Goal: Answer question/provide support: Share knowledge or assist other users

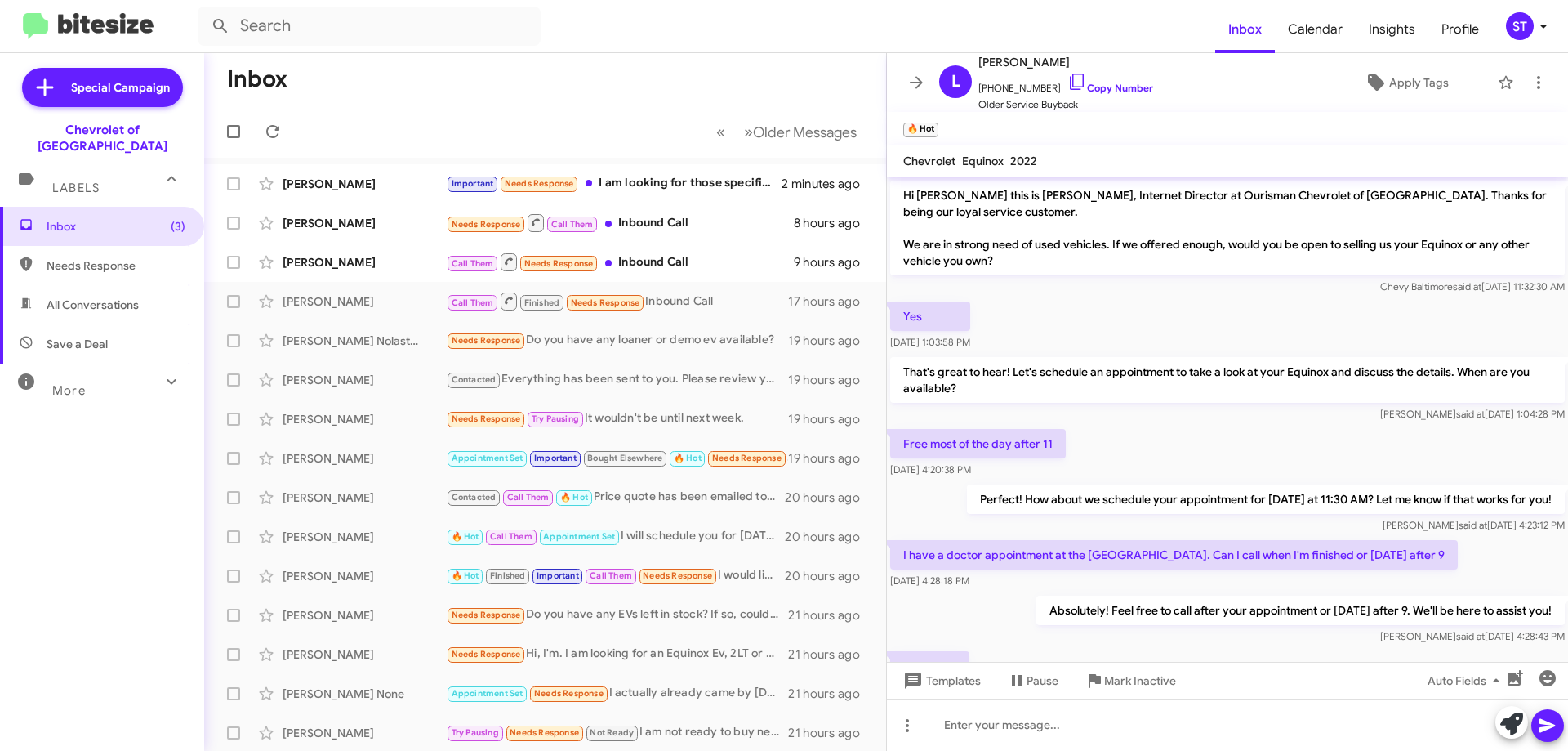
scroll to position [134, 0]
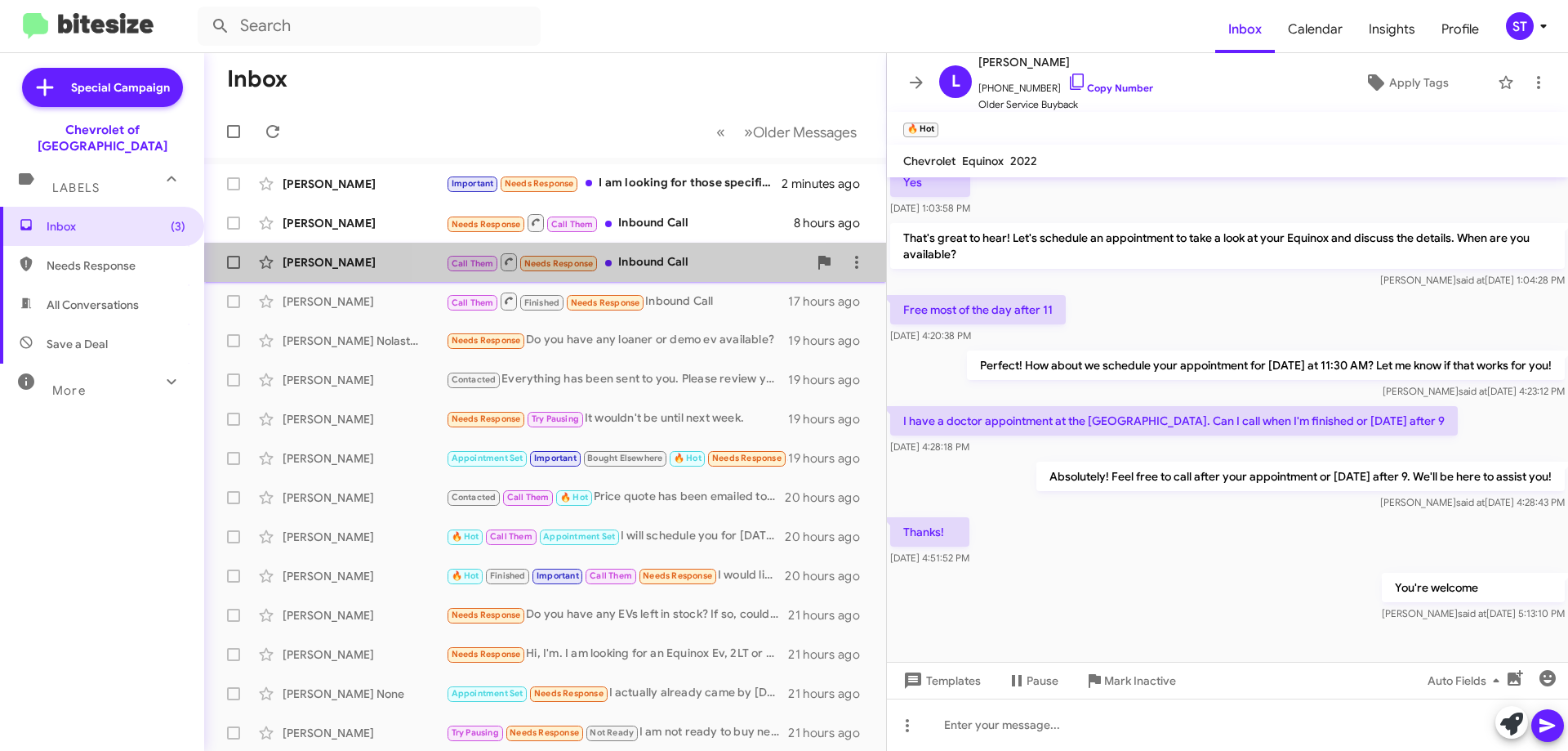
click at [648, 272] on div "Call Them Needs Response Inbound Call" at bounding box center [626, 261] width 362 height 20
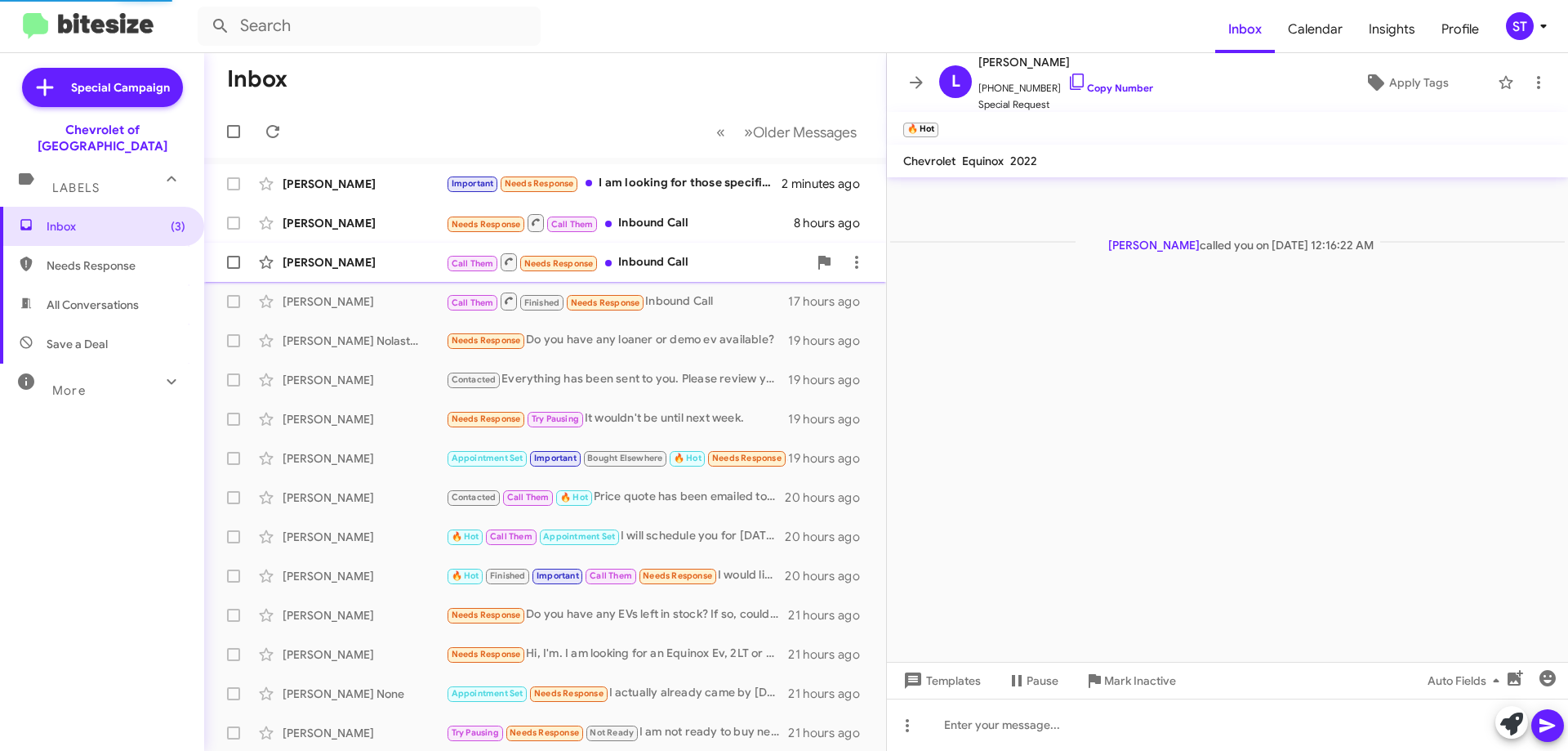
scroll to position [984, 0]
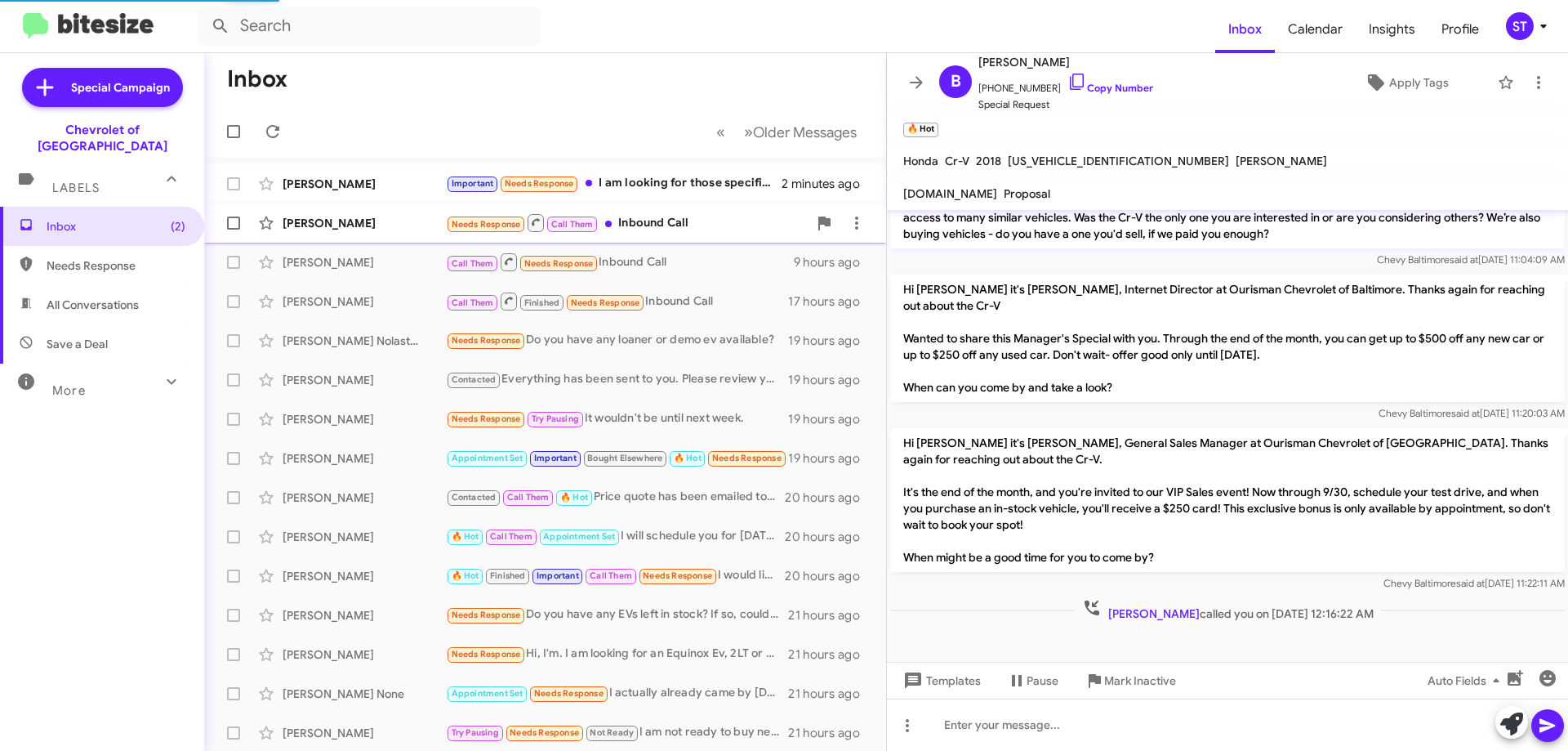
click at [671, 227] on div "Needs Response Call Them Inbound Call" at bounding box center [626, 222] width 362 height 20
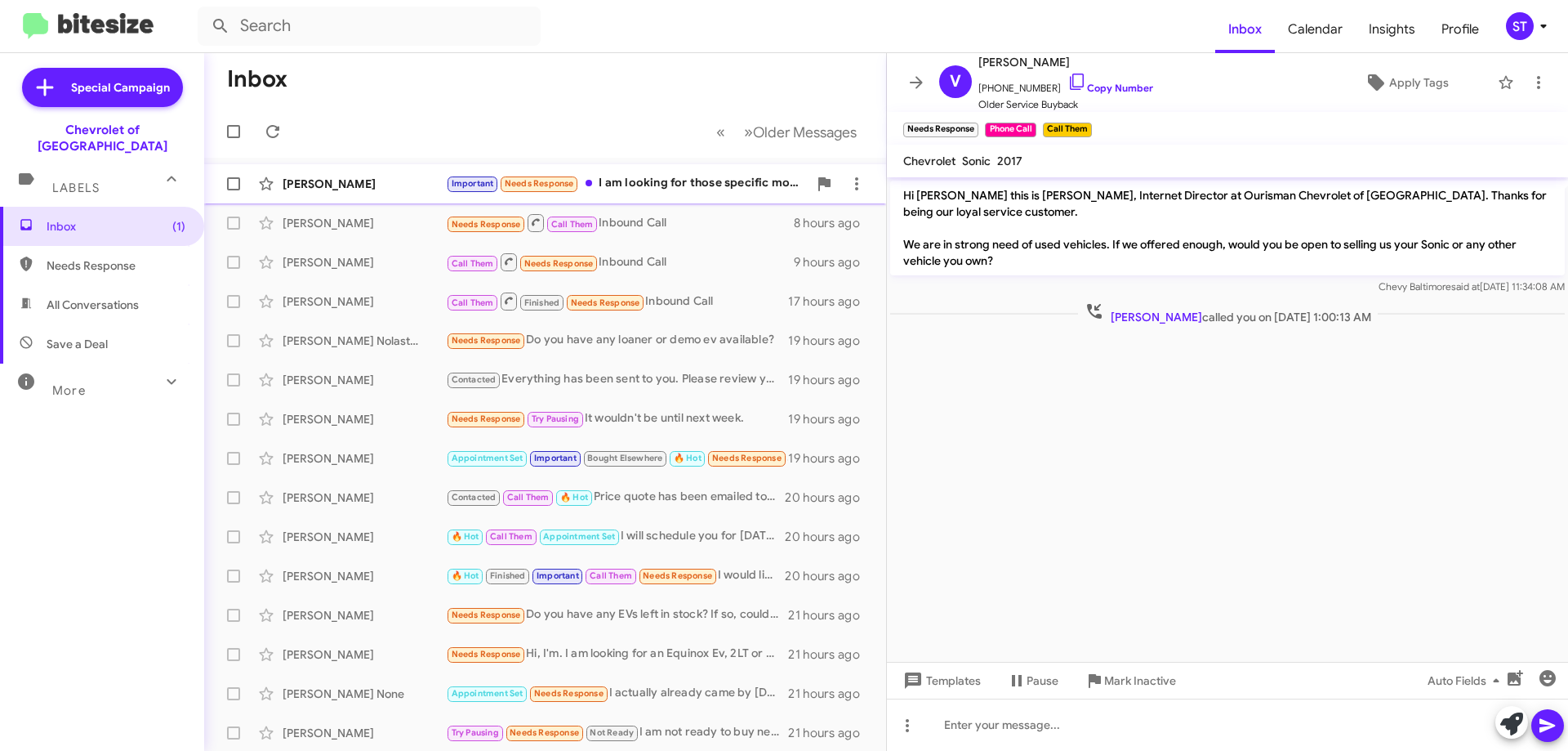
click at [659, 183] on div "Important Needs Response I am looking for those specific models" at bounding box center [626, 183] width 362 height 19
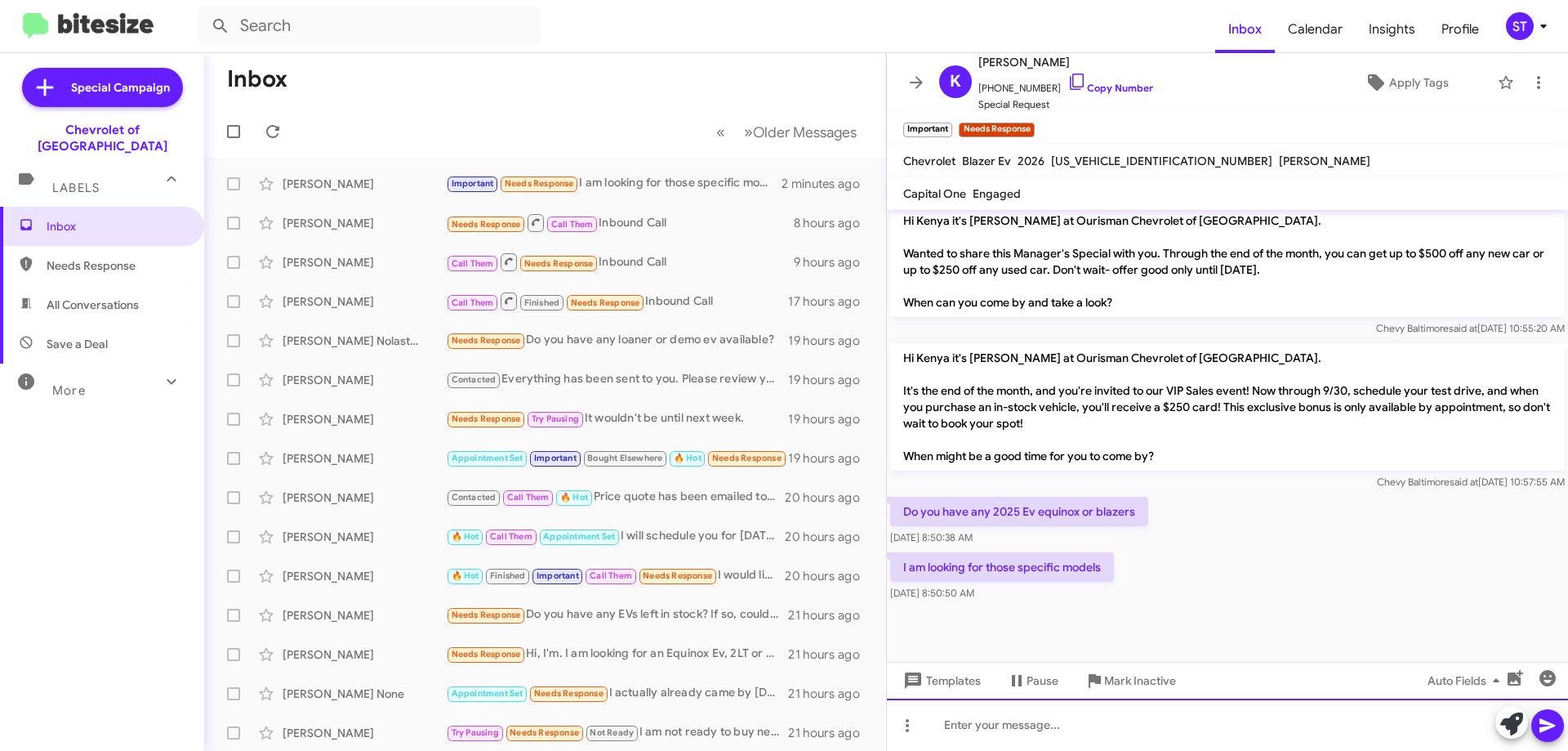
click at [1031, 736] on div at bounding box center [1228, 724] width 681 height 52
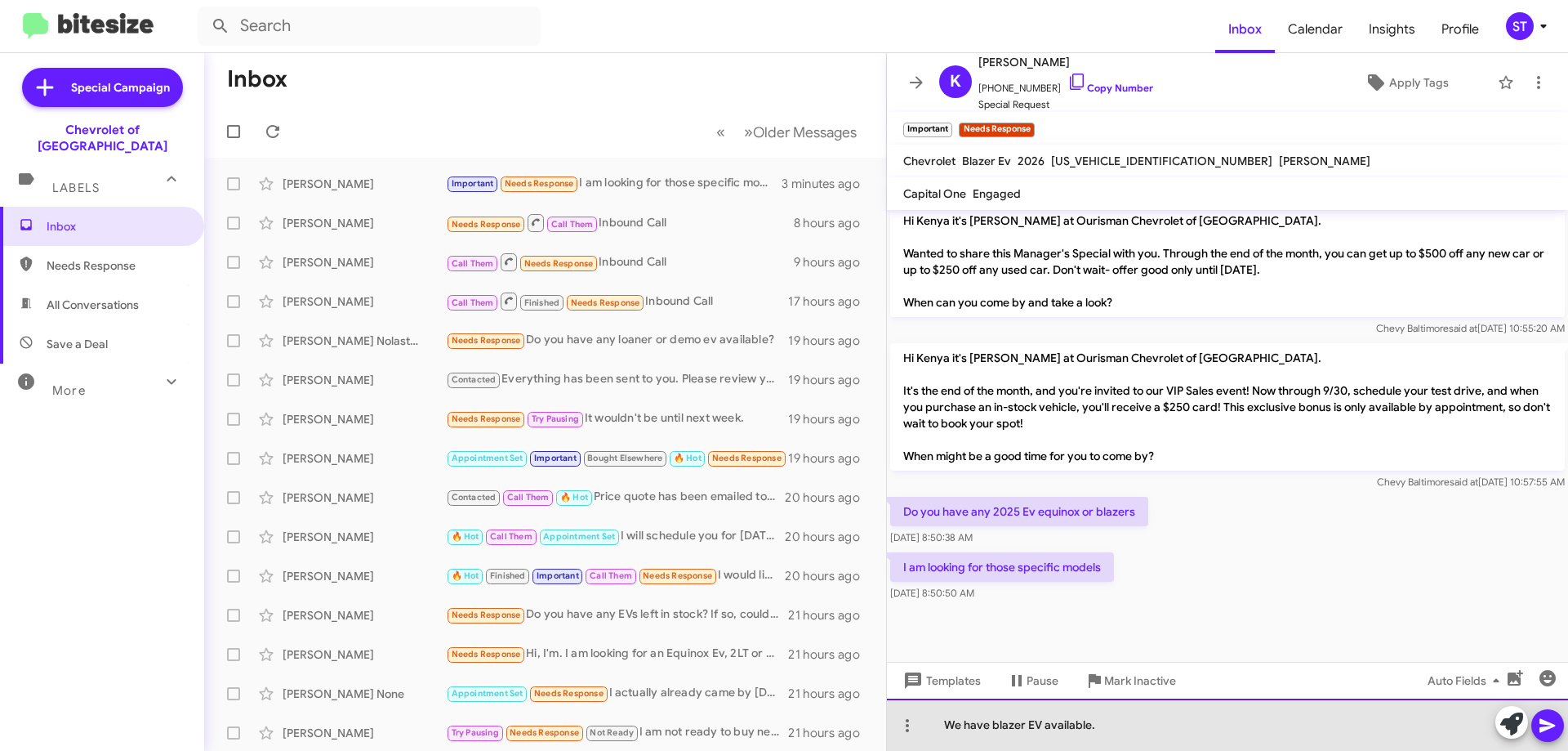
click at [1041, 729] on div "We have blazer EV available." at bounding box center [1228, 724] width 681 height 52
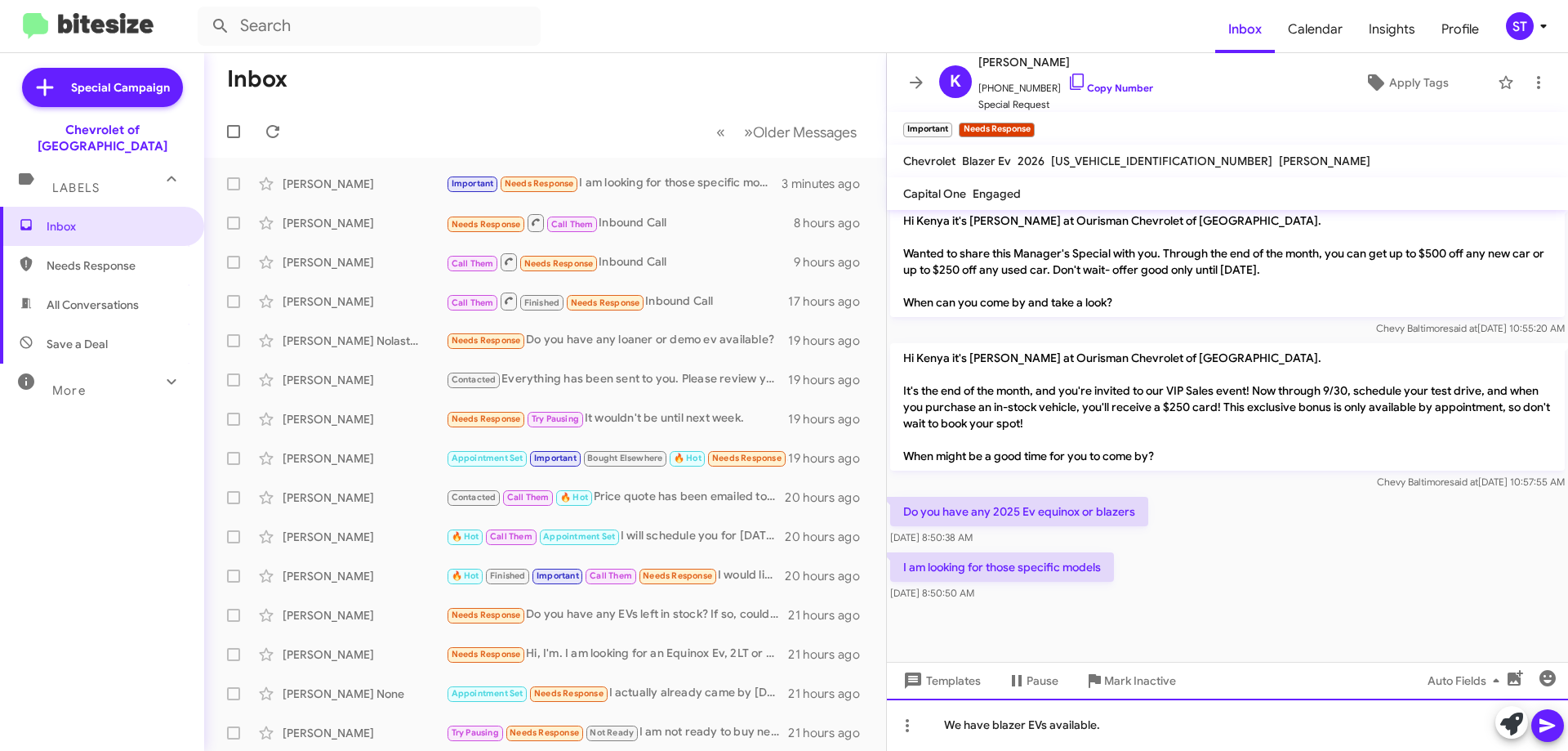
click at [1162, 736] on div "We have blazer EVs available." at bounding box center [1228, 724] width 681 height 52
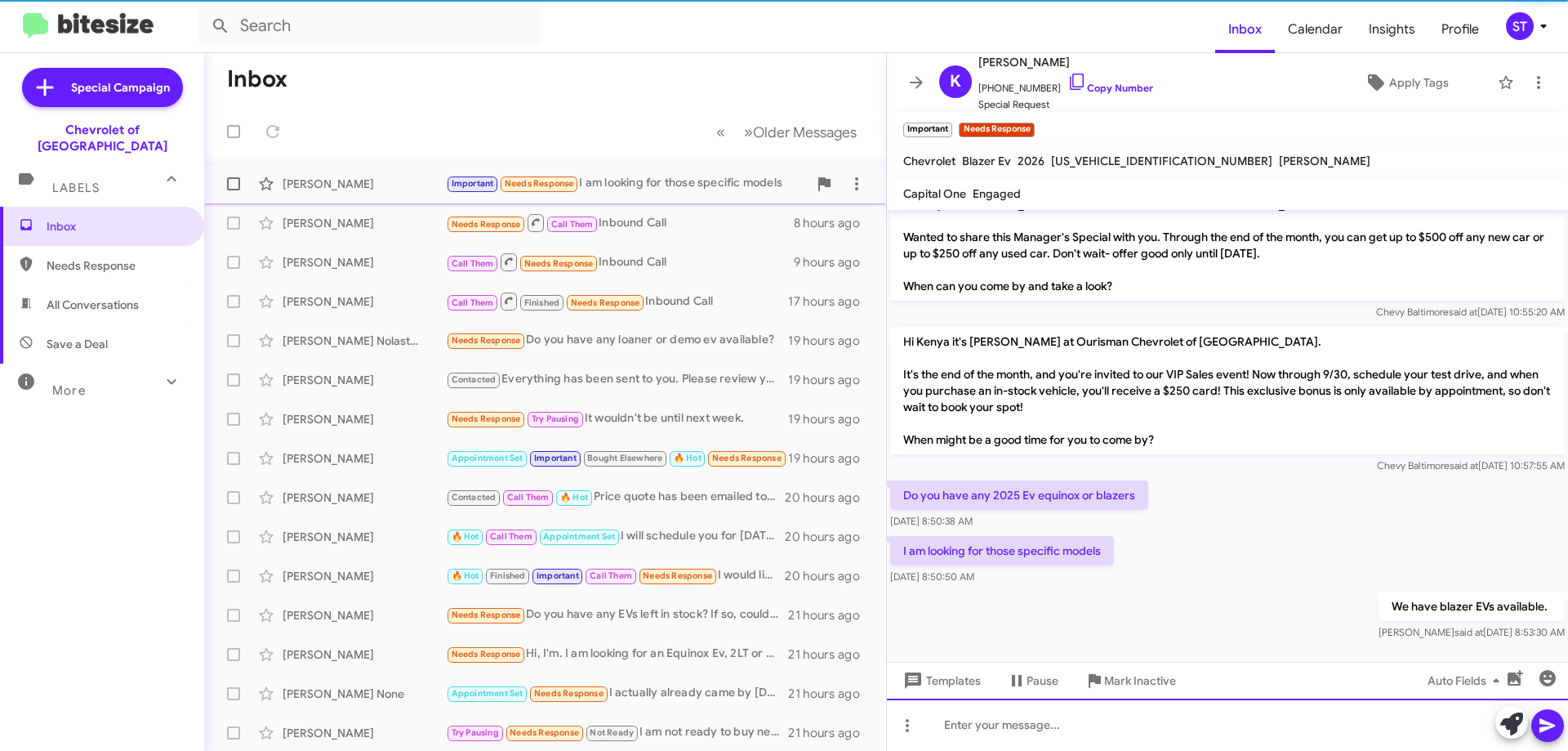
scroll to position [0, 0]
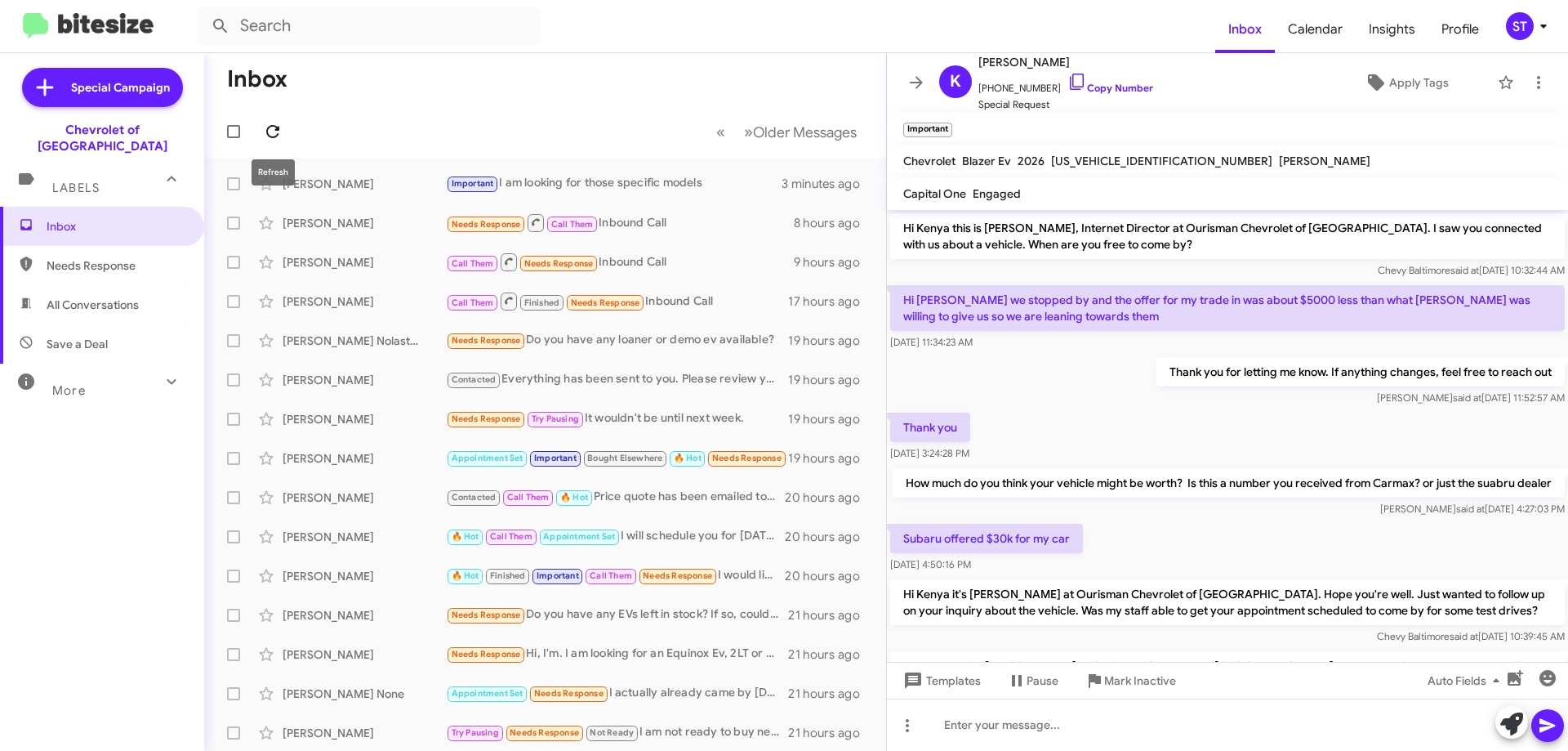
click at [271, 130] on icon at bounding box center [273, 132] width 20 height 20
drag, startPoint x: 1059, startPoint y: 291, endPoint x: 1202, endPoint y: 252, distance: 148.2
drag, startPoint x: 1202, startPoint y: 252, endPoint x: 638, endPoint y: 109, distance: 581.8
click at [638, 109] on mat-toolbar-row "« Previous » Next Older Messages" at bounding box center [545, 131] width 682 height 52
click at [667, 344] on div "Needs Response Do you have any loaner or demo ev available?" at bounding box center [626, 341] width 362 height 19
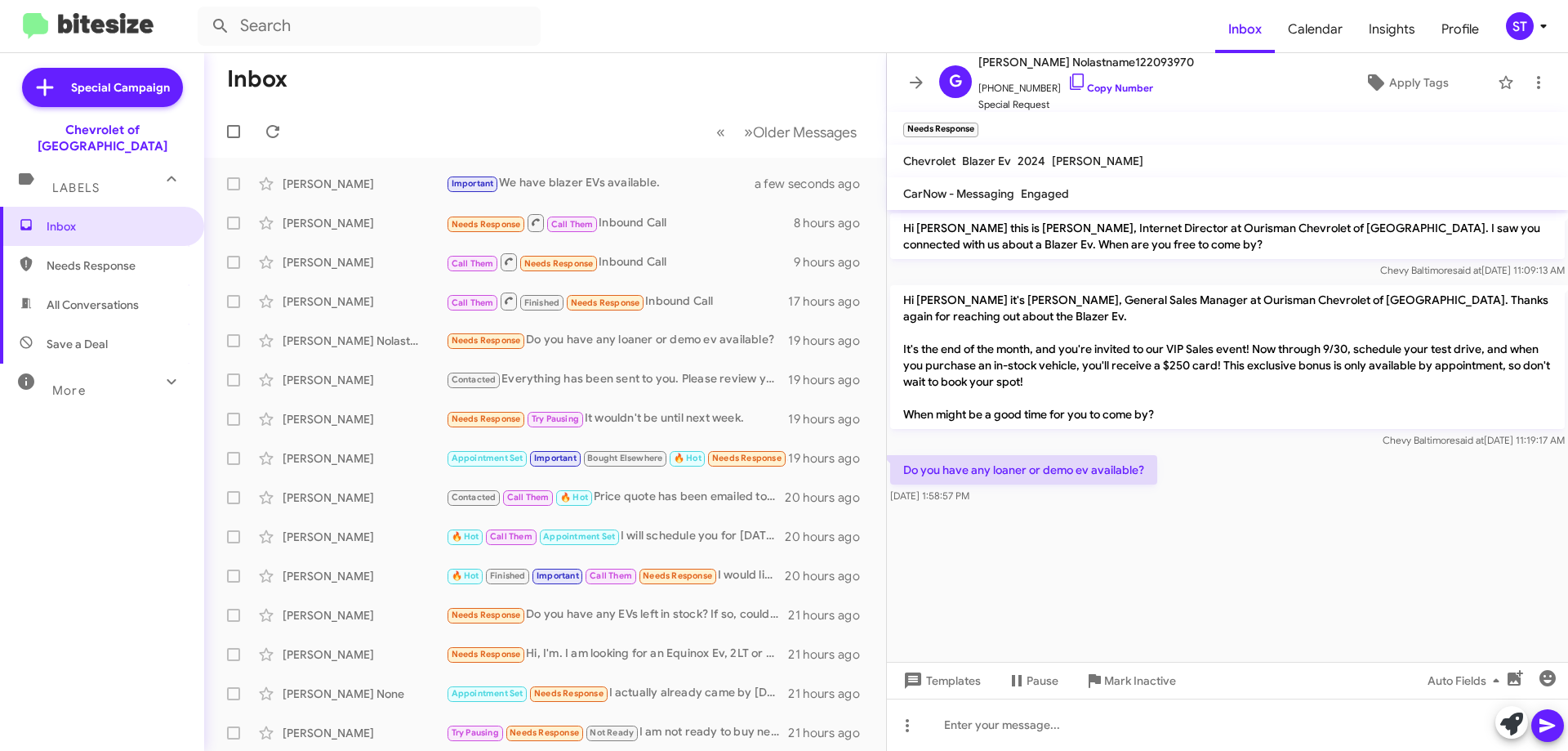
click at [1515, 723] on icon at bounding box center [1512, 723] width 23 height 23
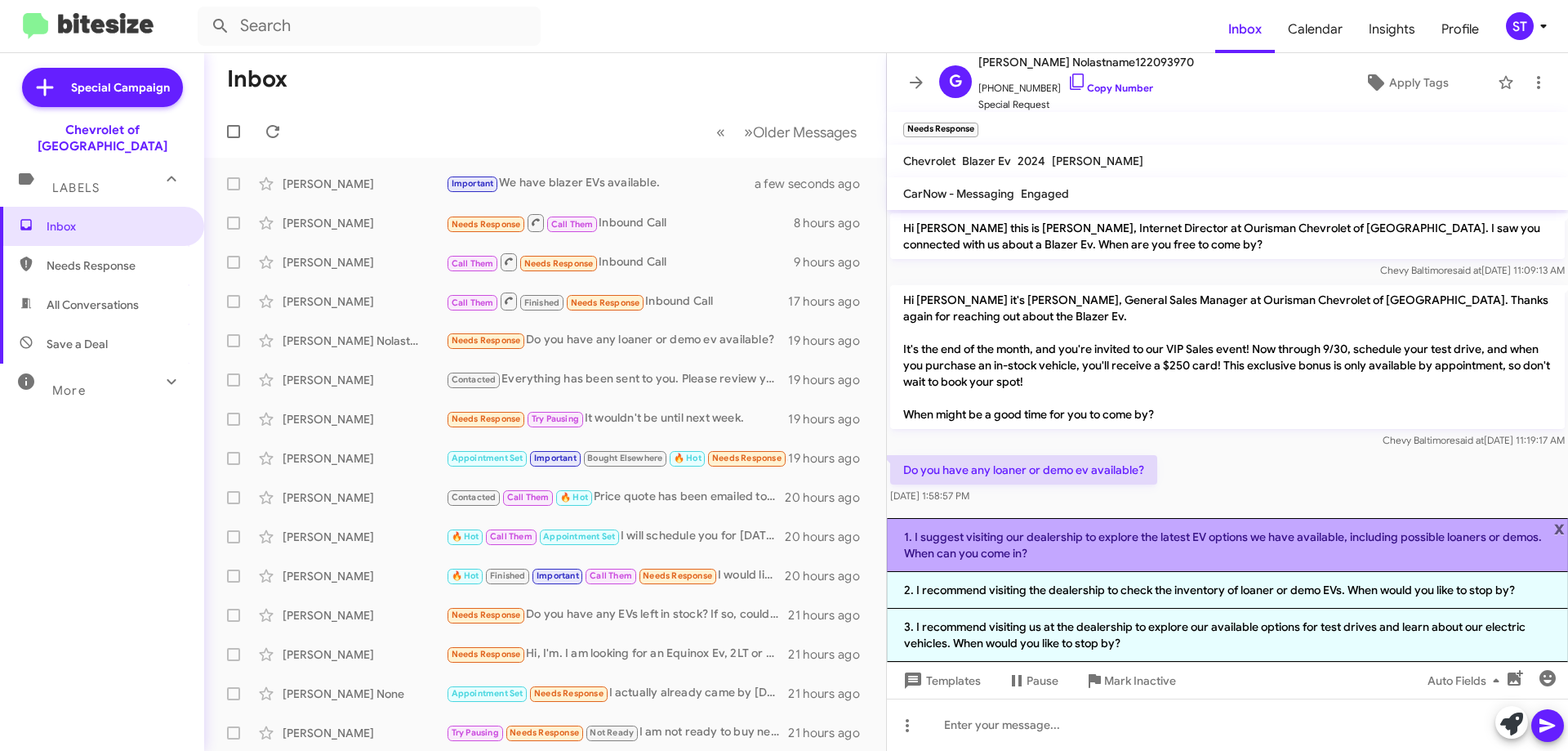
click at [1086, 551] on li "1. I suggest visiting our dealership to explore the latest EV options we have a…" at bounding box center [1228, 545] width 681 height 53
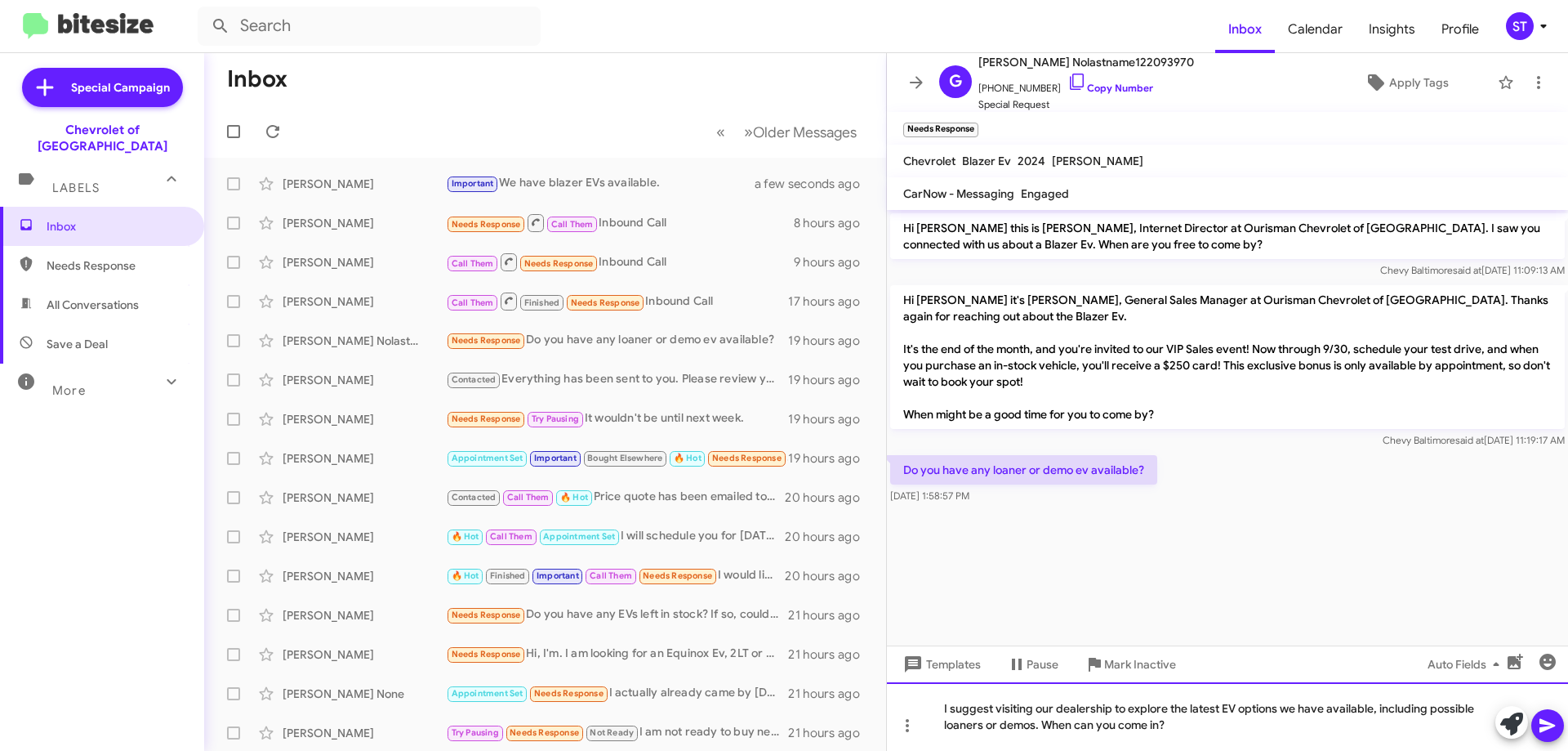
click at [1186, 732] on div "I suggest visiting our dealership to explore the latest EV options we have avai…" at bounding box center [1228, 717] width 681 height 69
click at [1182, 719] on div "I suggest visiting our dealership to explore the latest EV options we have avai…" at bounding box center [1228, 717] width 681 height 69
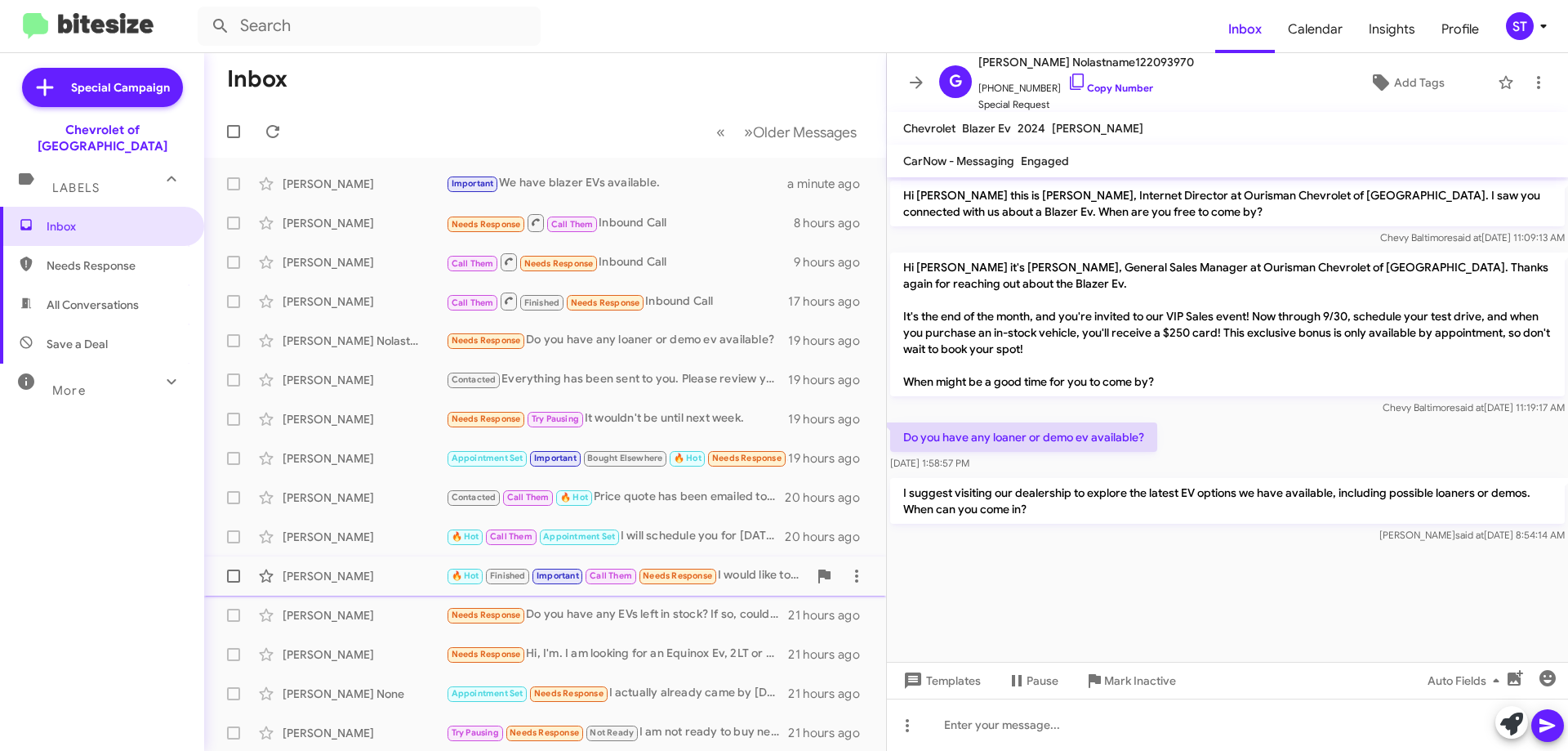
click at [419, 581] on div "[PERSON_NAME]" at bounding box center [364, 575] width 163 height 16
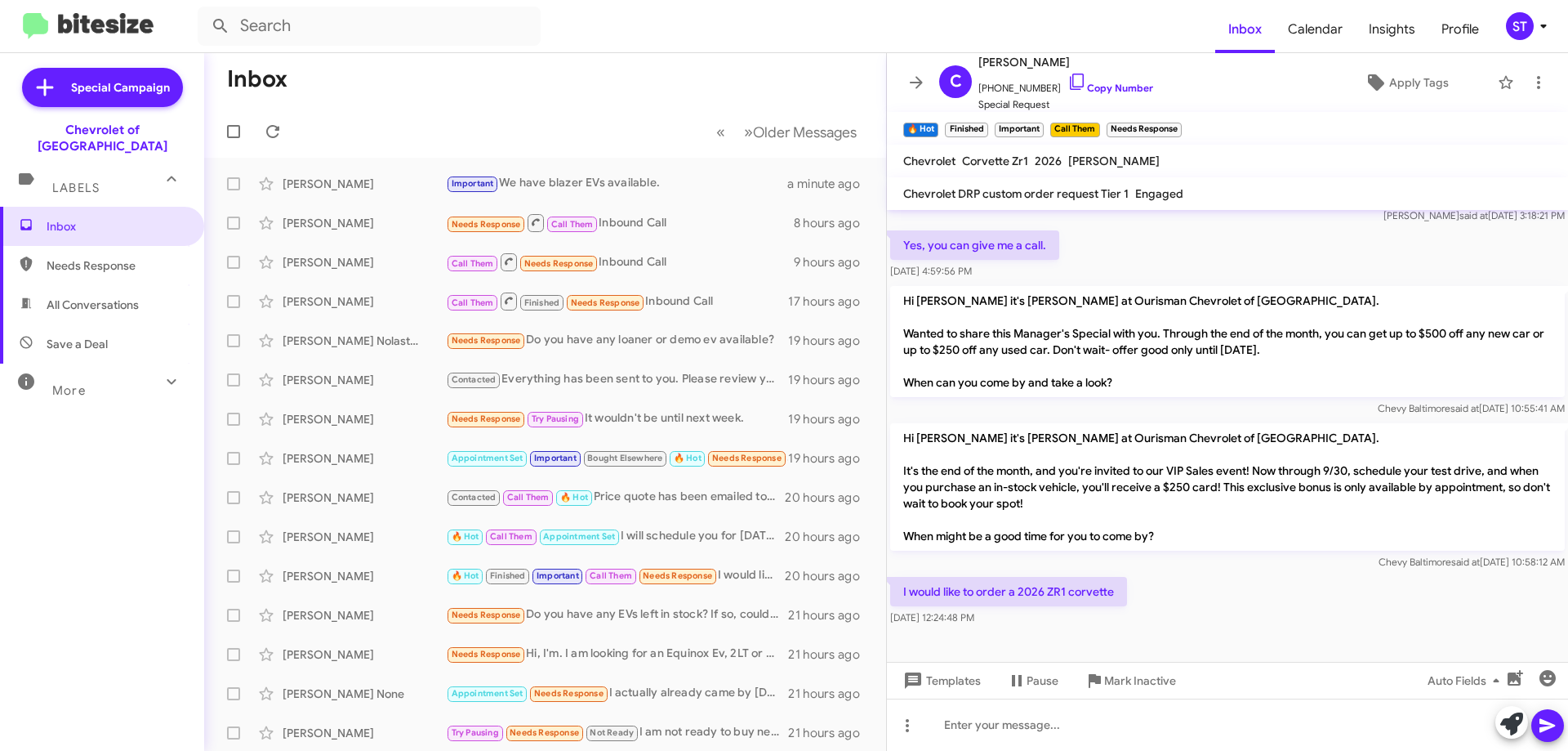
click at [1508, 714] on icon at bounding box center [1512, 723] width 23 height 23
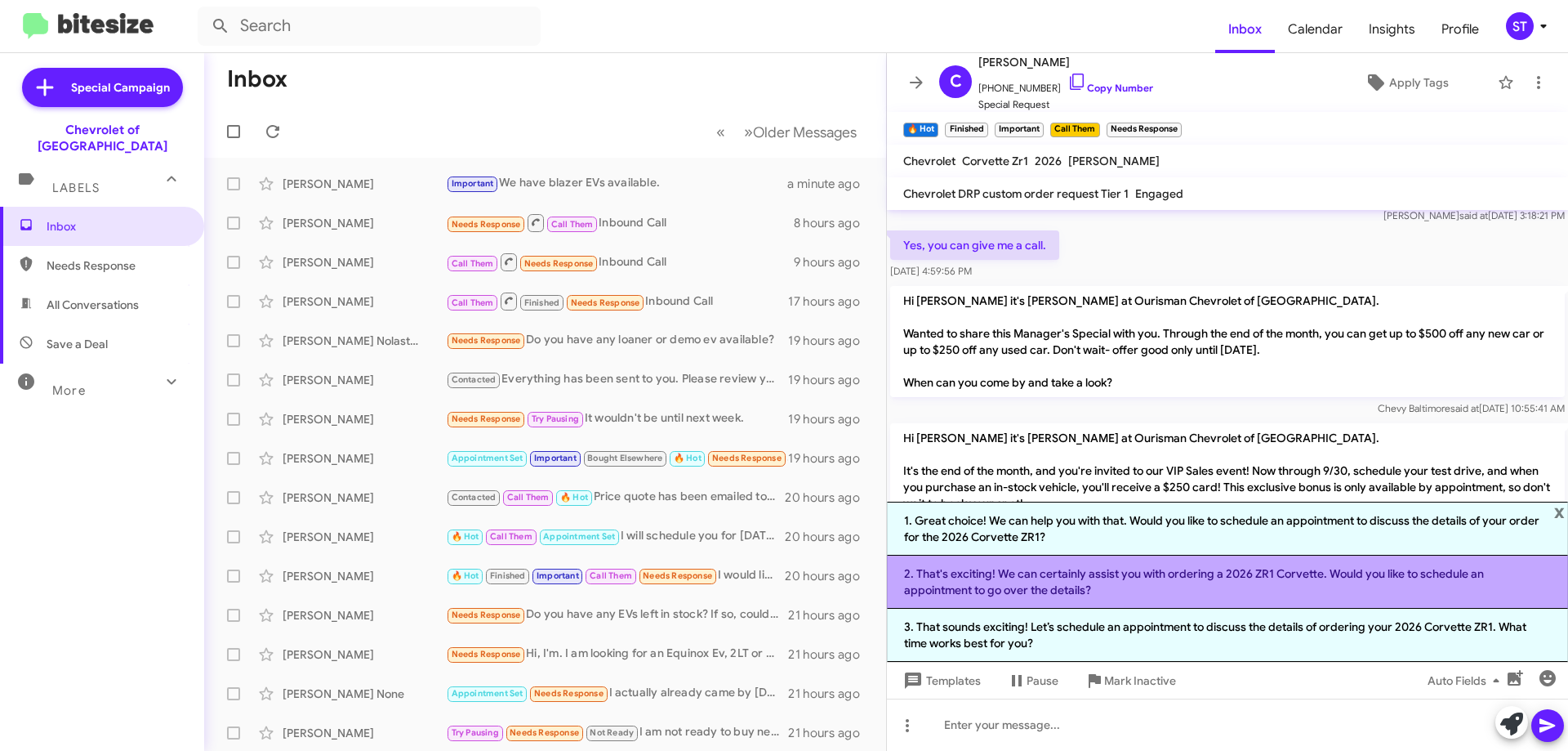
click at [1105, 589] on li "2. That's exciting! We can certainly assist you with ordering a 2026 ZR1 Corvet…" at bounding box center [1228, 582] width 681 height 53
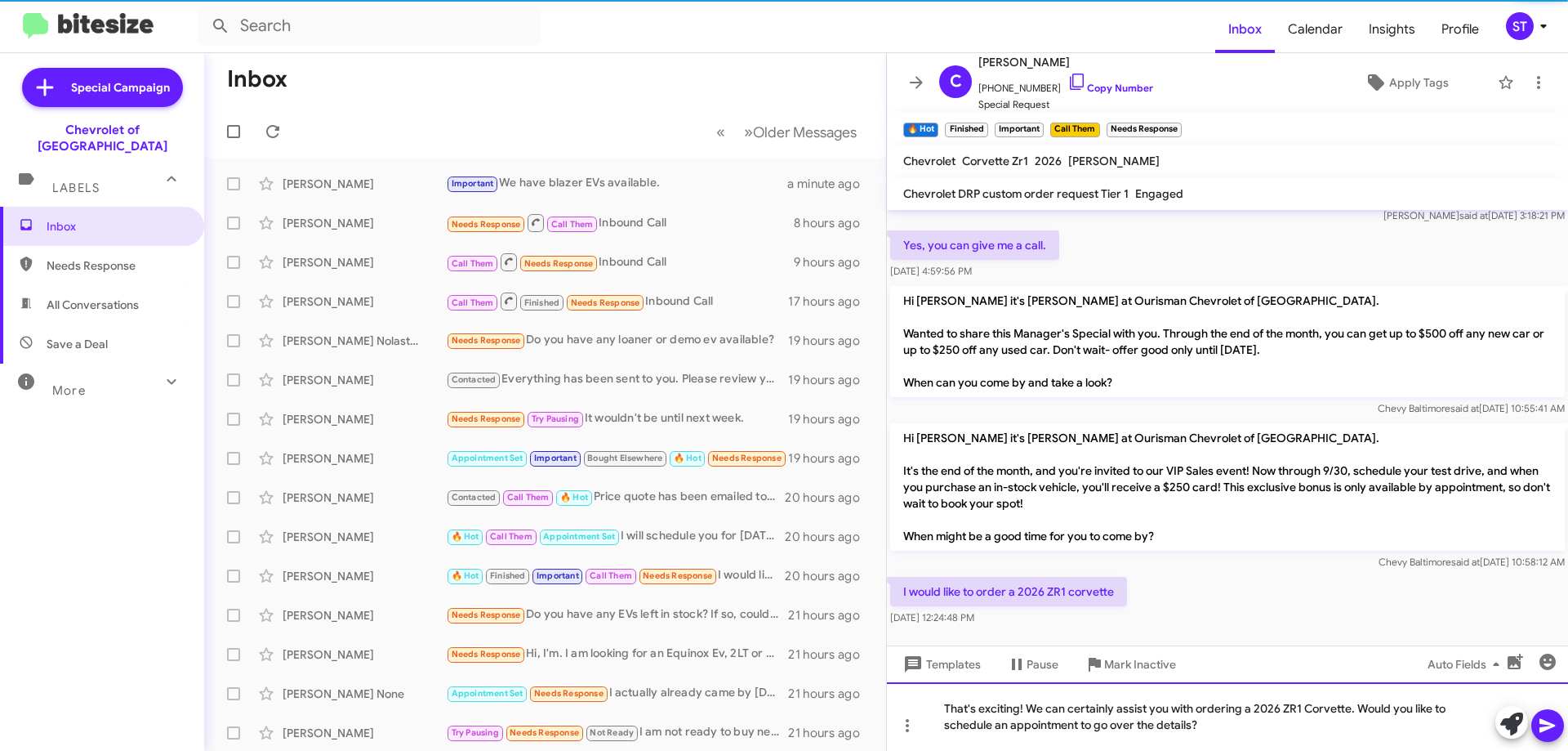
click at [1267, 721] on div "That's exciting! We can certainly assist you with ordering a 2026 ZR1 Corvette.…" at bounding box center [1228, 717] width 681 height 69
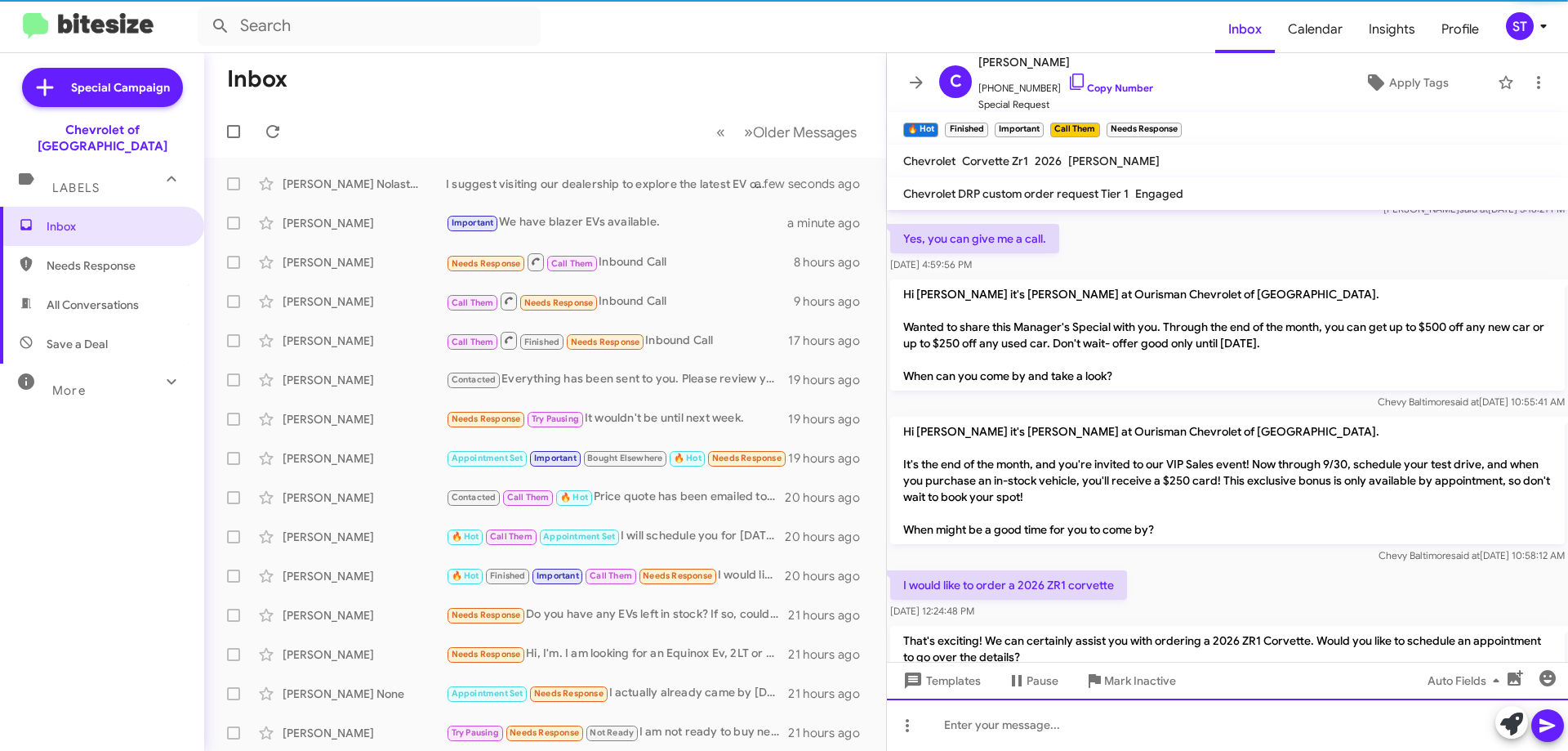
scroll to position [0, 0]
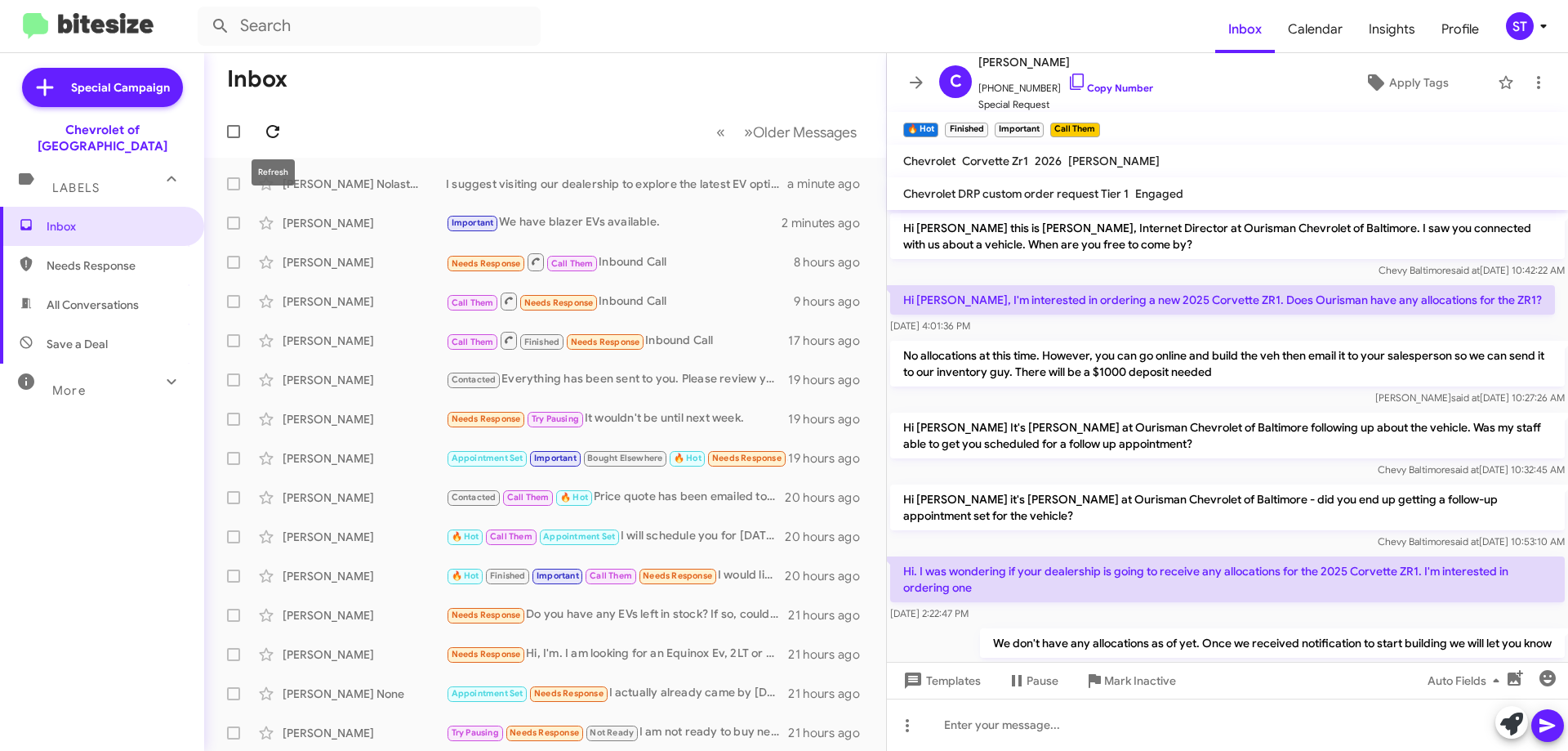
click at [270, 142] on button at bounding box center [273, 132] width 32 height 32
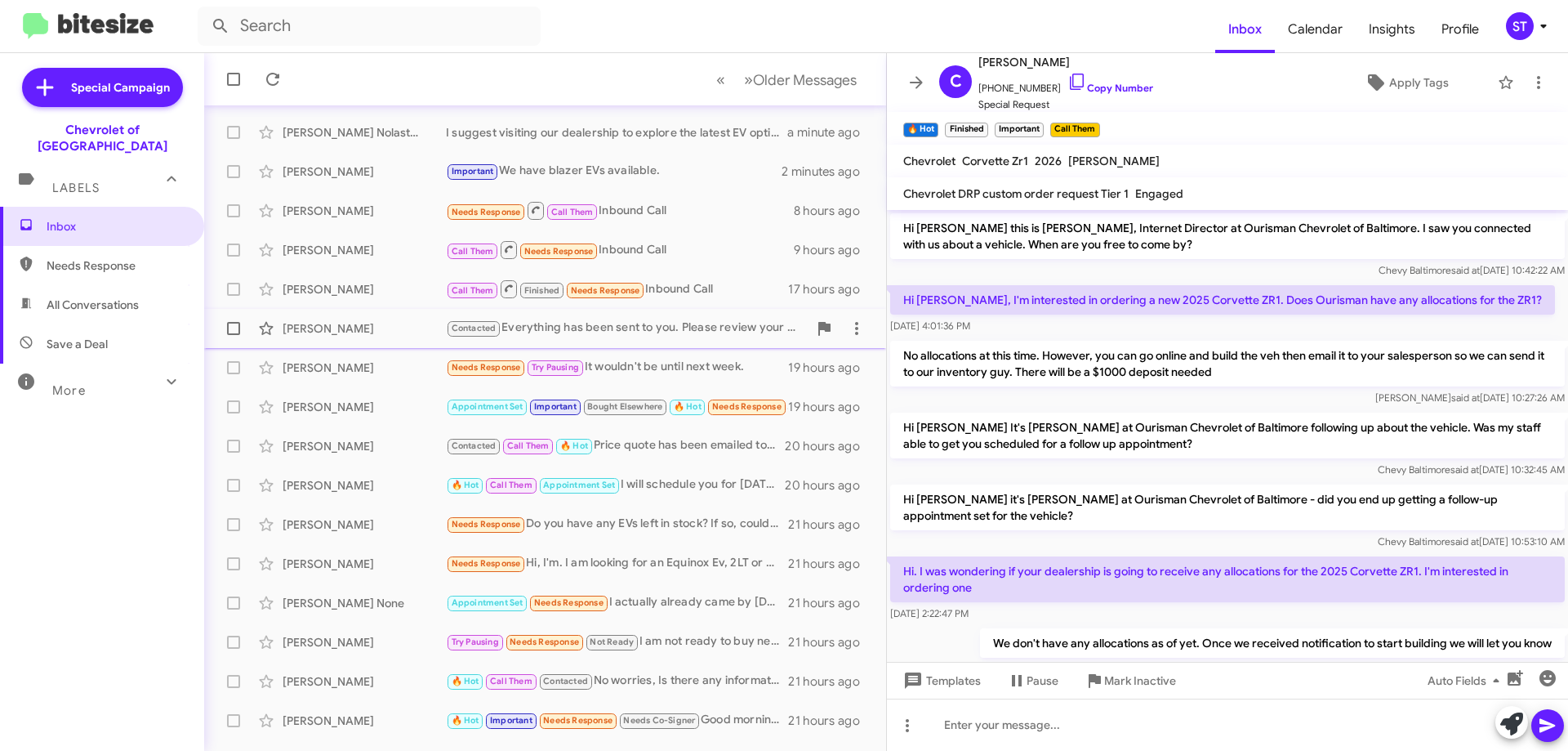
scroll to position [163, 0]
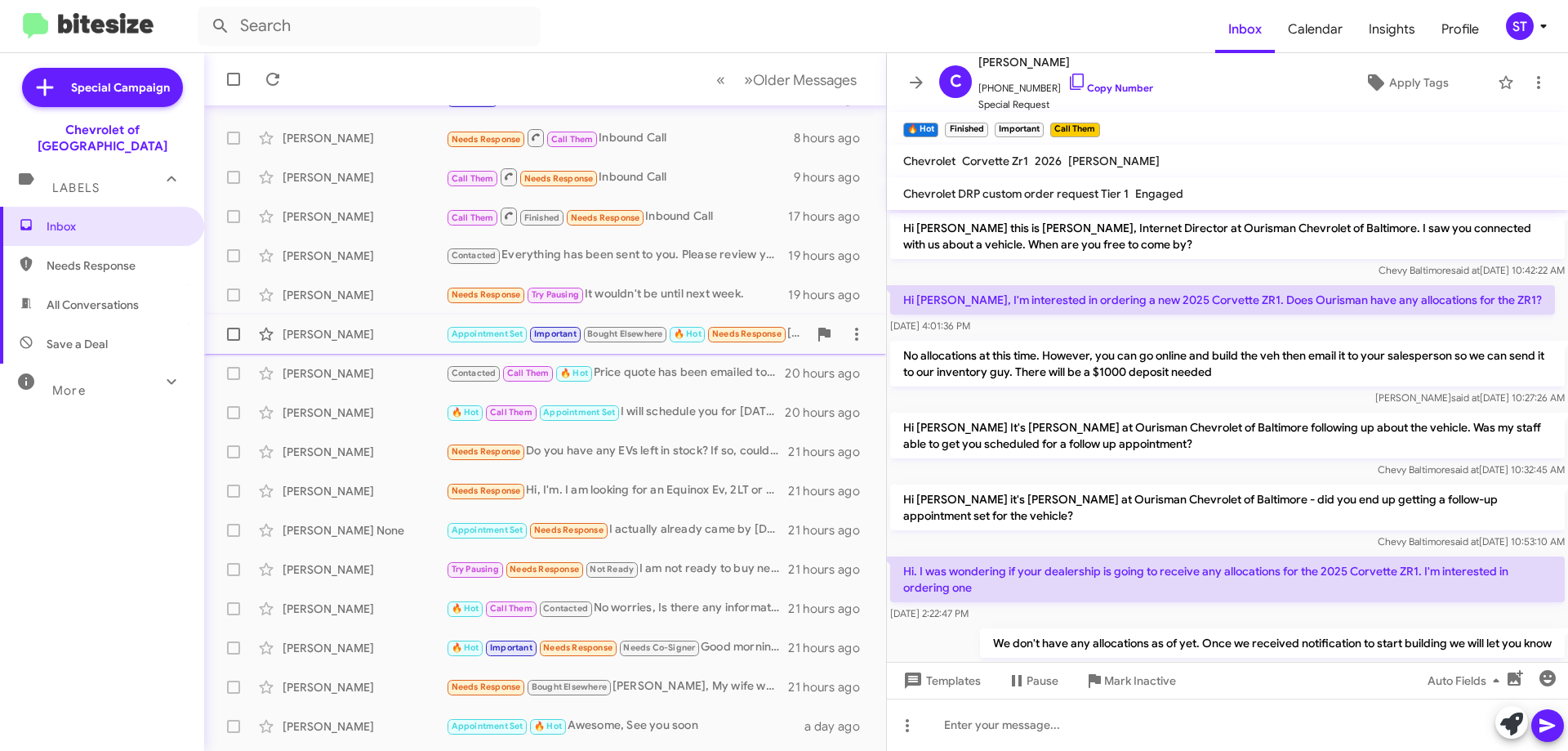
click at [718, 344] on div "[PERSON_NAME] Appointment Set Important Bought Elsewhere 🔥 Hot Needs Response […" at bounding box center [545, 334] width 656 height 32
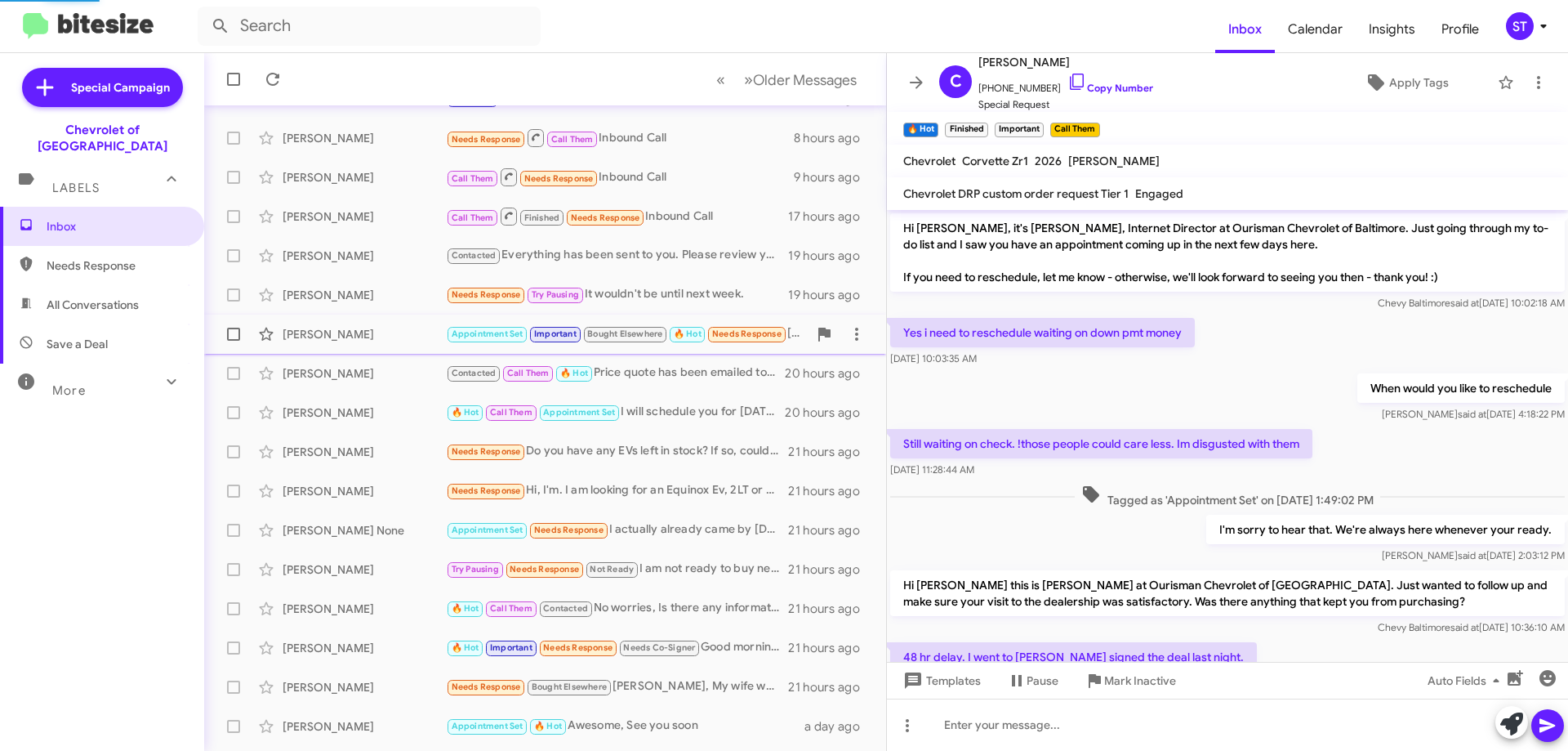
scroll to position [917, 0]
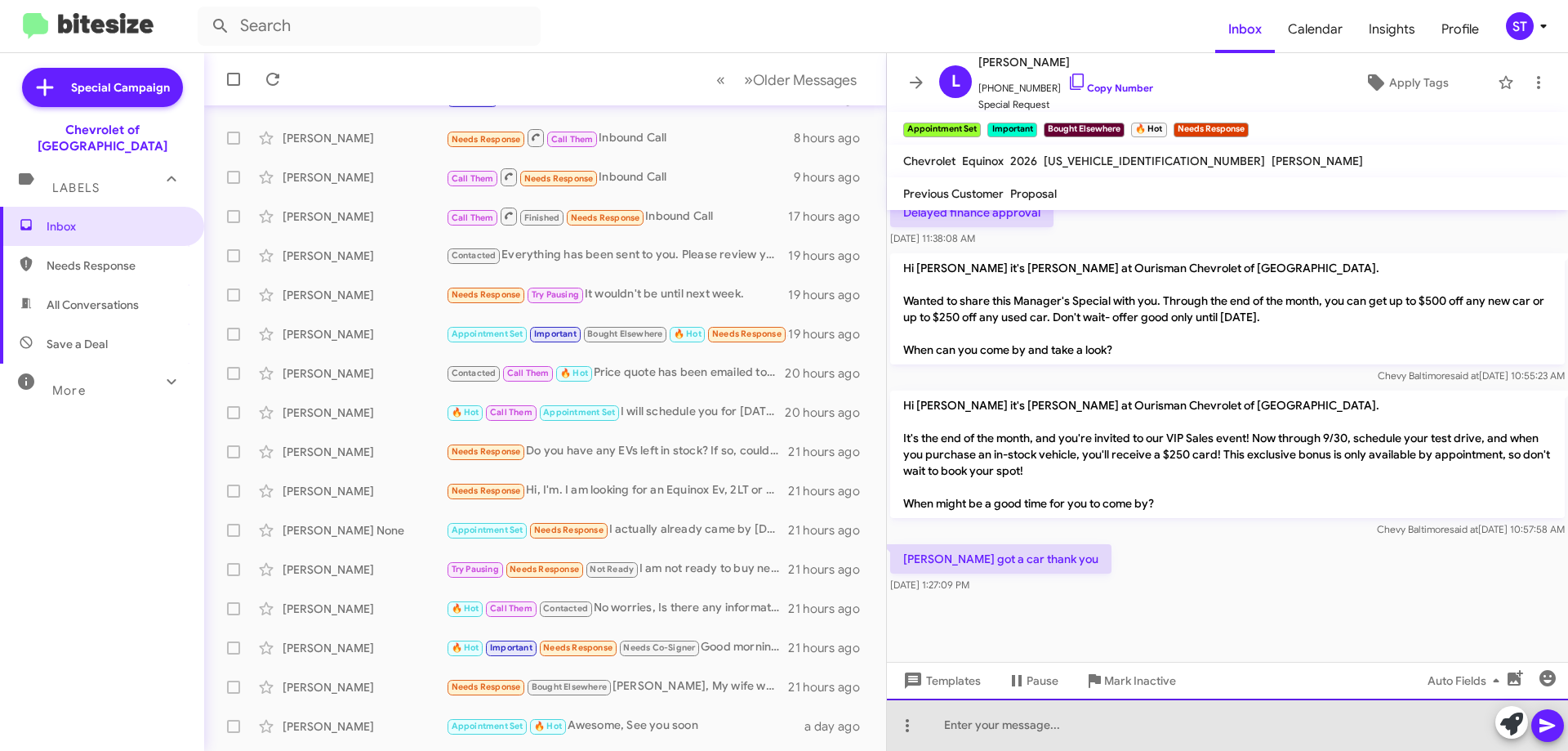
click at [1288, 740] on div at bounding box center [1228, 724] width 681 height 52
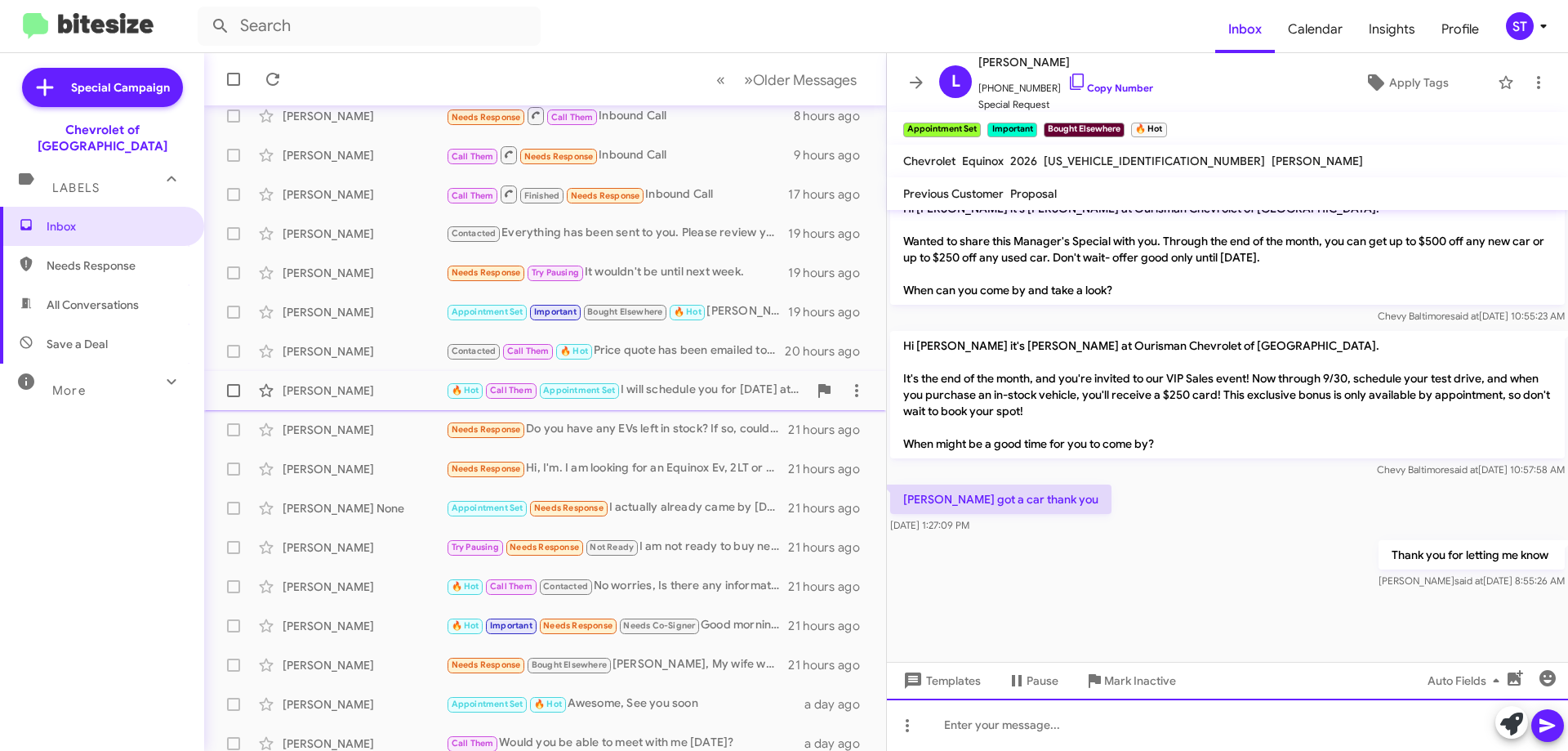
scroll to position [198, 0]
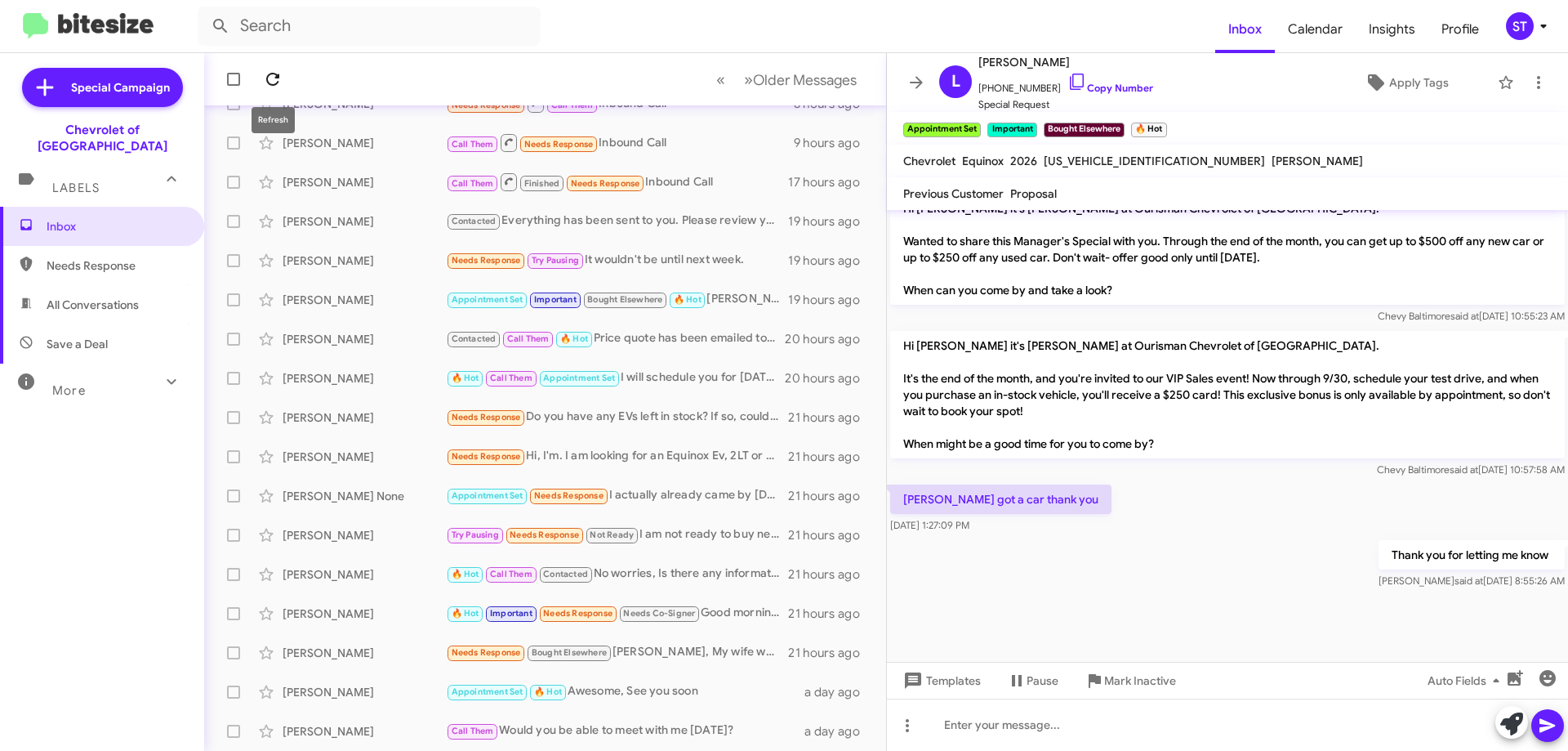
click at [274, 78] on icon at bounding box center [273, 79] width 20 height 20
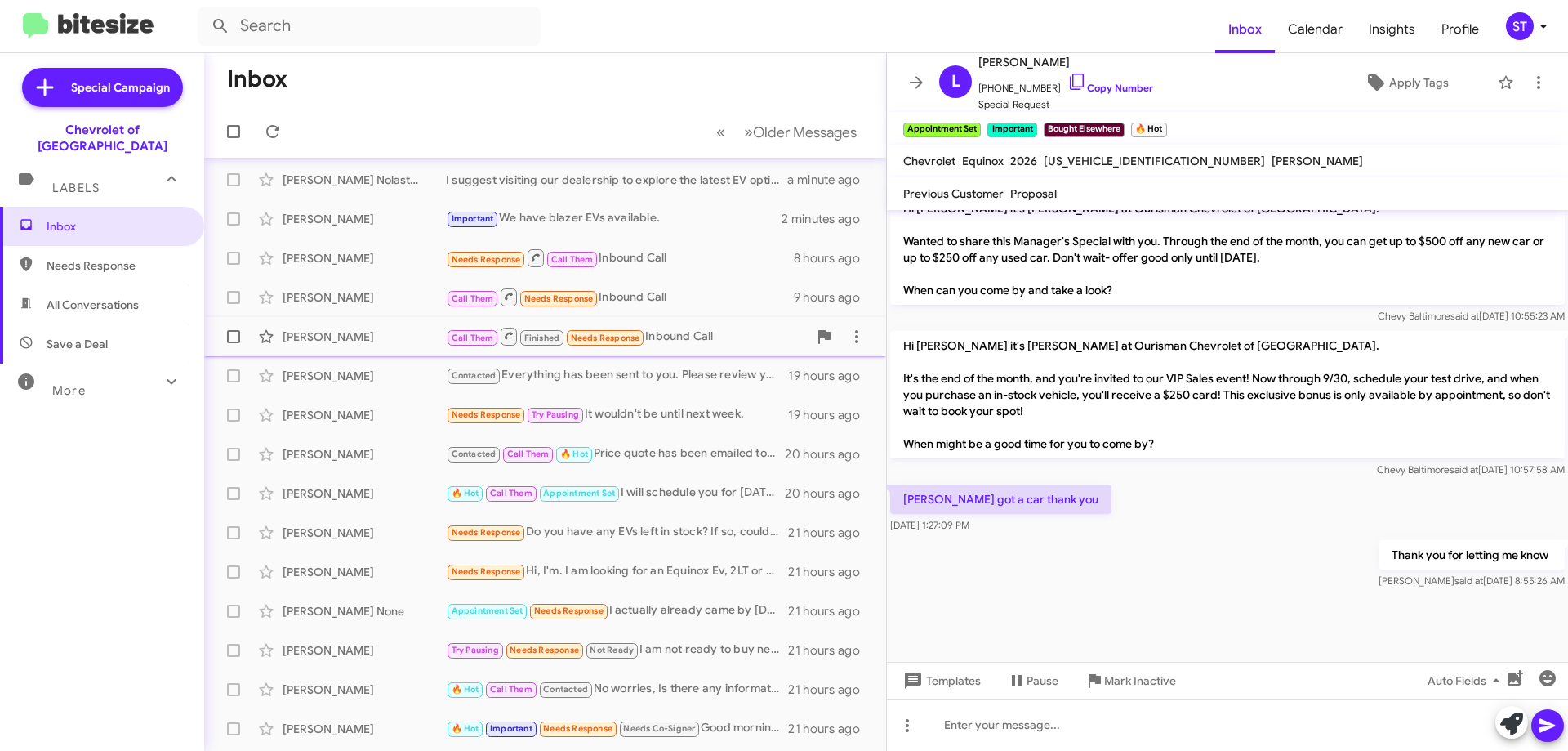
scroll to position [0, 0]
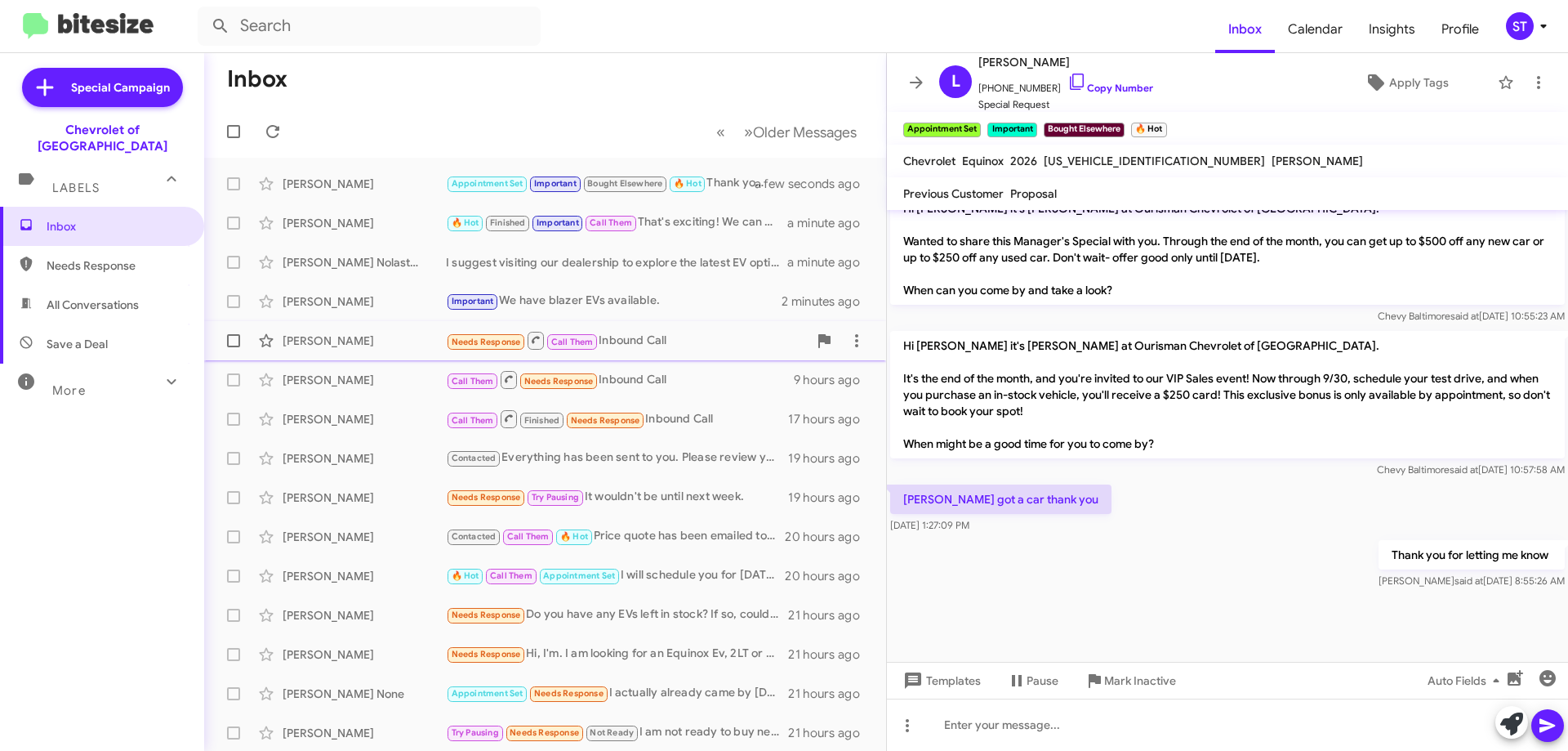
click at [377, 341] on div "[PERSON_NAME]" at bounding box center [364, 340] width 163 height 16
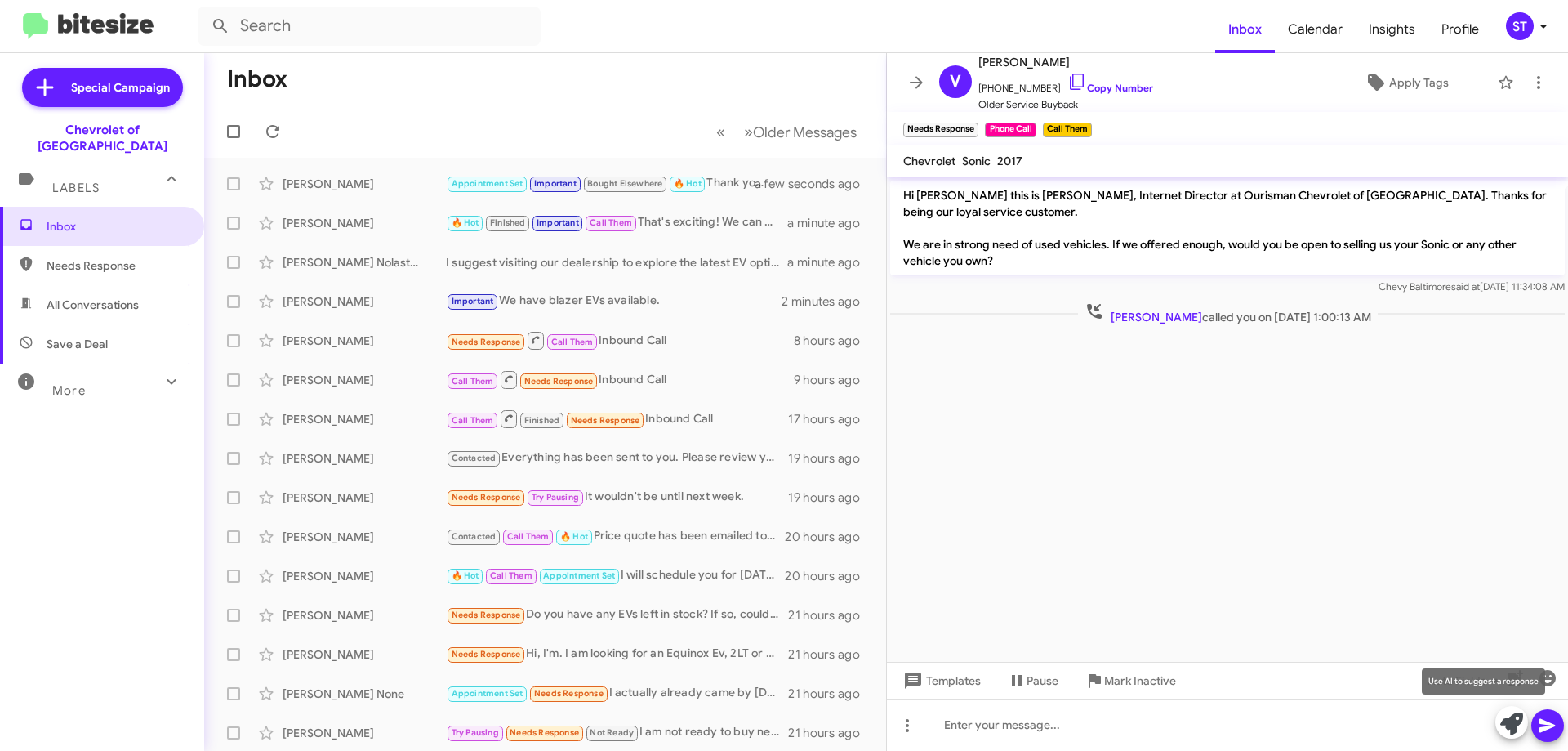
click at [1511, 723] on icon at bounding box center [1512, 723] width 23 height 23
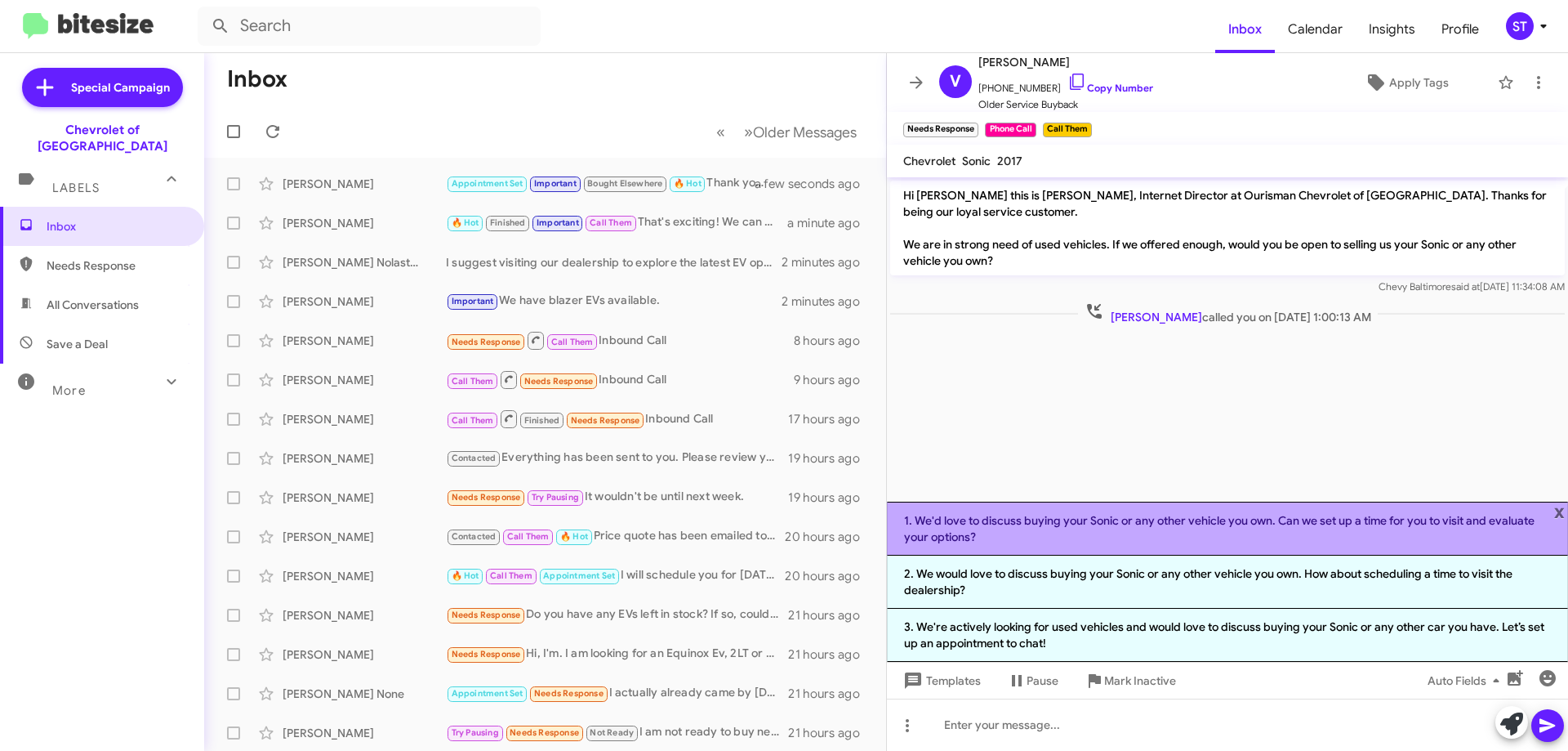
click at [1141, 530] on li "1. We'd love to discuss buying your Sonic or any other vehicle you own. Can we …" at bounding box center [1228, 529] width 681 height 53
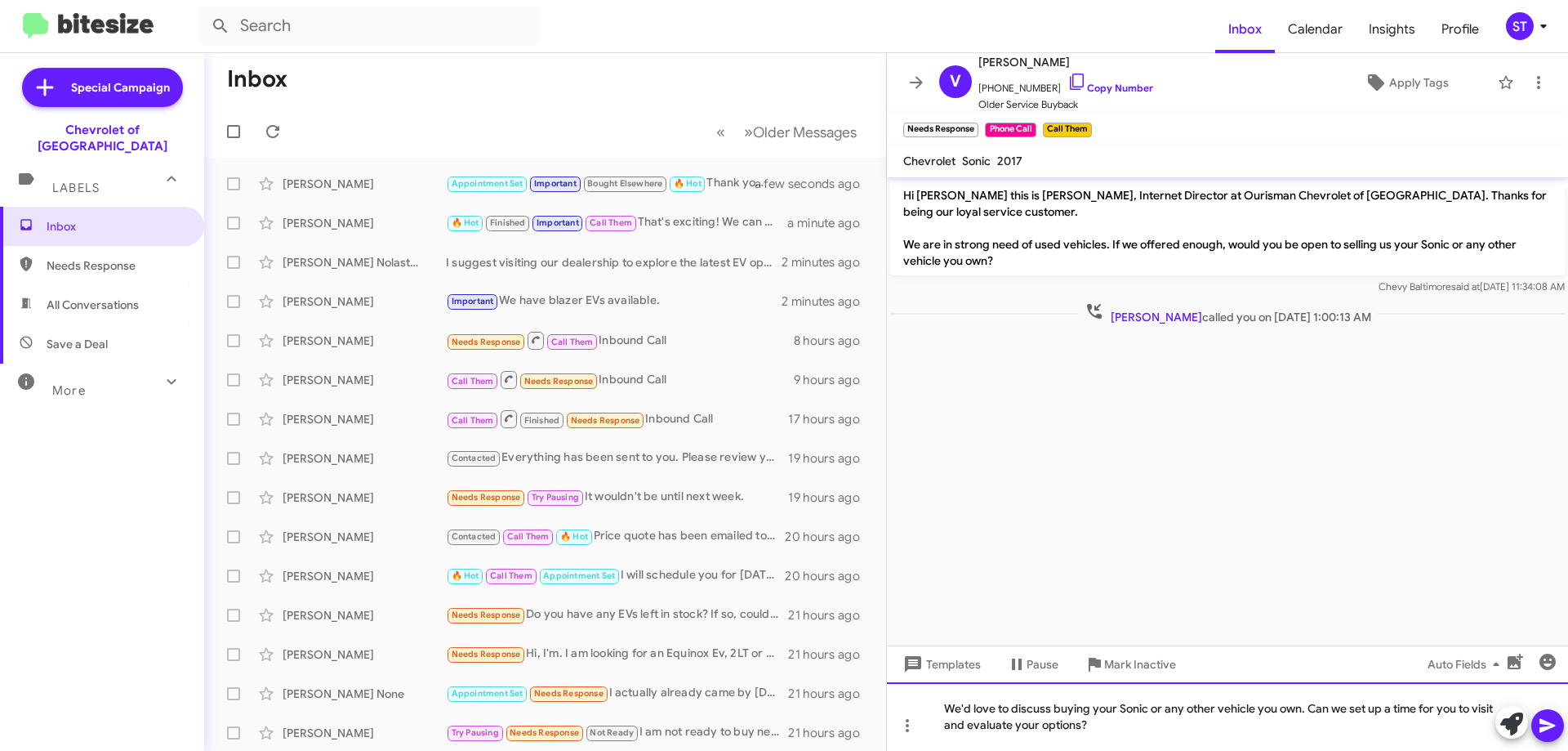
click at [1135, 746] on div "We'd love to discuss buying your Sonic or any other vehicle you own. Can we set…" at bounding box center [1228, 717] width 681 height 69
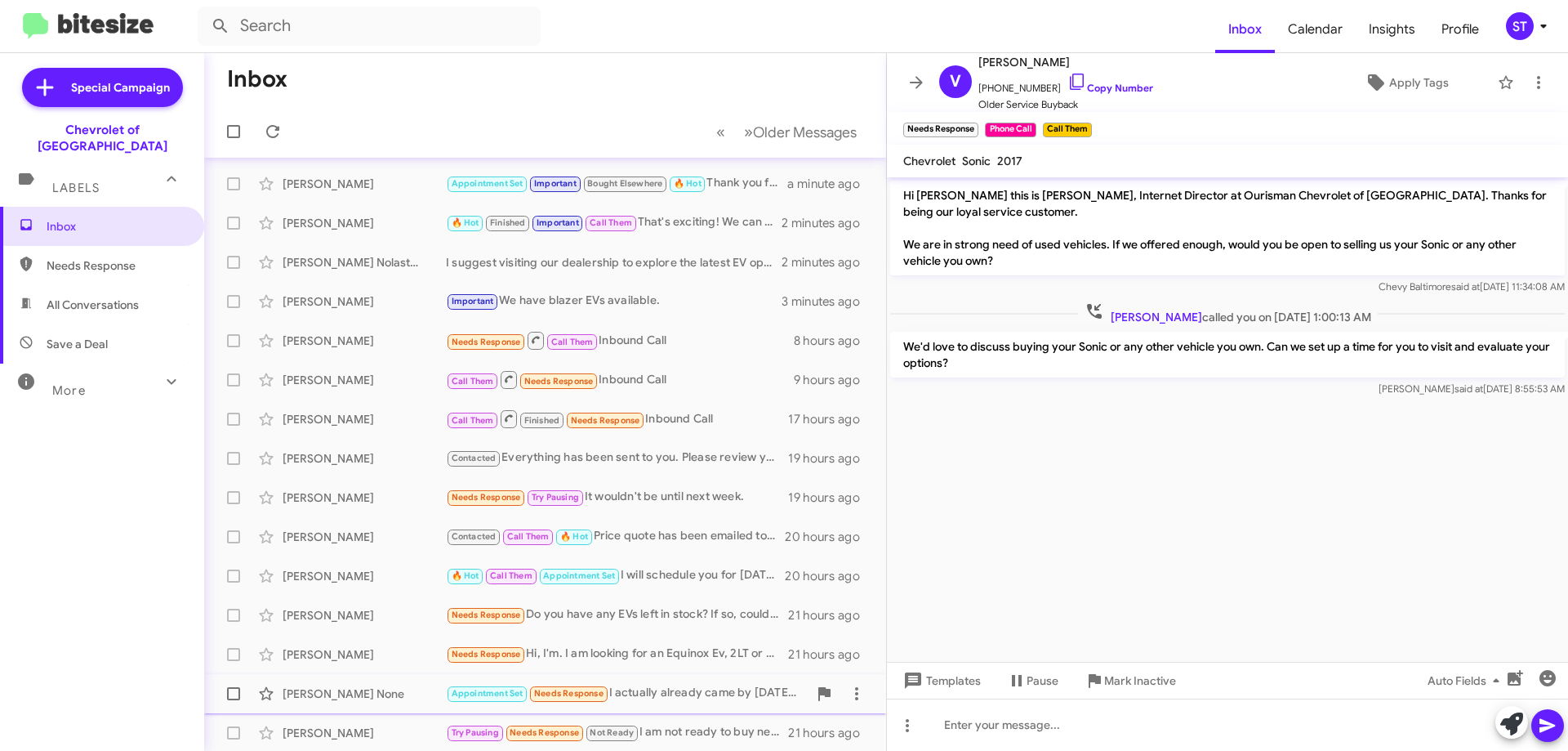
scroll to position [82, 0]
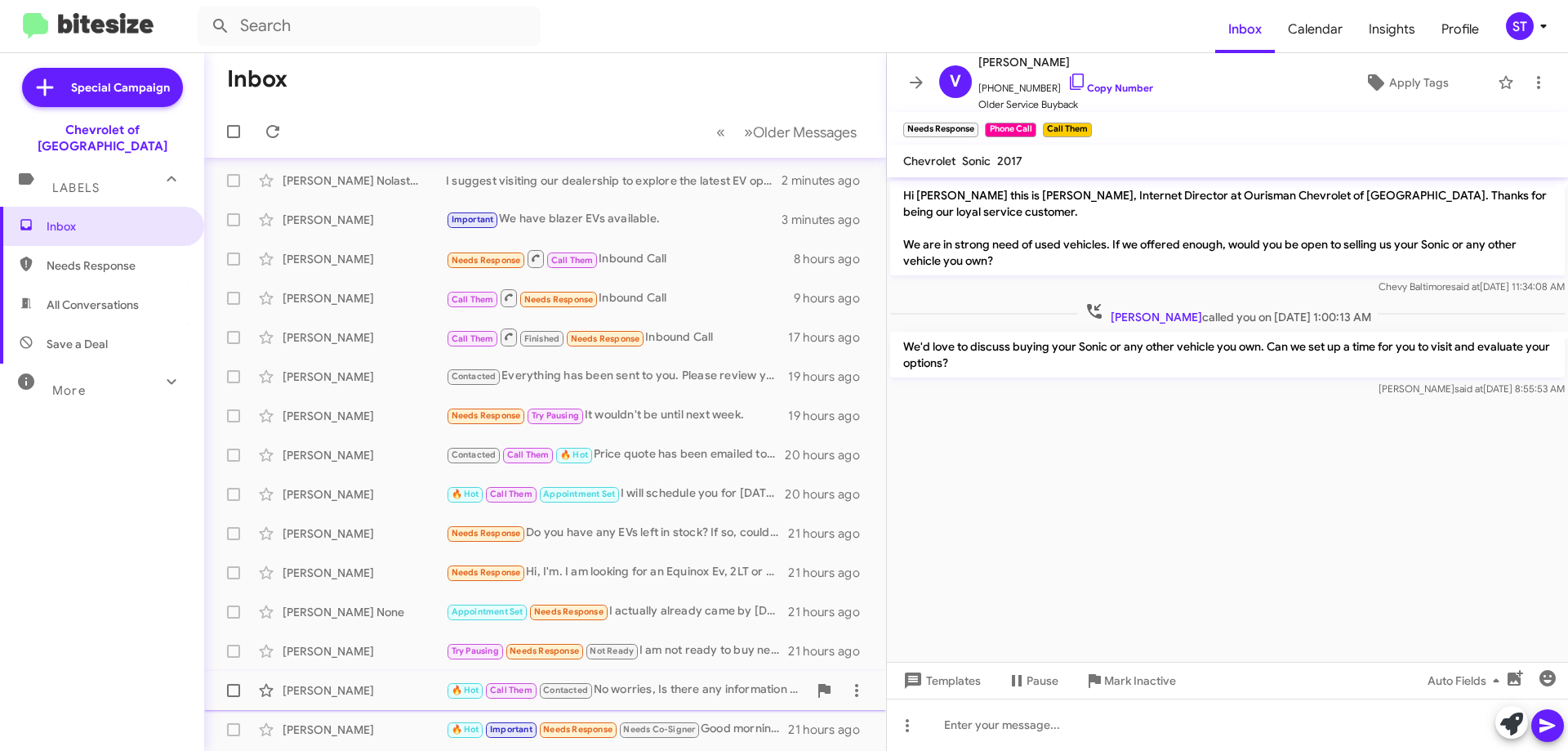
click at [672, 689] on div "🔥 Hot Call Them Contacted No worries, Is there any information I can give you a…" at bounding box center [626, 690] width 362 height 19
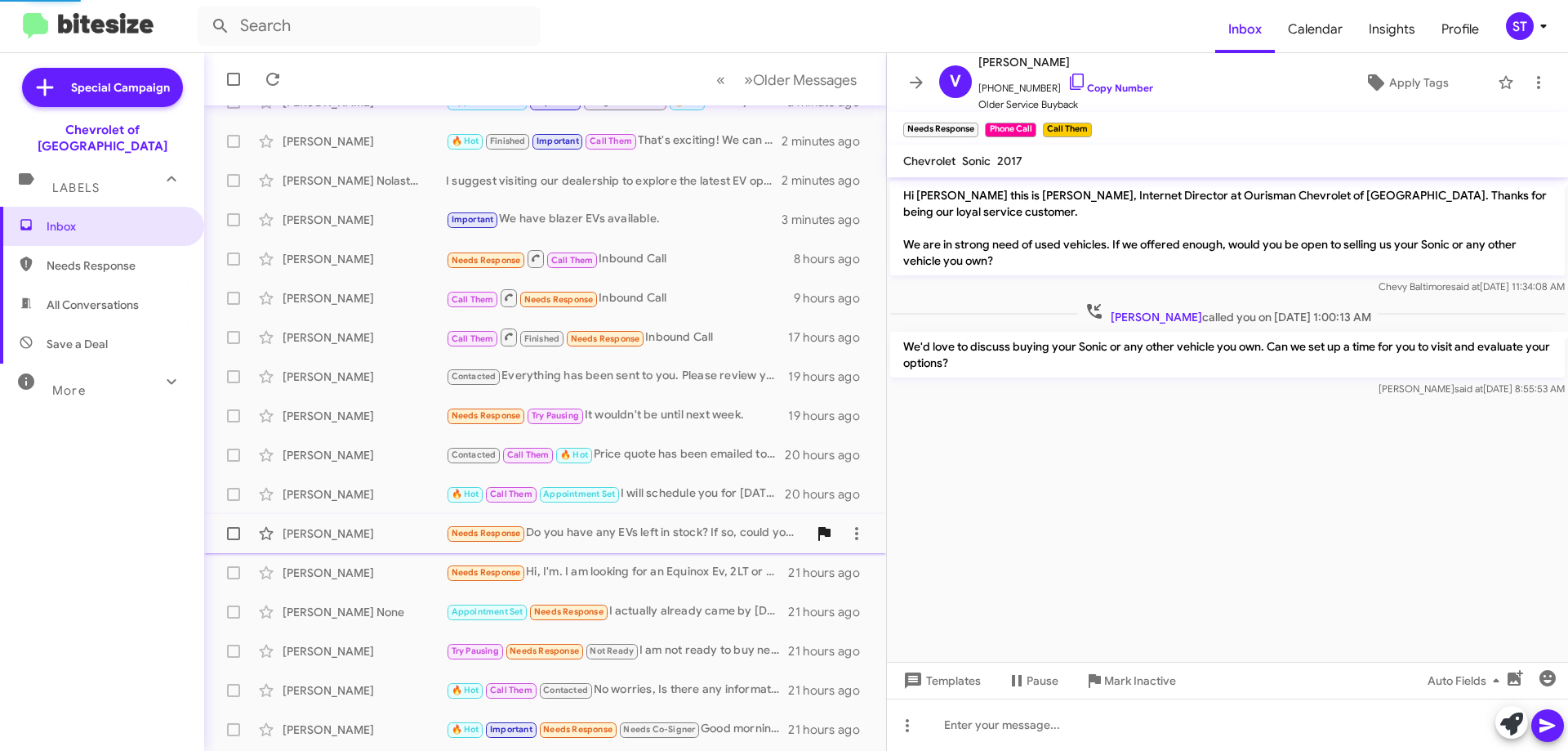
scroll to position [178, 0]
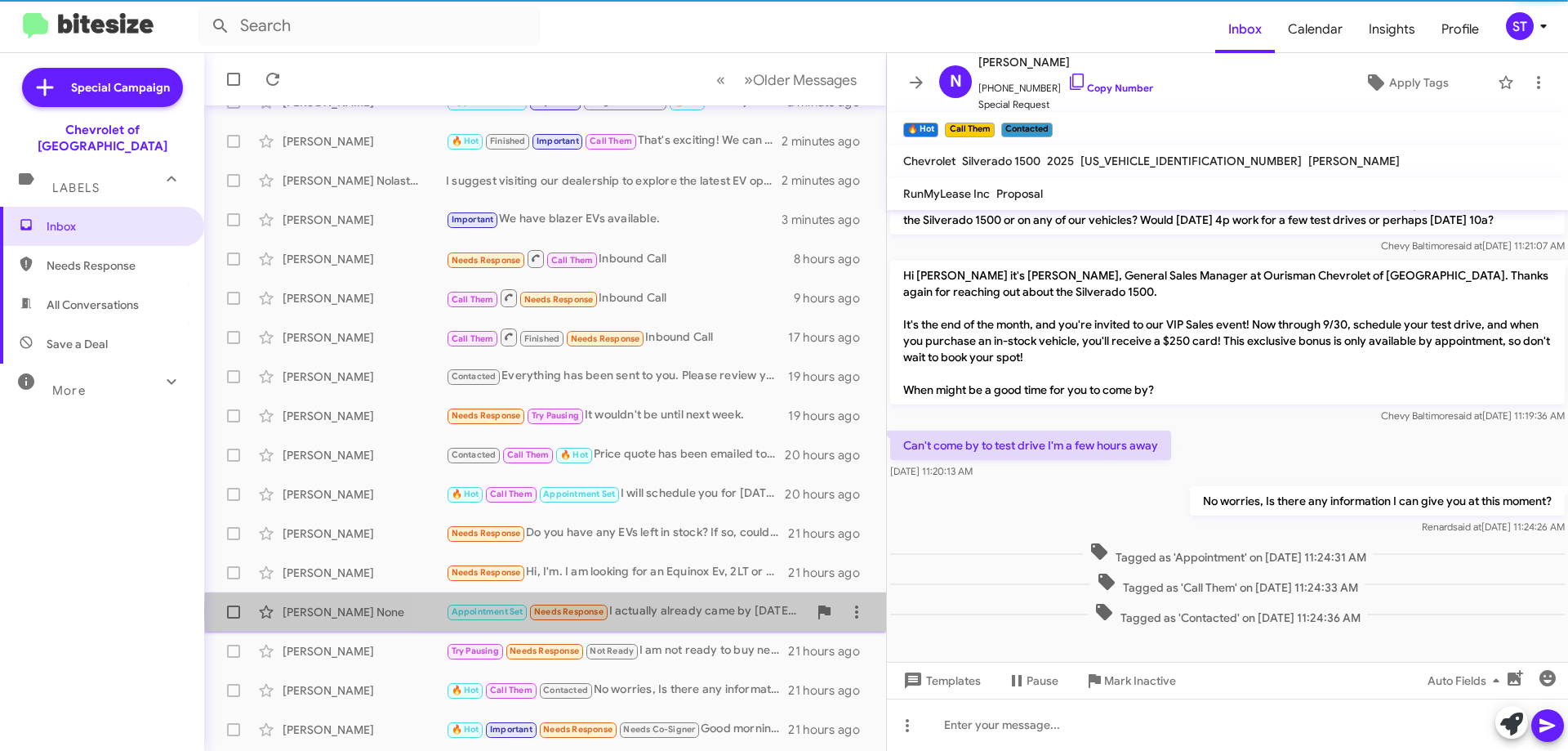
click at [699, 612] on div "Appointment Set Needs Response I actually already came by [DATE] and saw the tr…" at bounding box center [626, 612] width 362 height 19
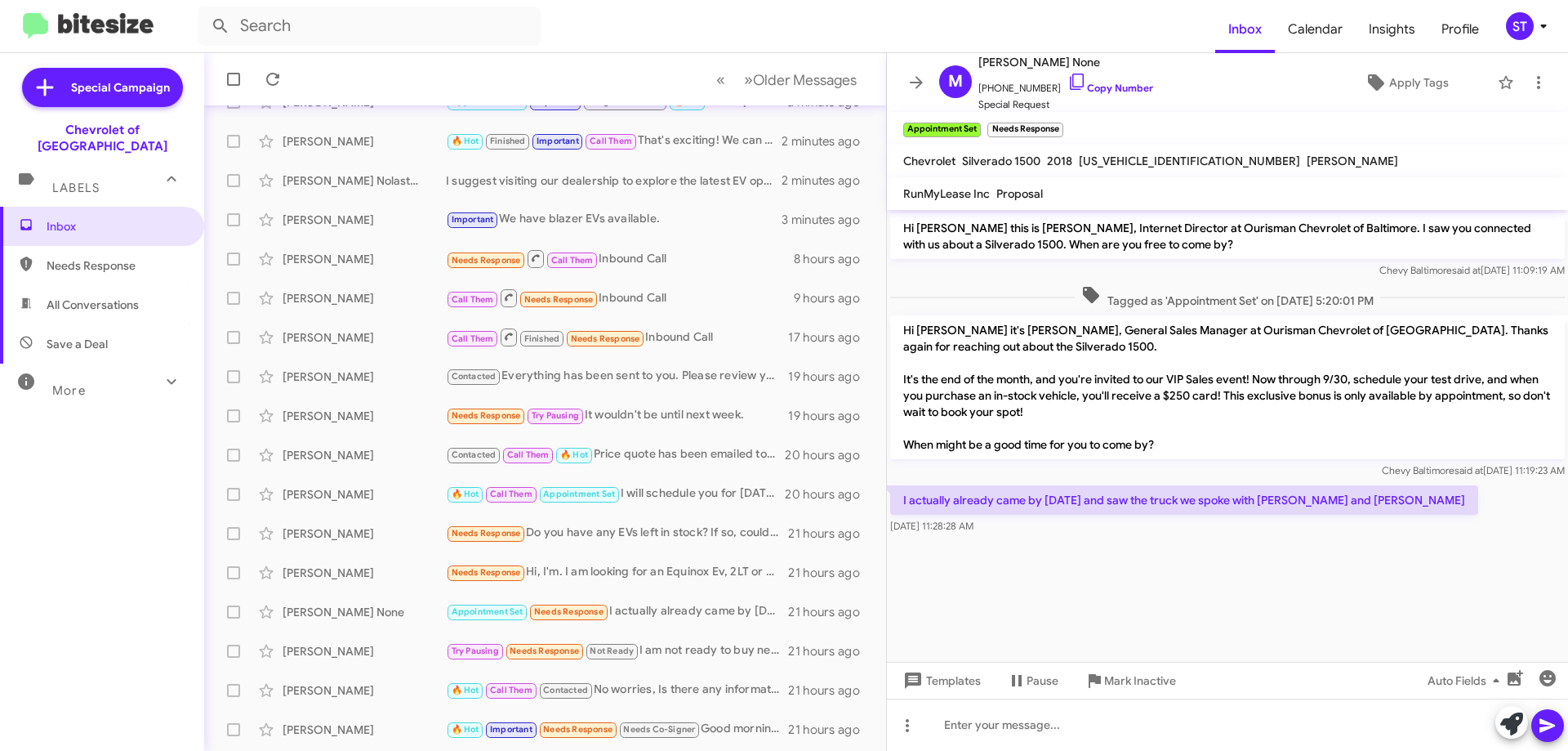
click at [1506, 731] on icon at bounding box center [1512, 723] width 23 height 23
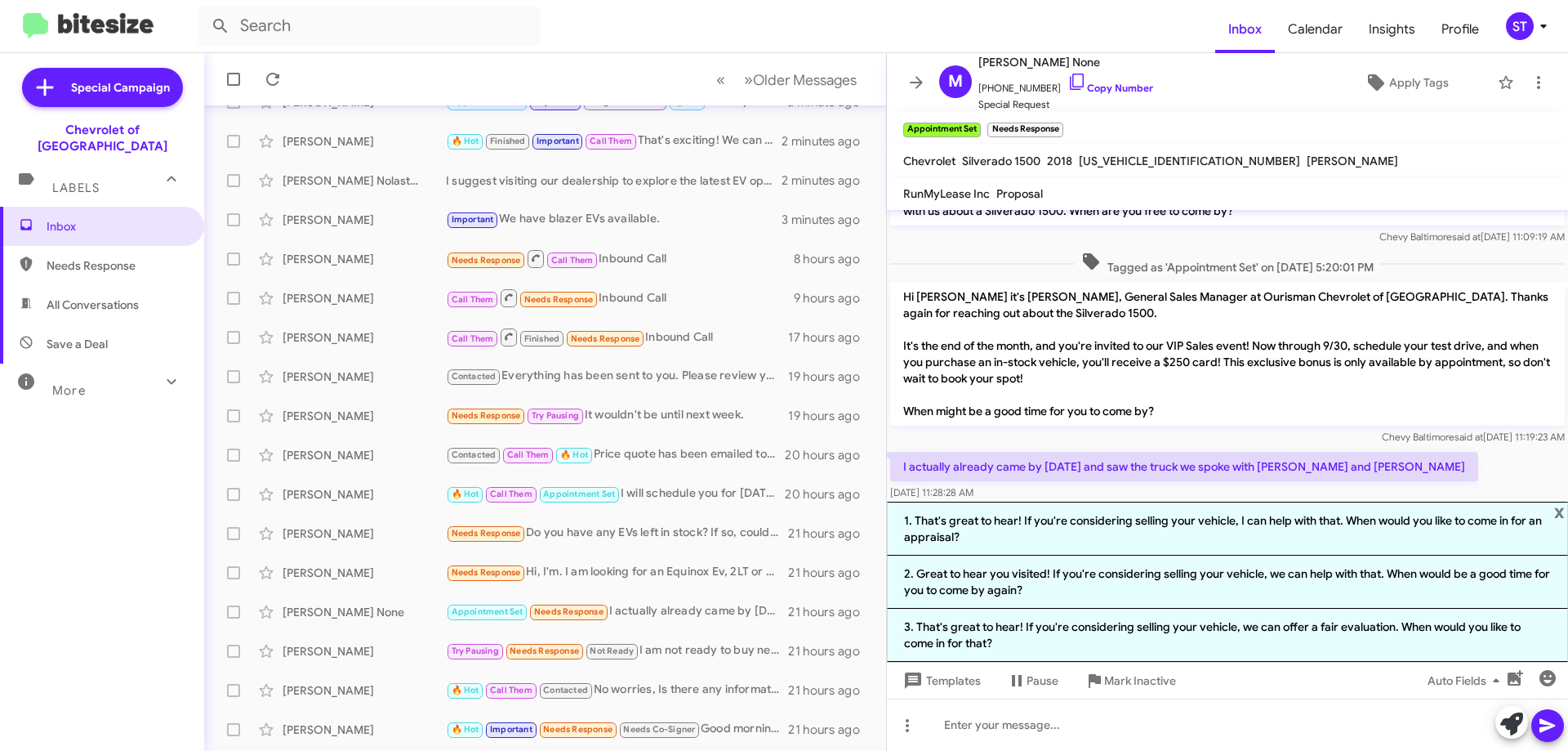
scroll to position [52, 0]
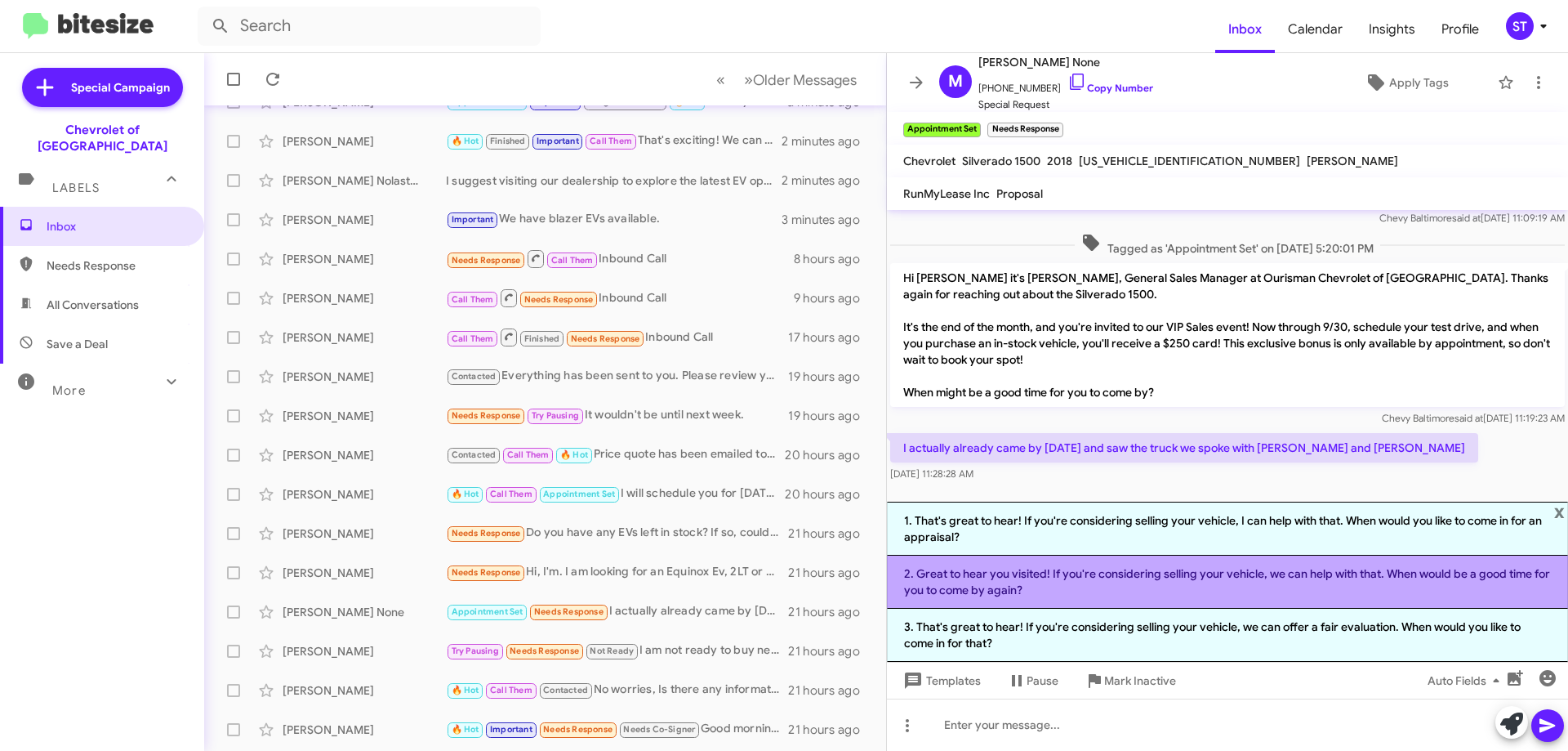
click at [1118, 574] on li "2. Great to hear you visited! If you're considering selling your vehicle, we ca…" at bounding box center [1228, 582] width 681 height 53
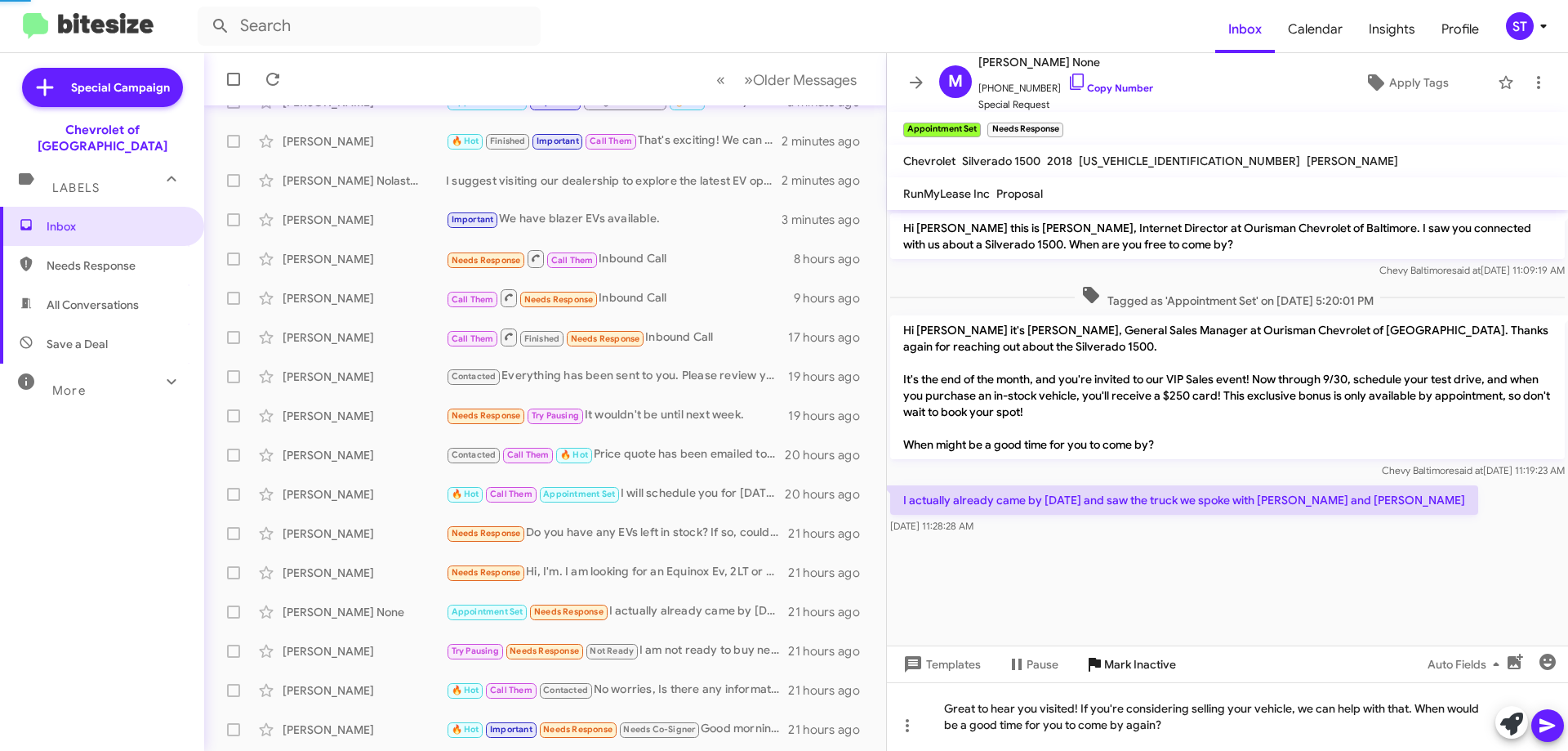
scroll to position [0, 0]
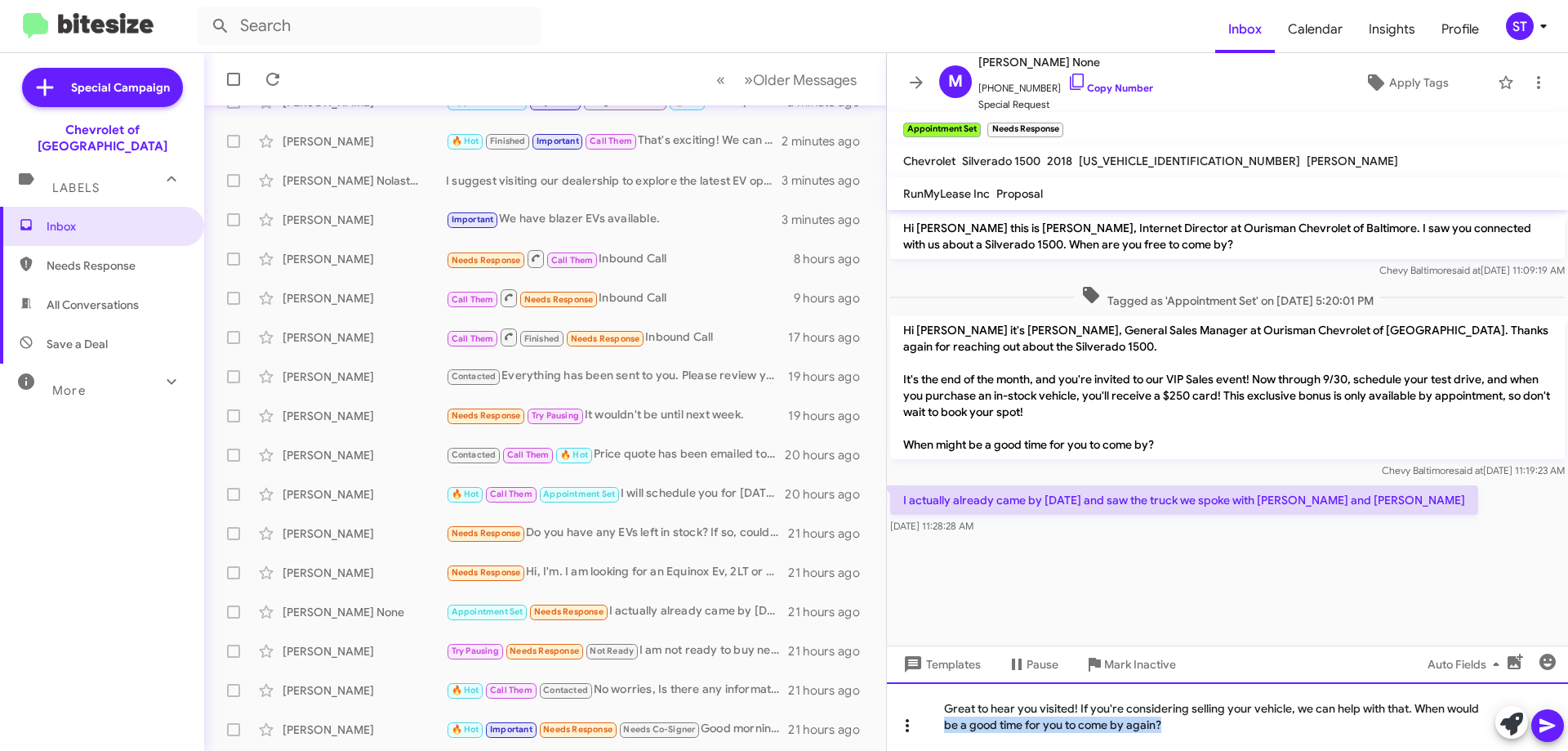
drag, startPoint x: 1202, startPoint y: 718, endPoint x: 916, endPoint y: 727, distance: 286.1
click at [918, 727] on div "Great to hear you visited! If you're considering selling your vehicle, we can h…" at bounding box center [1228, 717] width 681 height 69
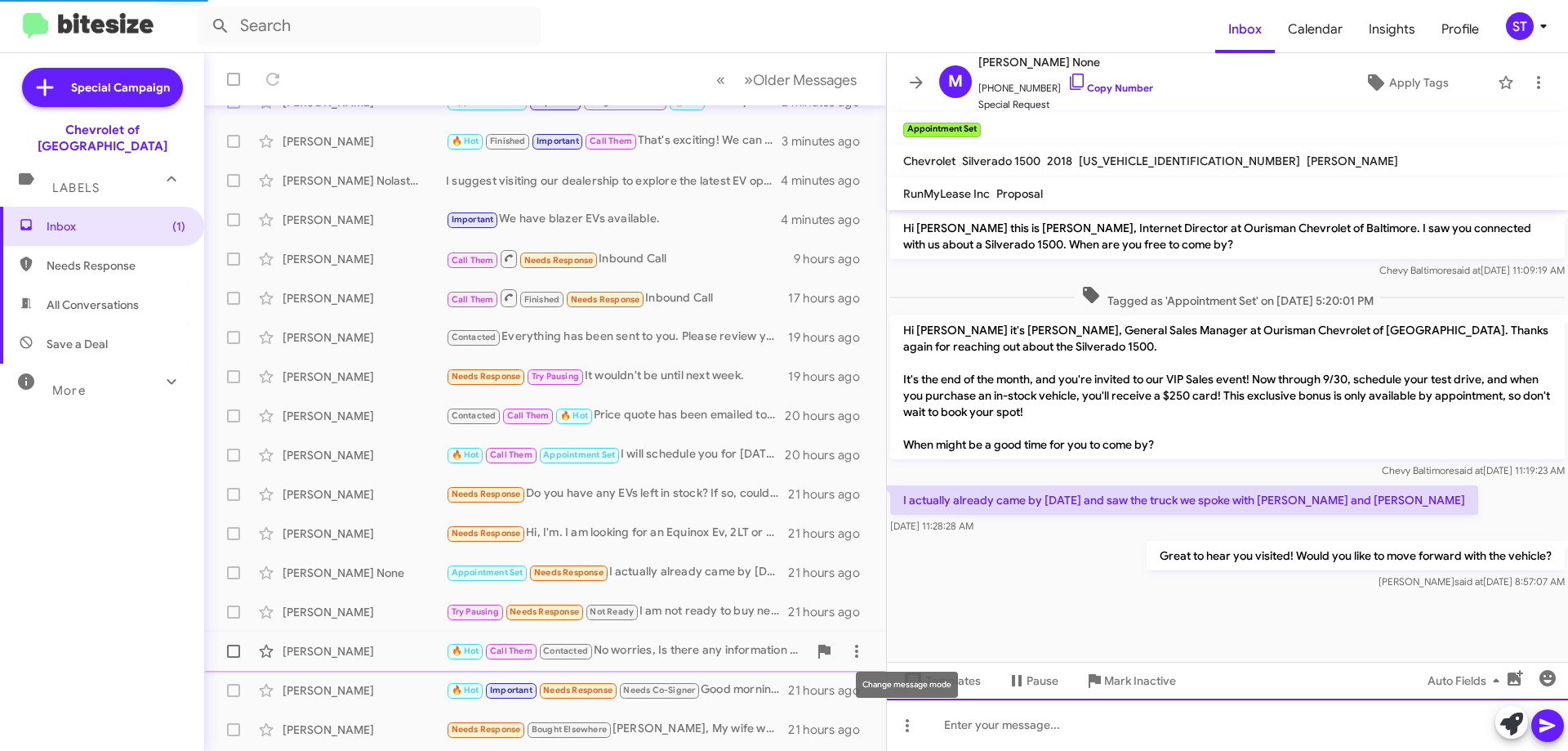
scroll to position [160, 0]
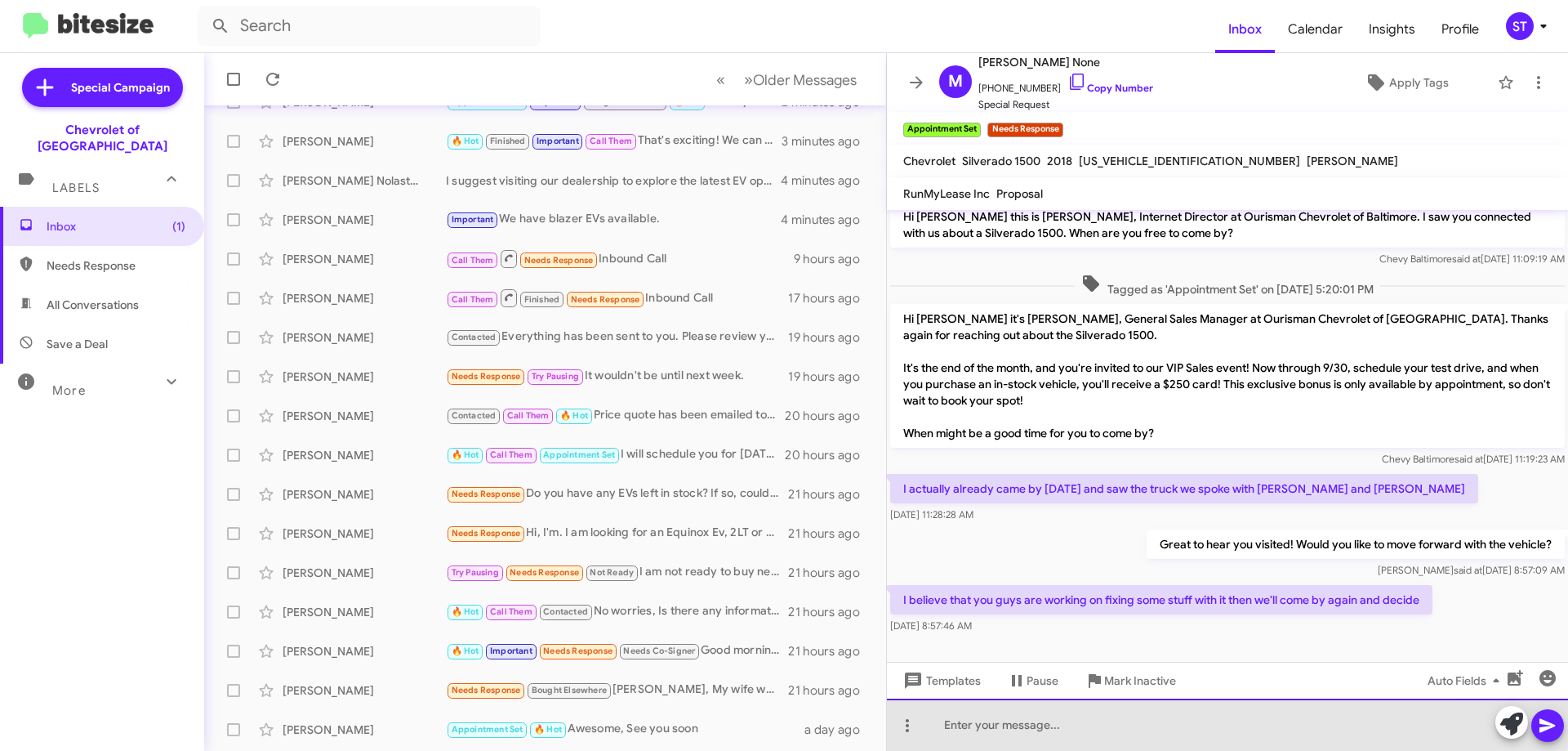
click at [1098, 720] on div at bounding box center [1228, 724] width 681 height 52
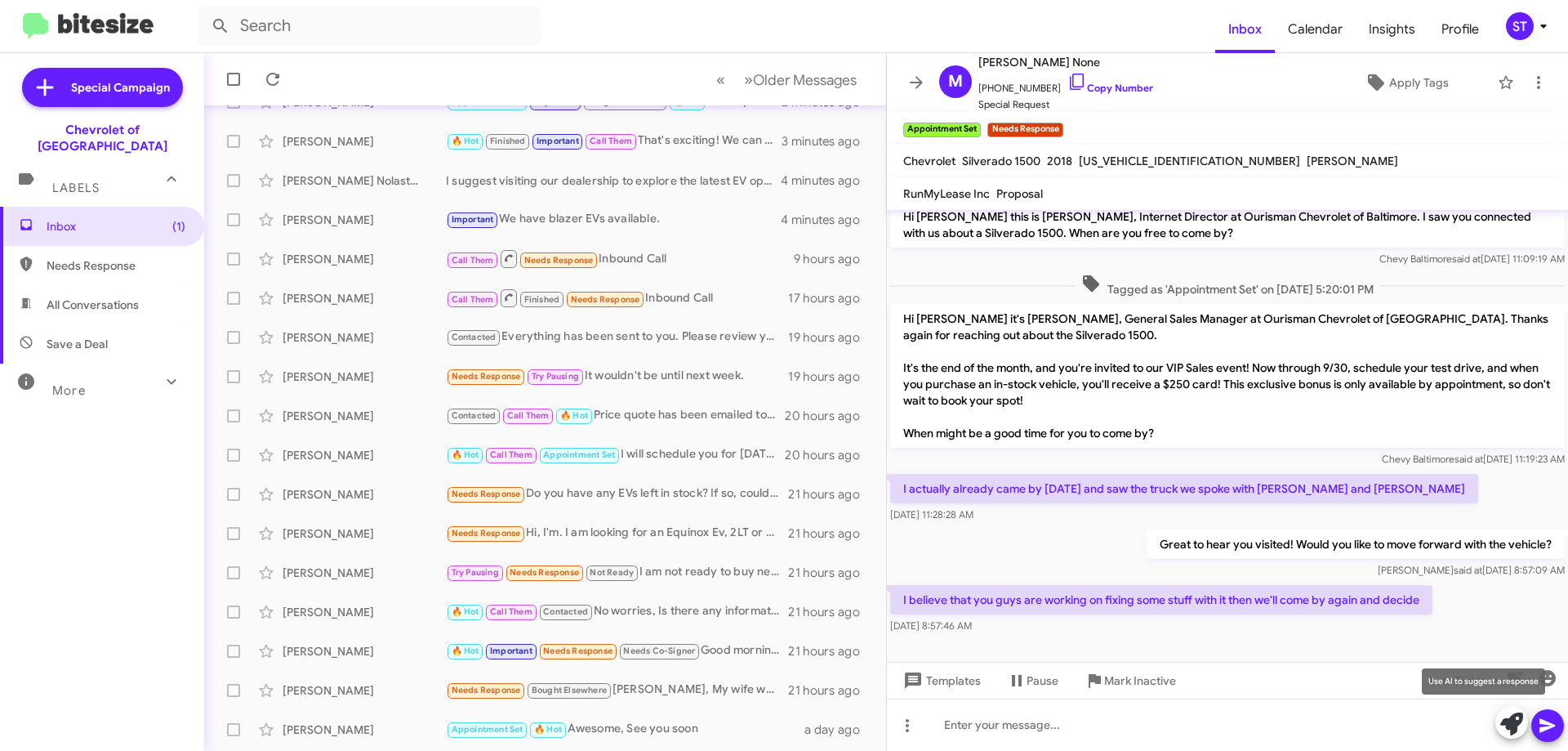
drag, startPoint x: 1513, startPoint y: 718, endPoint x: 1501, endPoint y: 722, distance: 12.6
click at [1508, 719] on icon at bounding box center [1512, 723] width 23 height 23
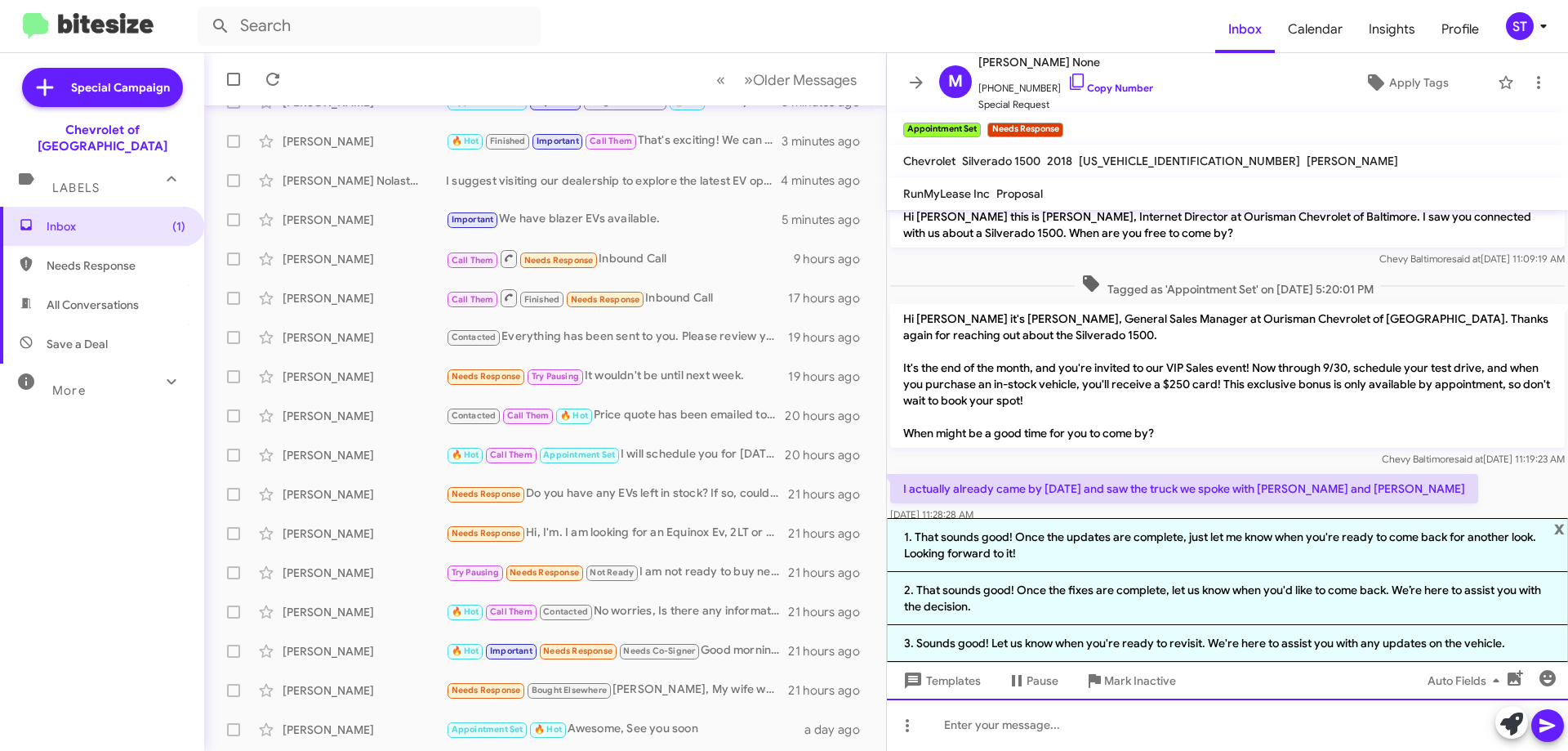
click at [1027, 723] on div at bounding box center [1228, 724] width 681 height 52
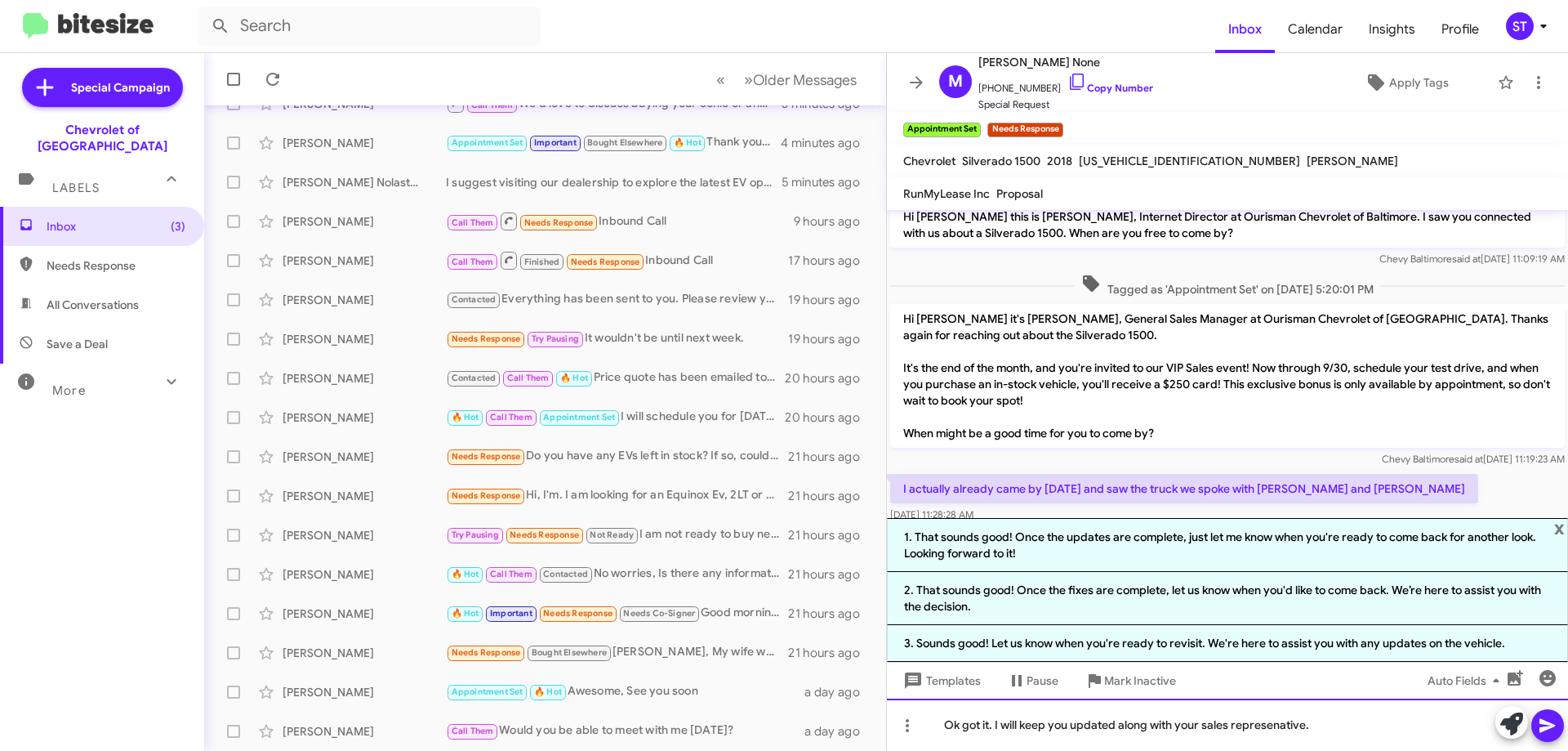
click at [1354, 713] on div "Ok got it. I will keep you updated along with your sales represenative." at bounding box center [1228, 724] width 681 height 52
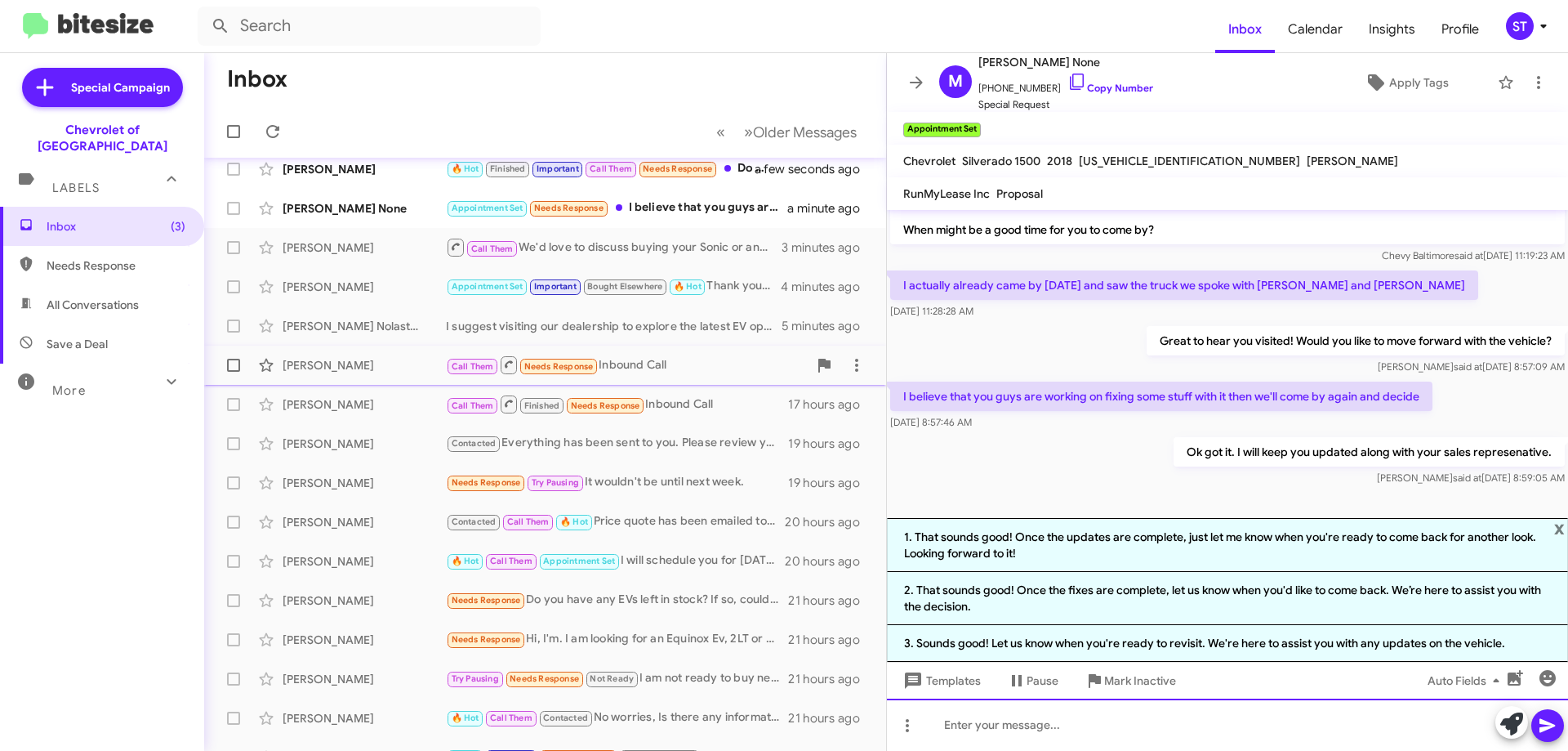
scroll to position [0, 0]
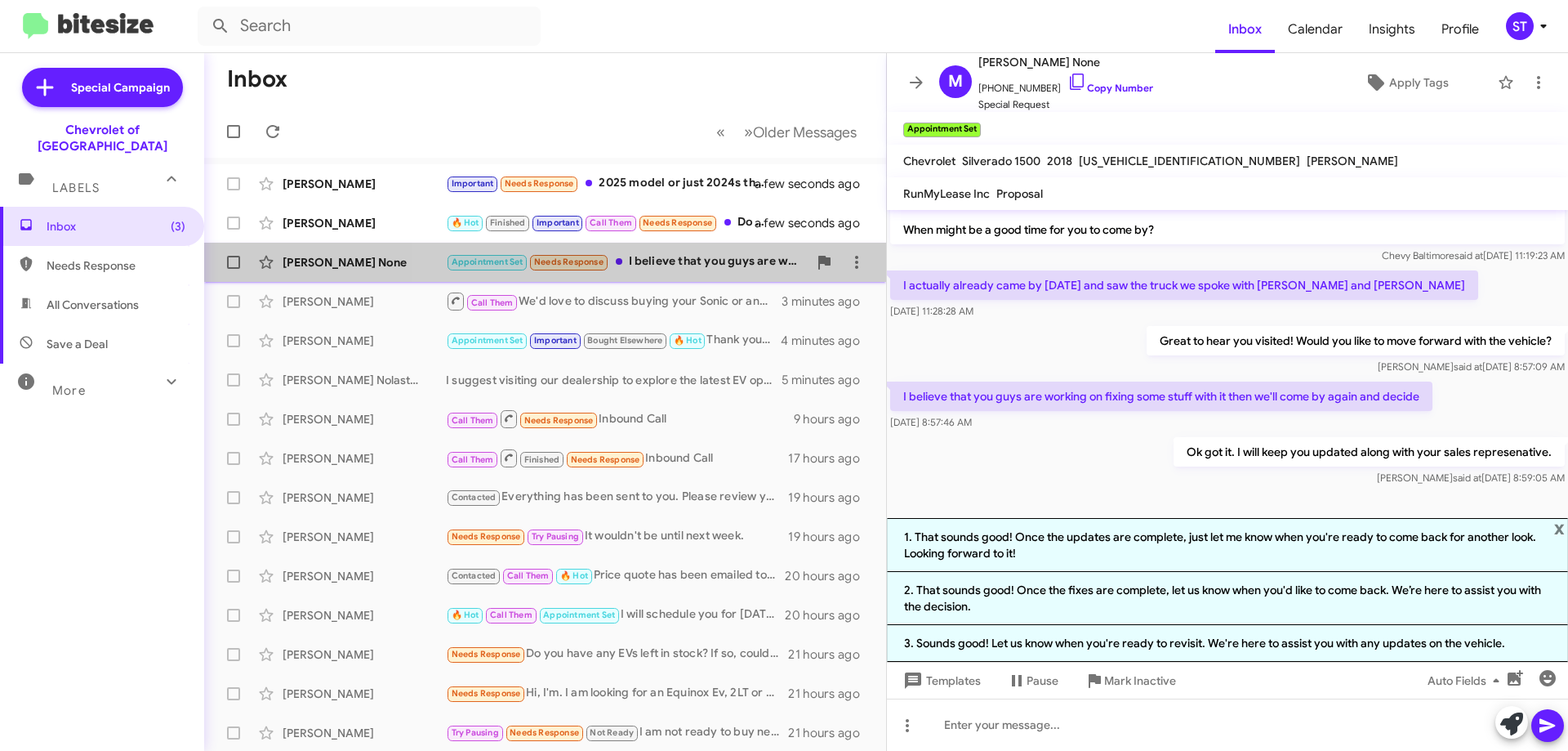
click at [689, 259] on div "Appointment Set Needs Response I believe that you guys are working on fixing so…" at bounding box center [626, 261] width 362 height 19
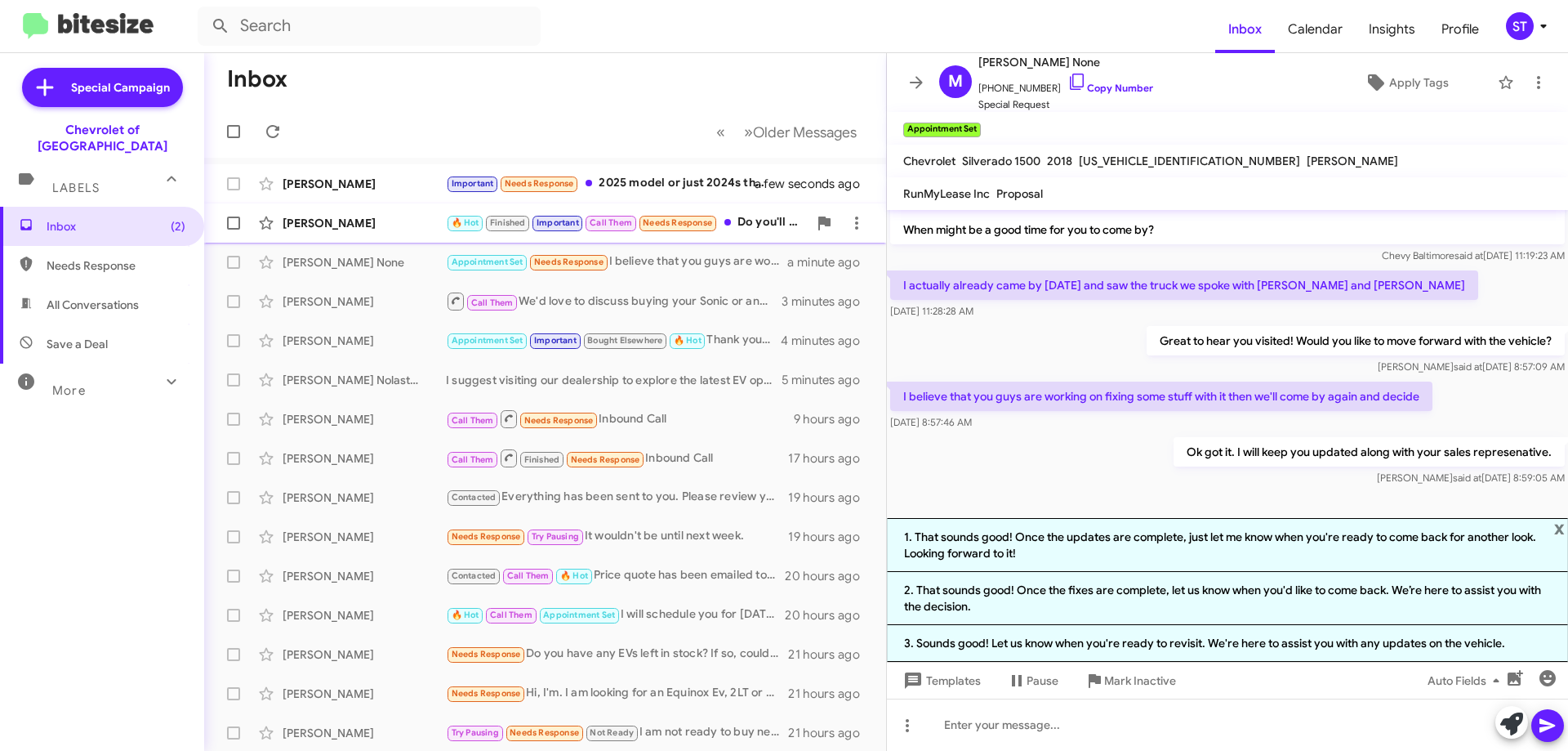
click at [749, 229] on div "🔥 Hot Finished Important Call Them Needs Response Do you'll have any allocation…" at bounding box center [626, 222] width 362 height 19
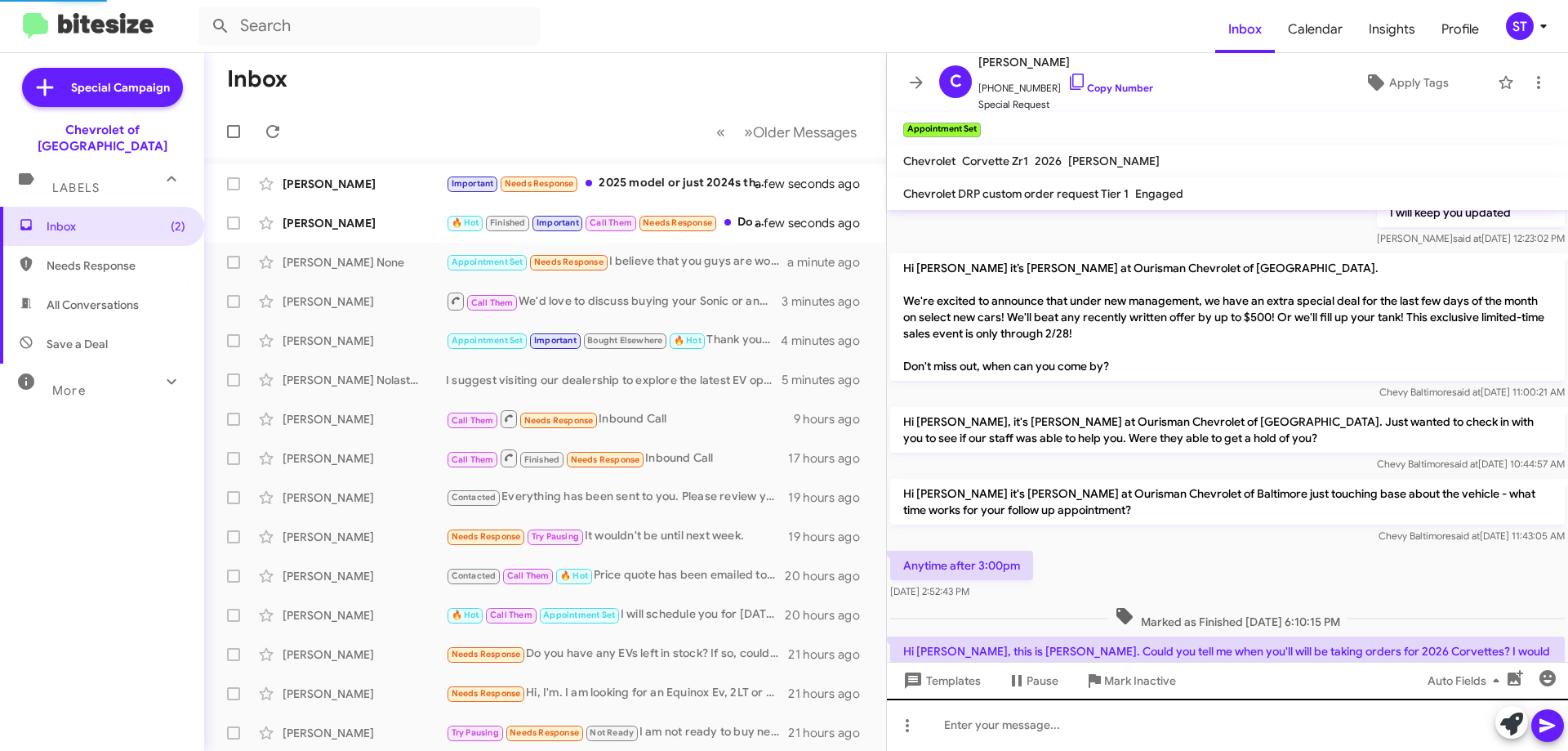
scroll to position [1157, 0]
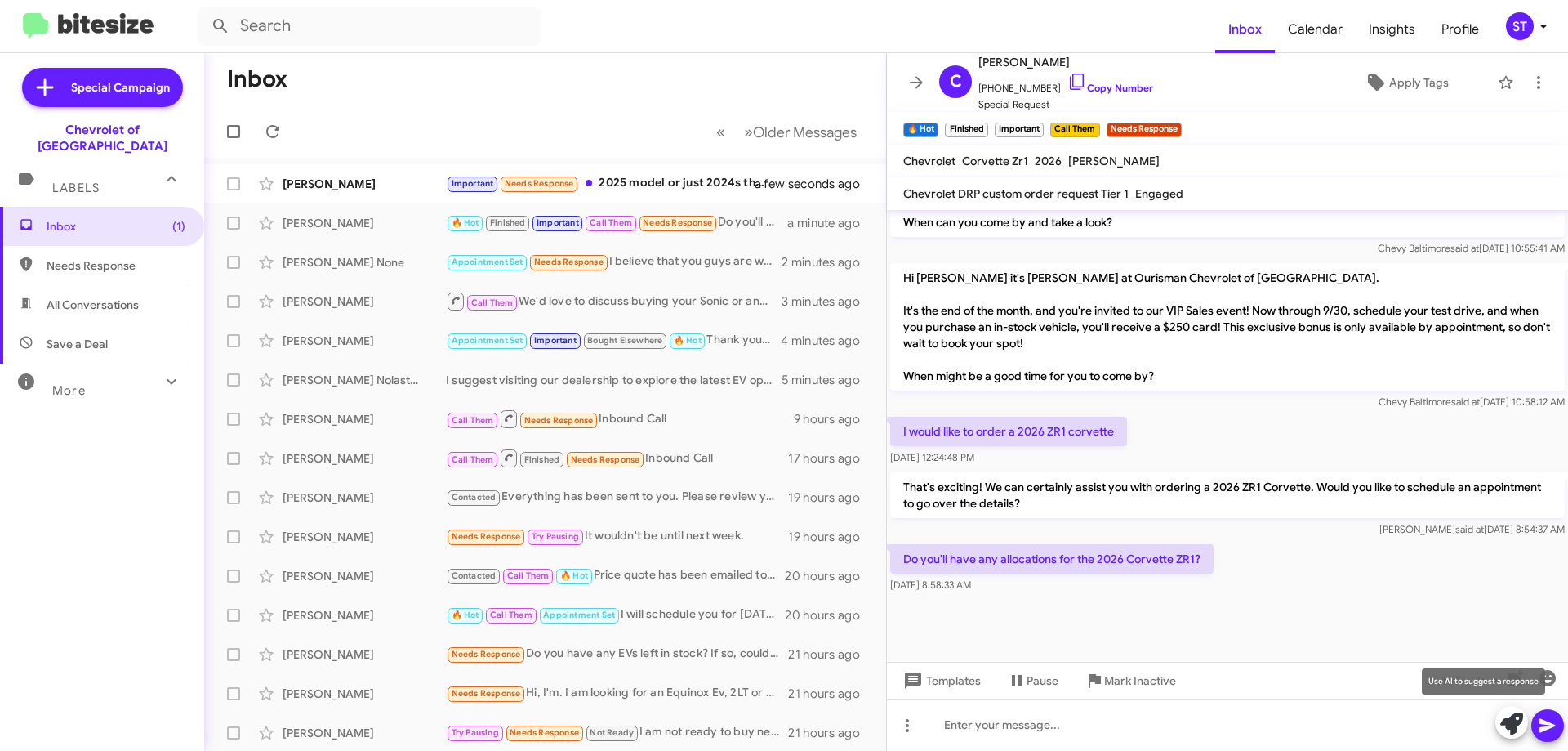
click at [1509, 729] on icon at bounding box center [1512, 723] width 23 height 23
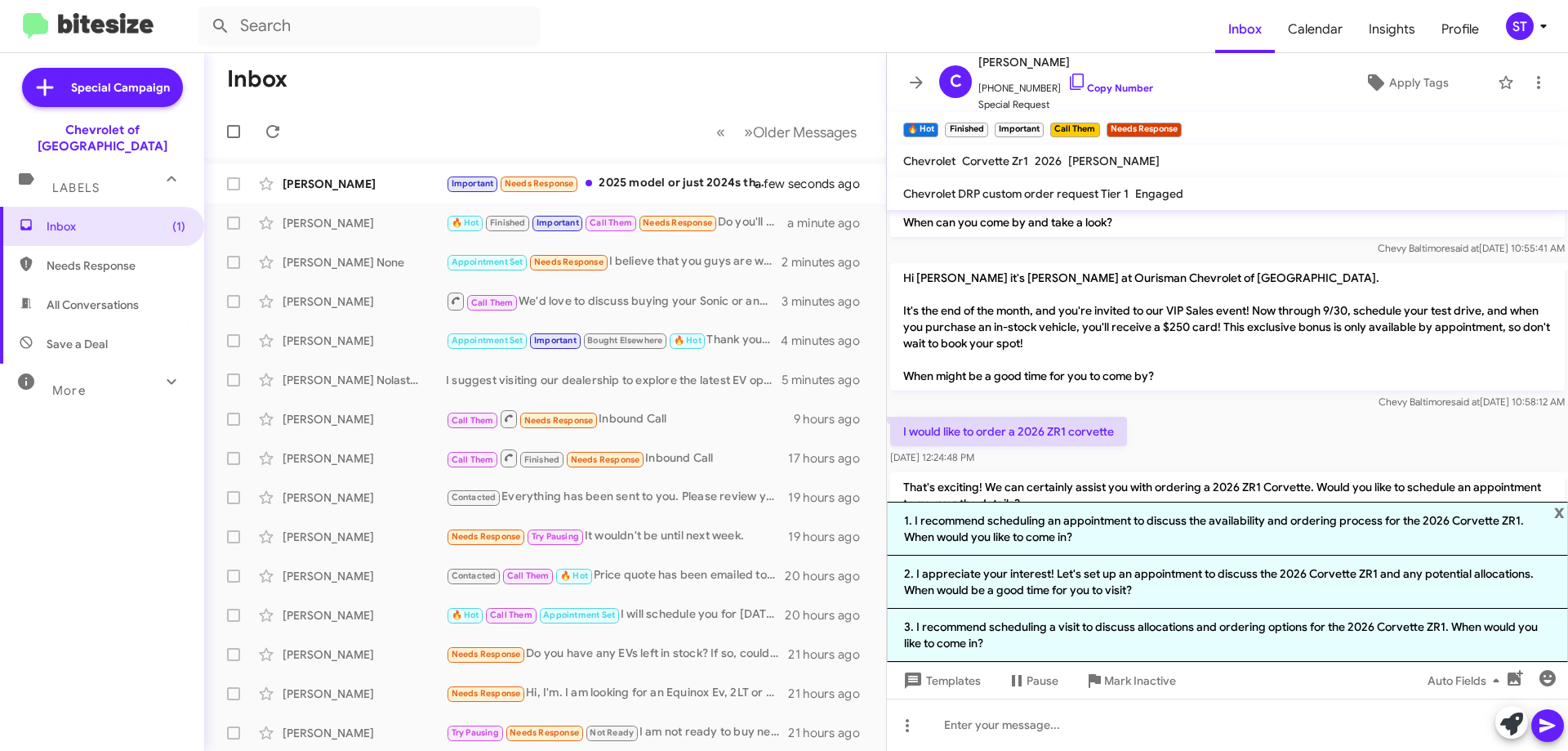
scroll to position [1317, 0]
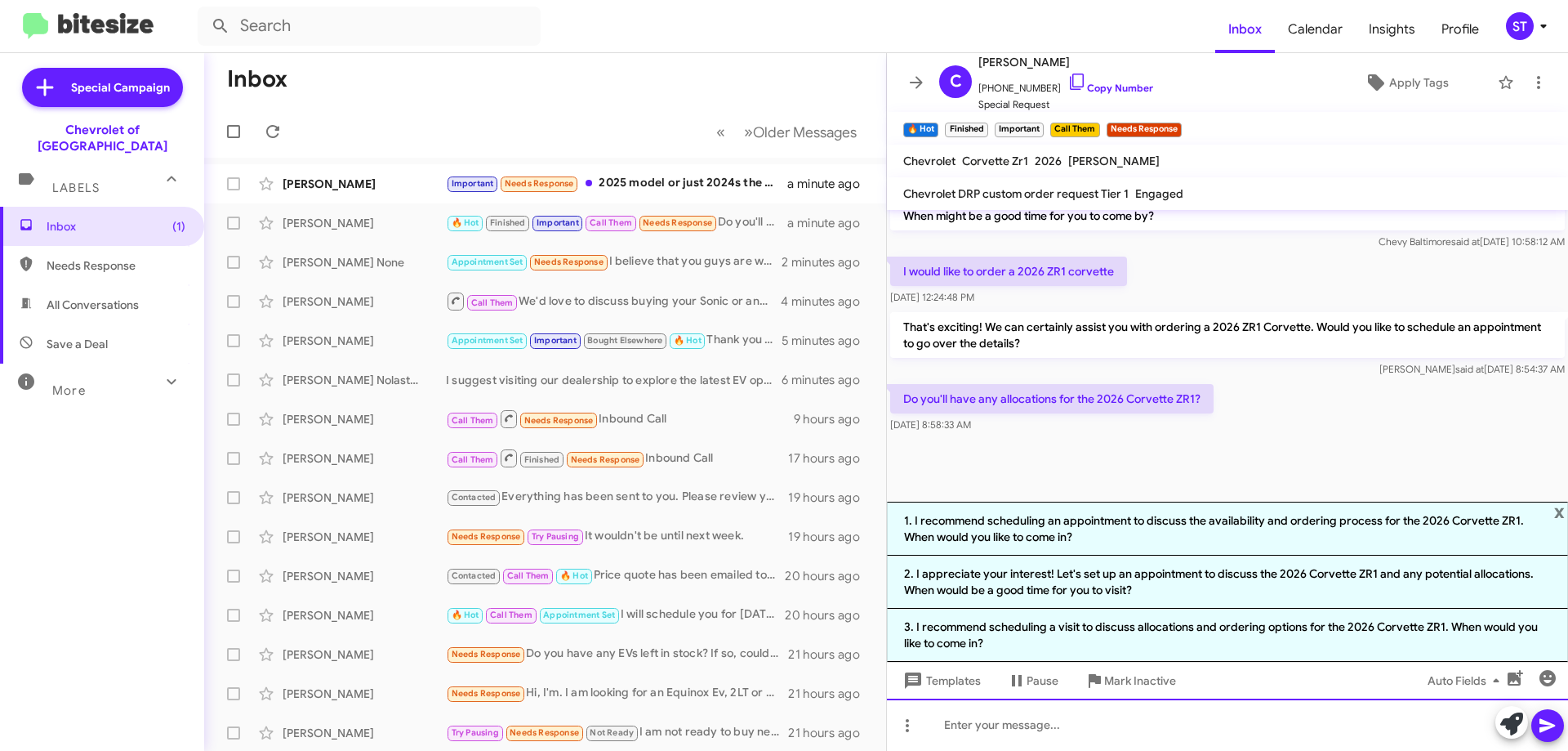
click at [1035, 735] on div at bounding box center [1228, 724] width 681 height 52
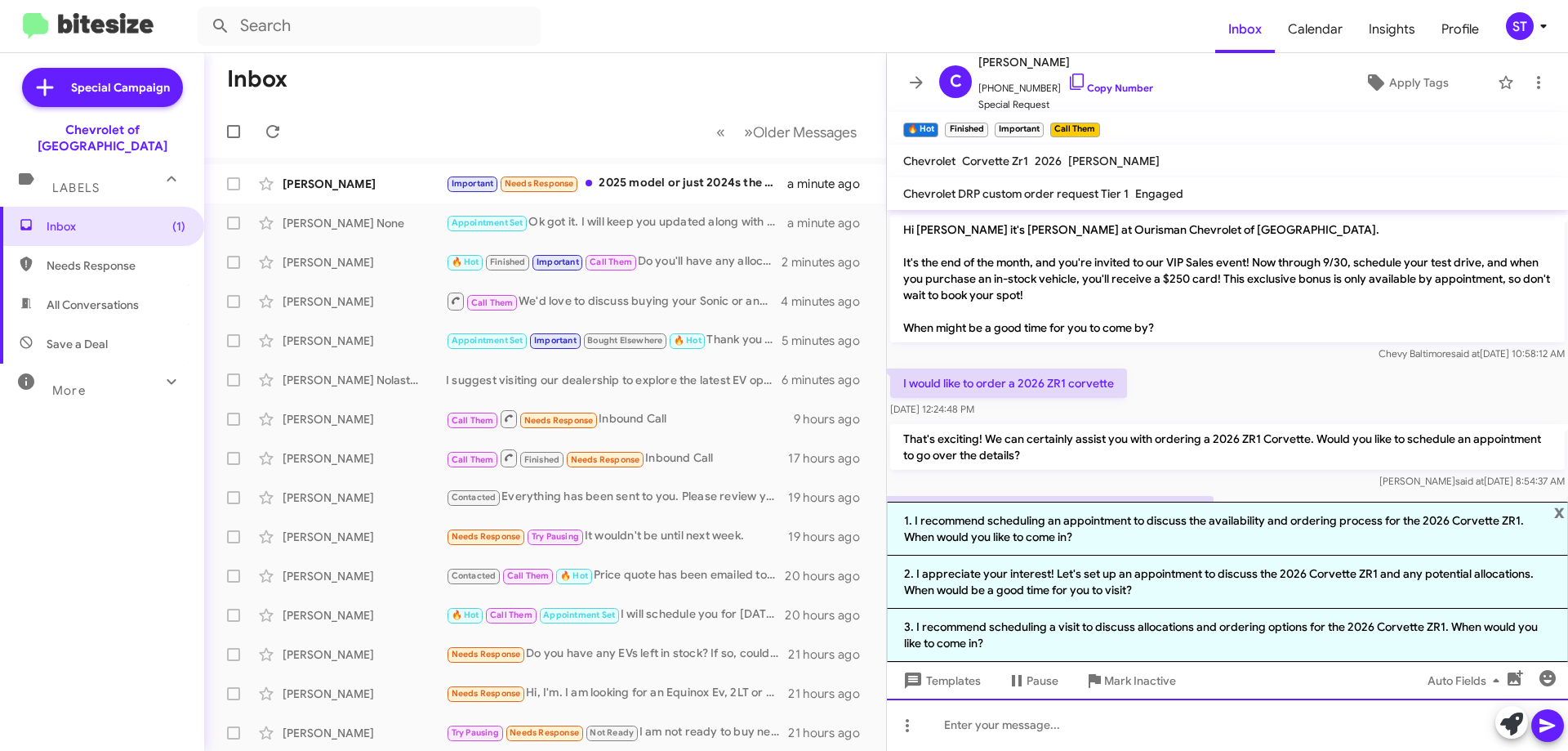
scroll to position [2271, 0]
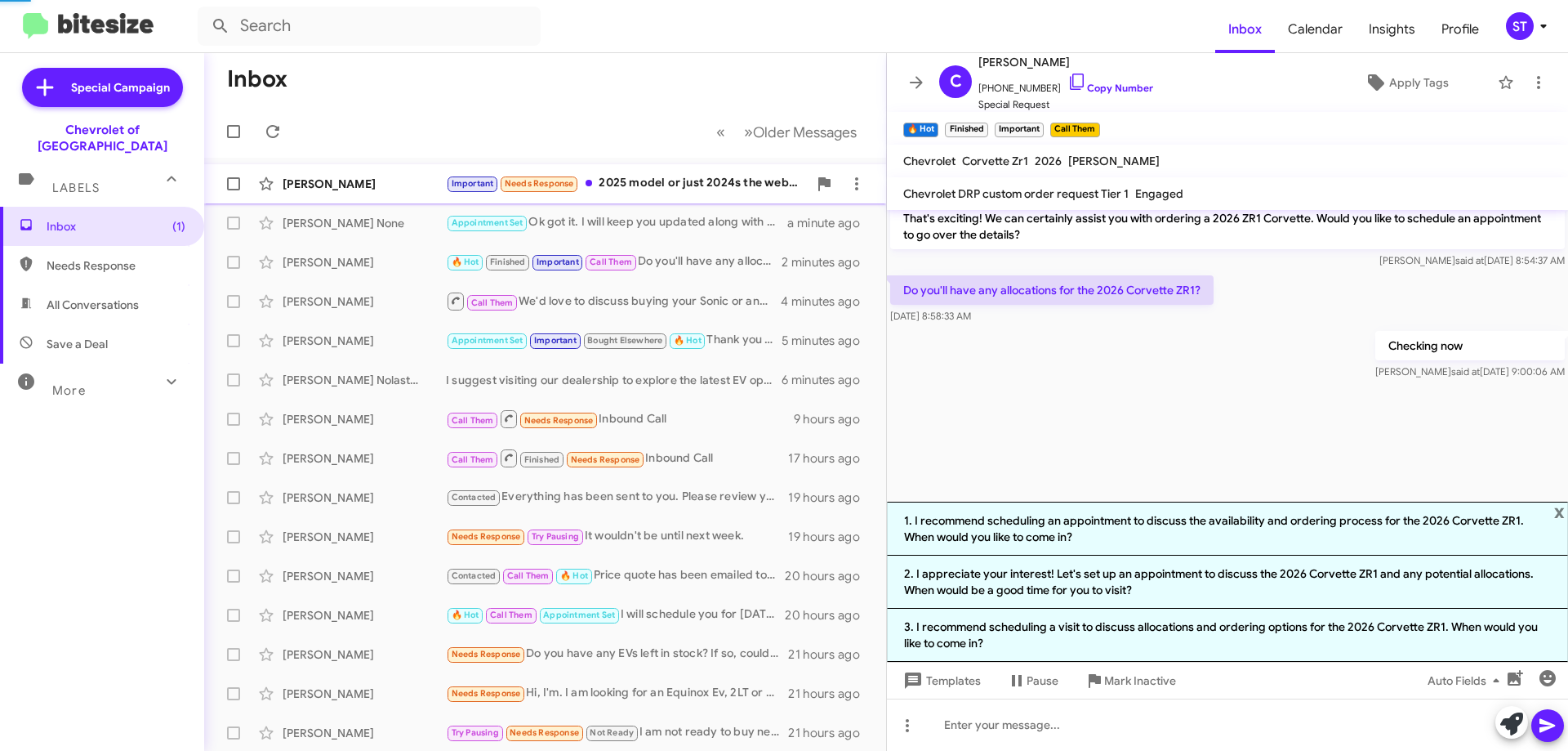
click at [664, 181] on div "Important Needs Response 2025 model or just 2024s the website said only 2024" at bounding box center [626, 183] width 362 height 19
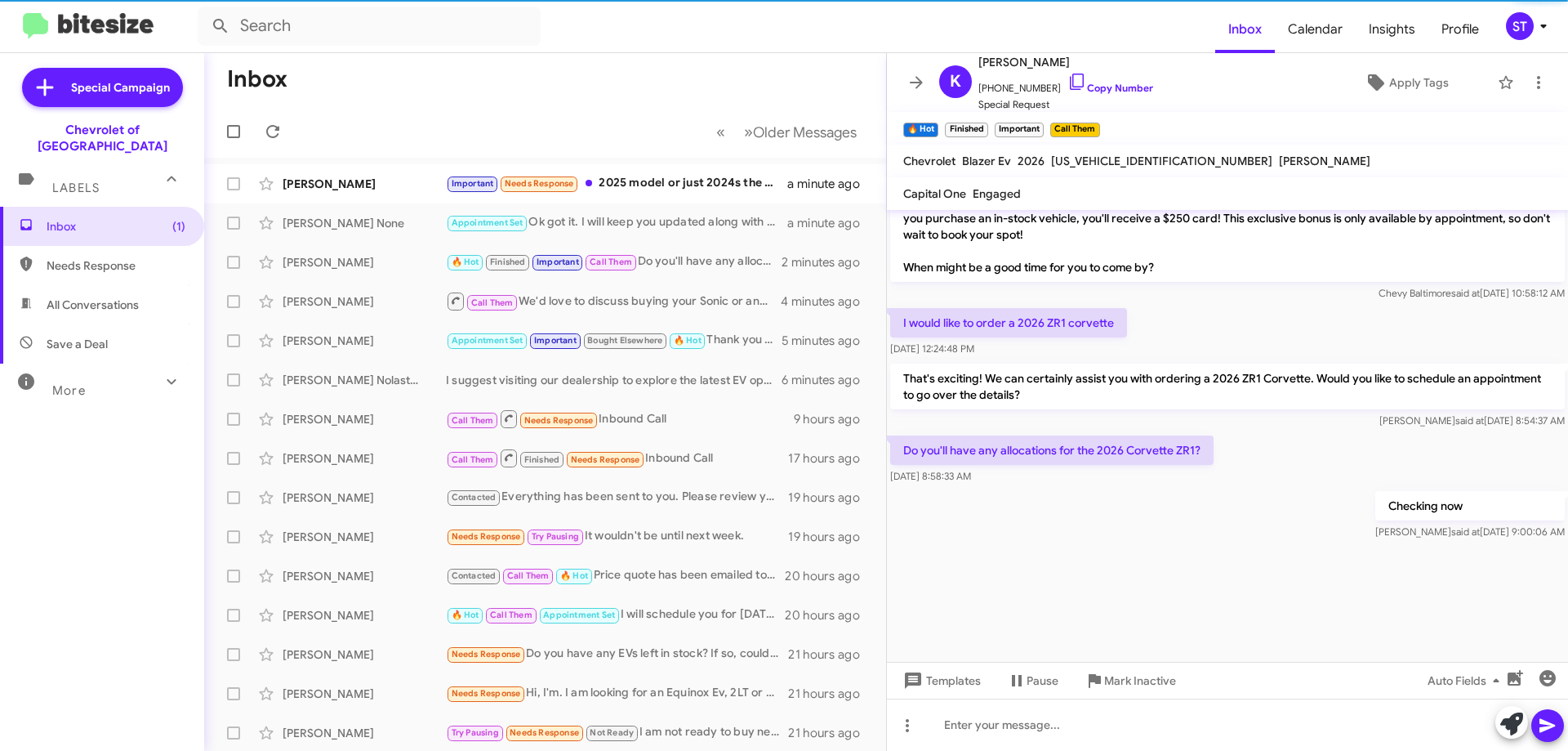
scroll to position [797, 0]
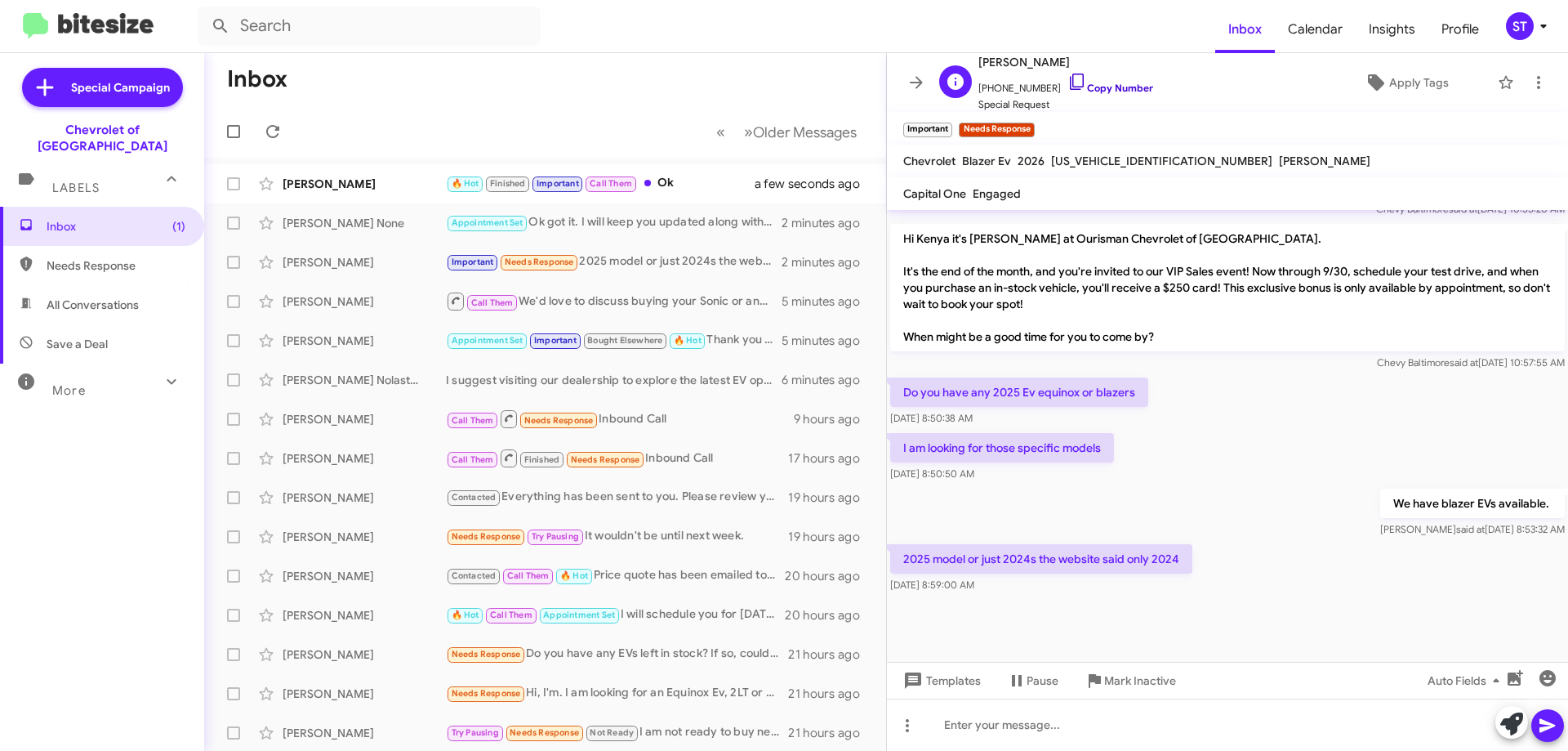
click at [1070, 82] on icon at bounding box center [1077, 81] width 14 height 16
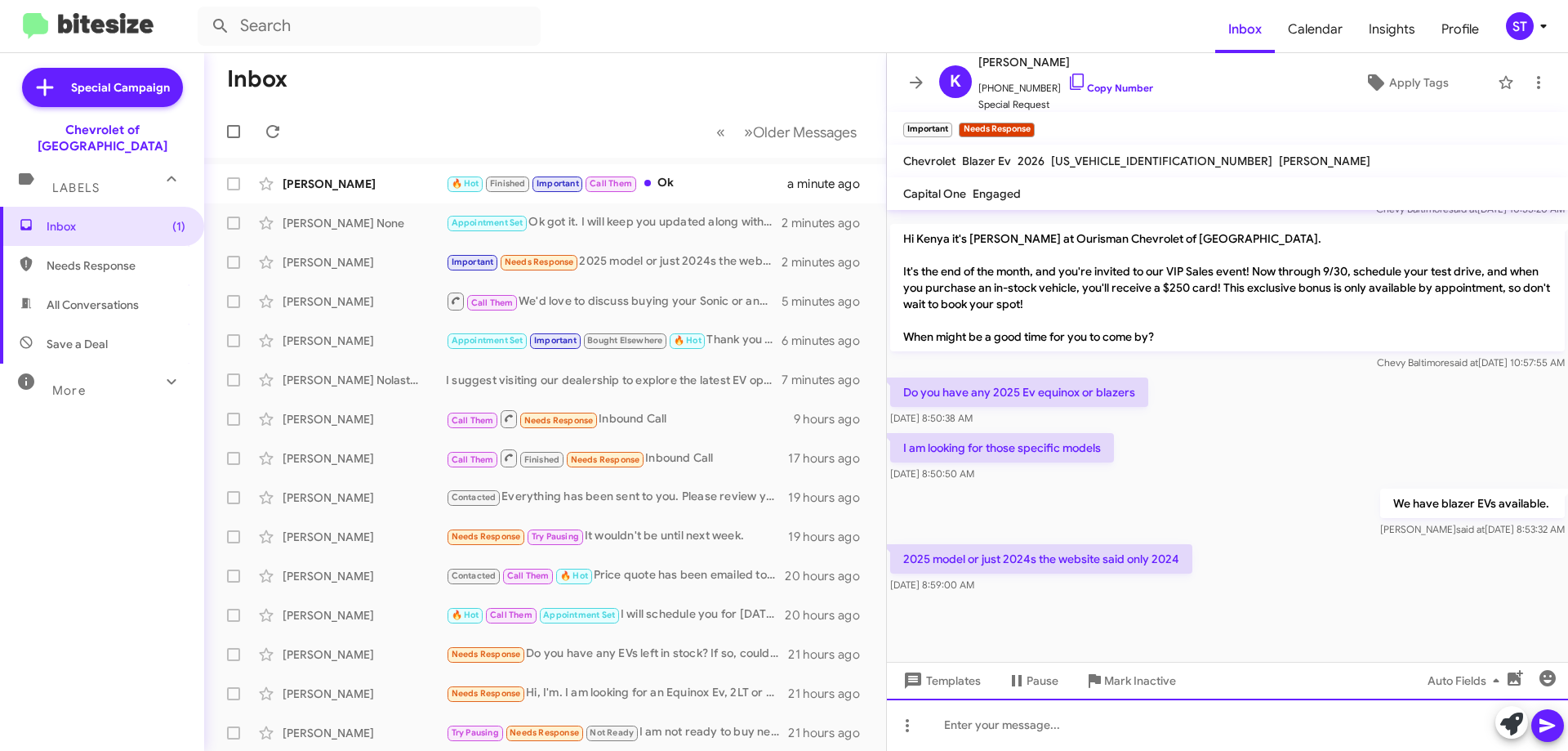
click at [1071, 727] on div at bounding box center [1228, 724] width 681 height 52
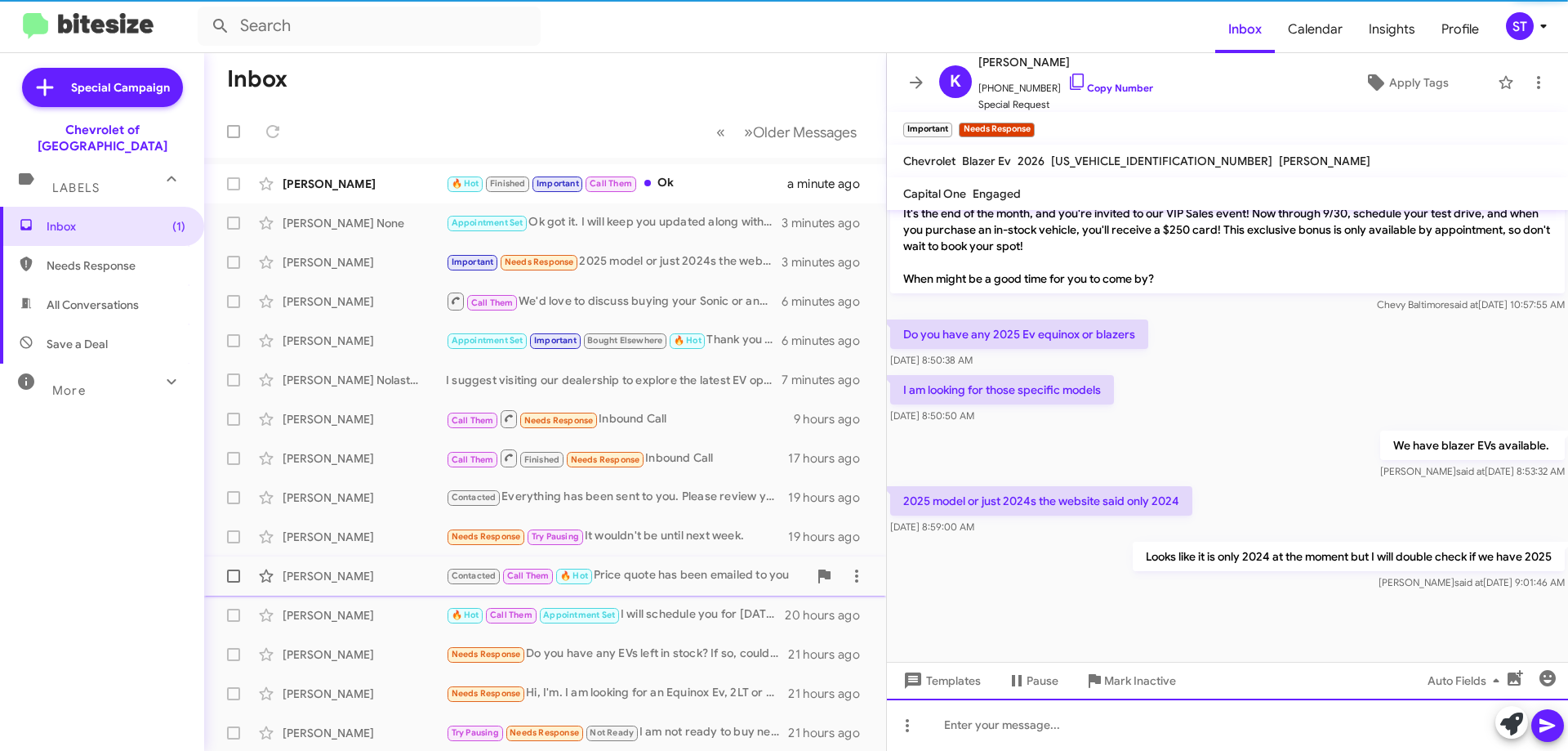
scroll to position [856, 0]
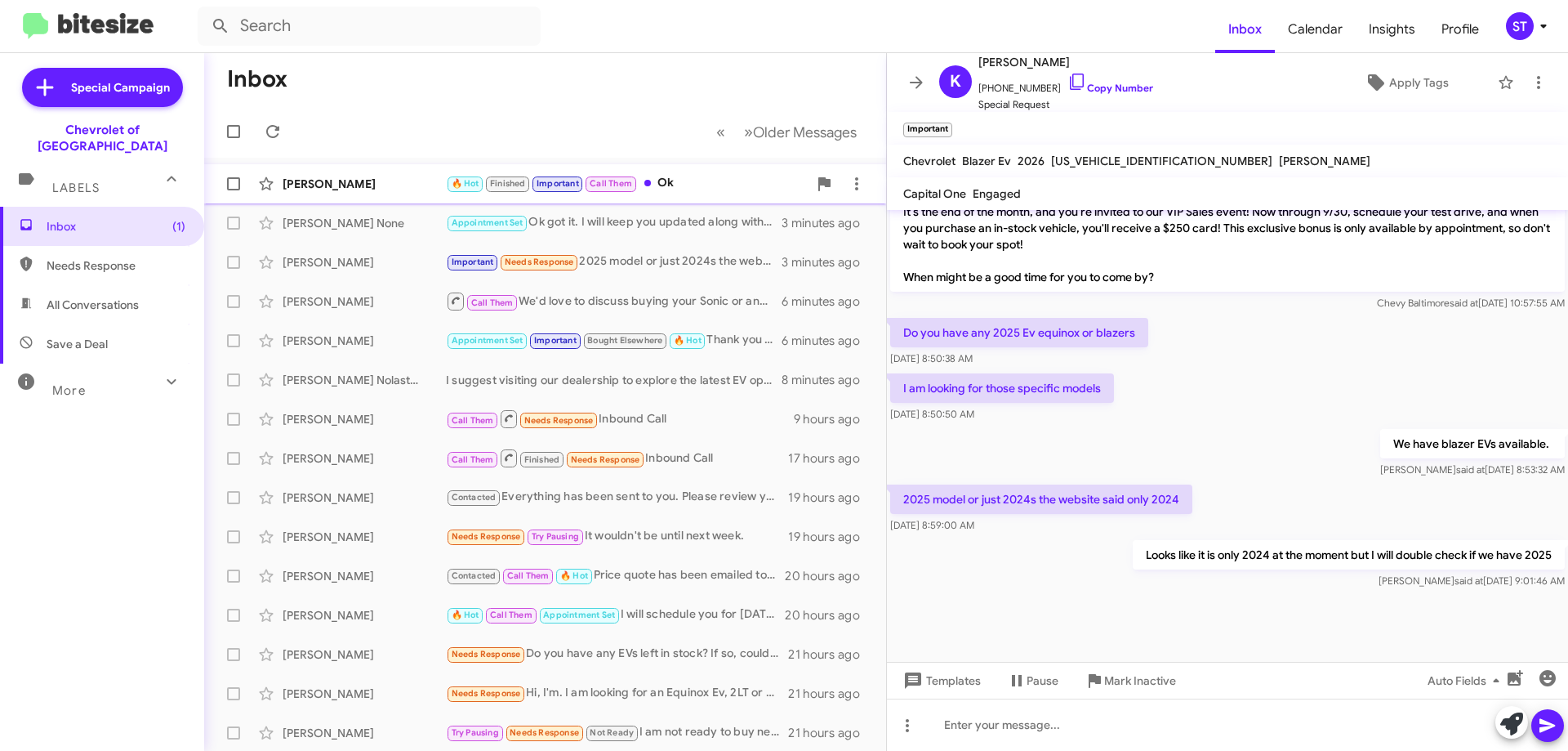
click at [688, 170] on div "[PERSON_NAME] 🔥 Hot Finished Important Call Them Ok a minute ago" at bounding box center [545, 183] width 656 height 32
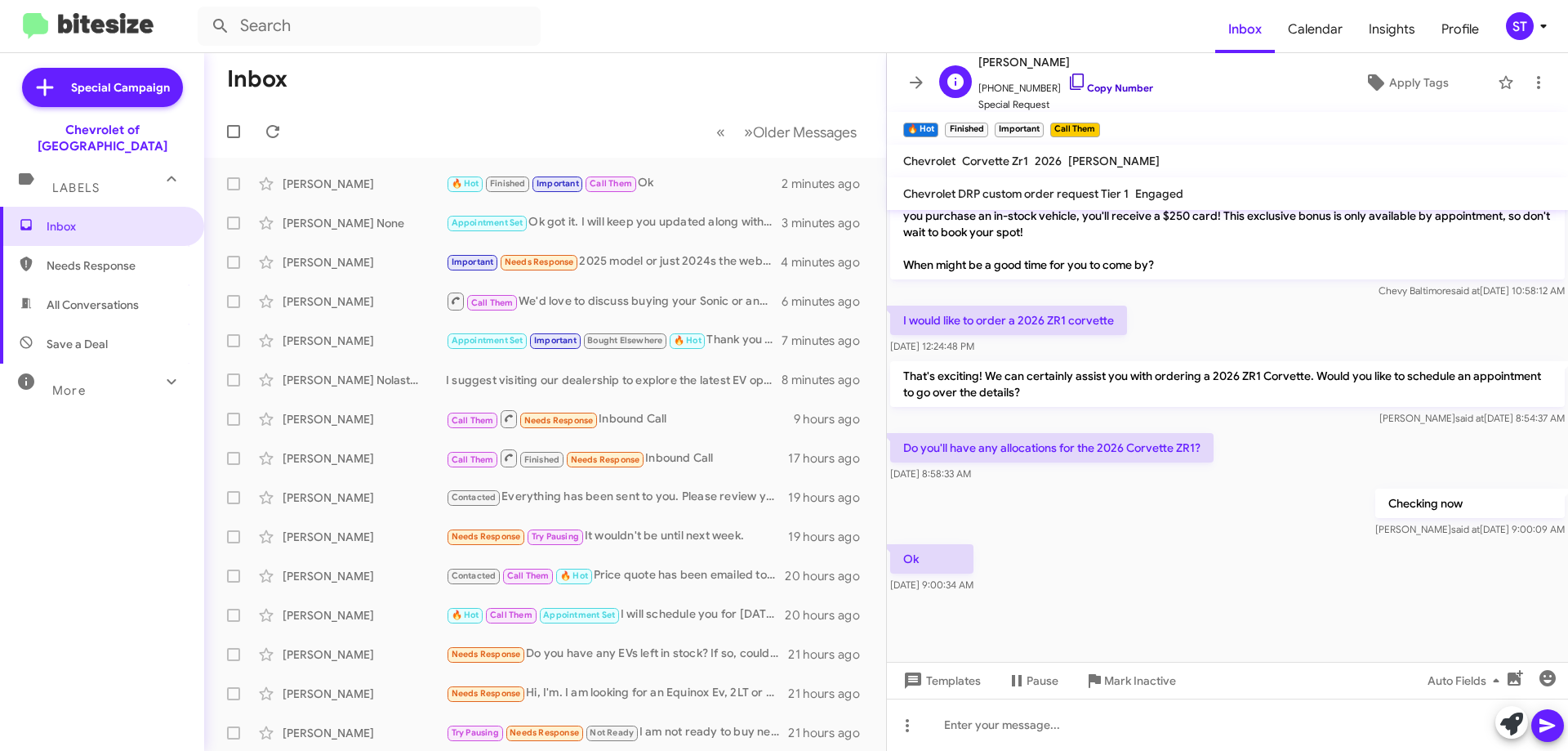
click at [1068, 75] on icon at bounding box center [1077, 81] width 20 height 20
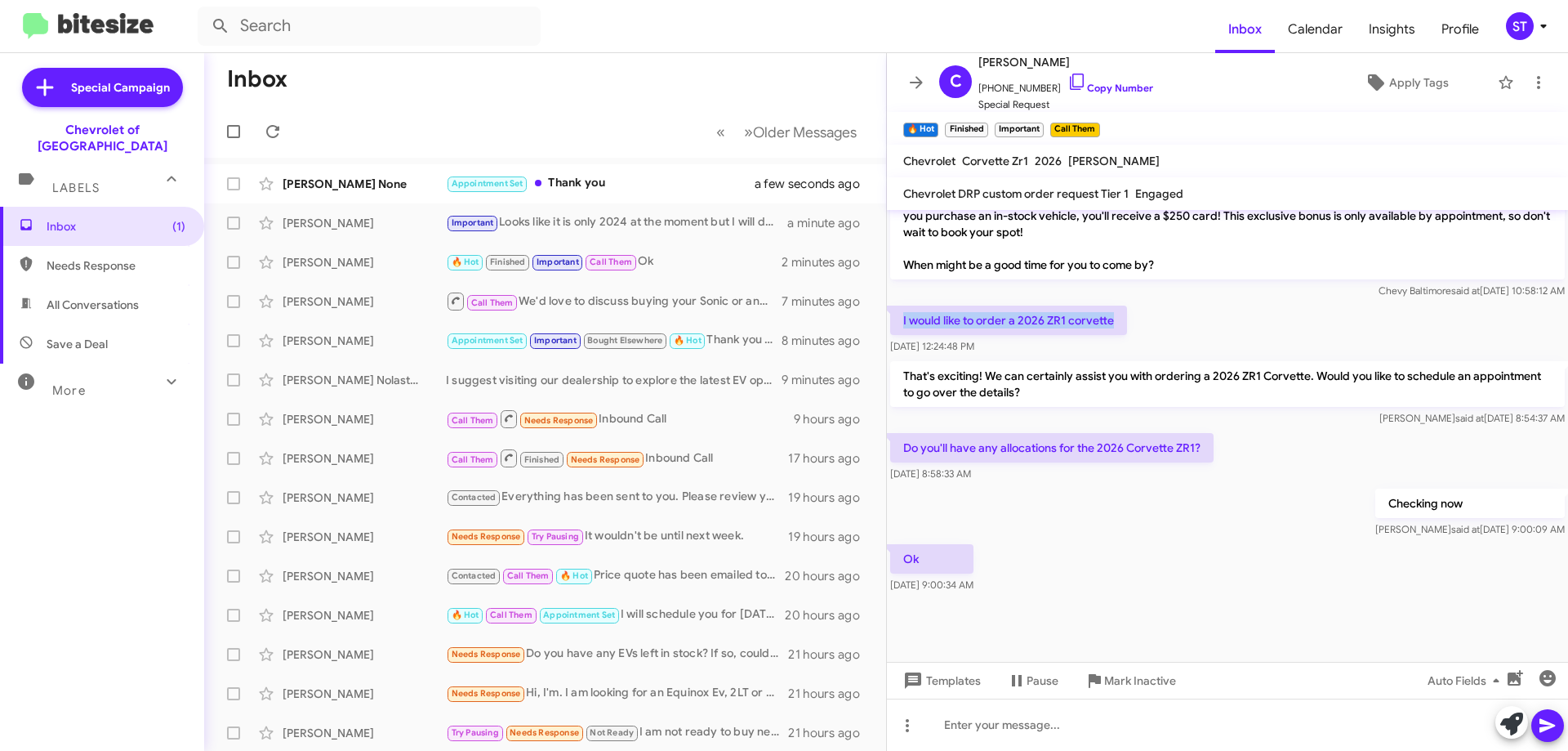
drag, startPoint x: 1115, startPoint y: 305, endPoint x: 896, endPoint y: 298, distance: 219.1
click at [896, 305] on p "I would like to order a 2026 ZR1 corvette" at bounding box center [1009, 320] width 237 height 30
copy p "I would like to order a 2026 ZR1 corvette"
drag, startPoint x: 1203, startPoint y: 434, endPoint x: 903, endPoint y: 440, distance: 300.1
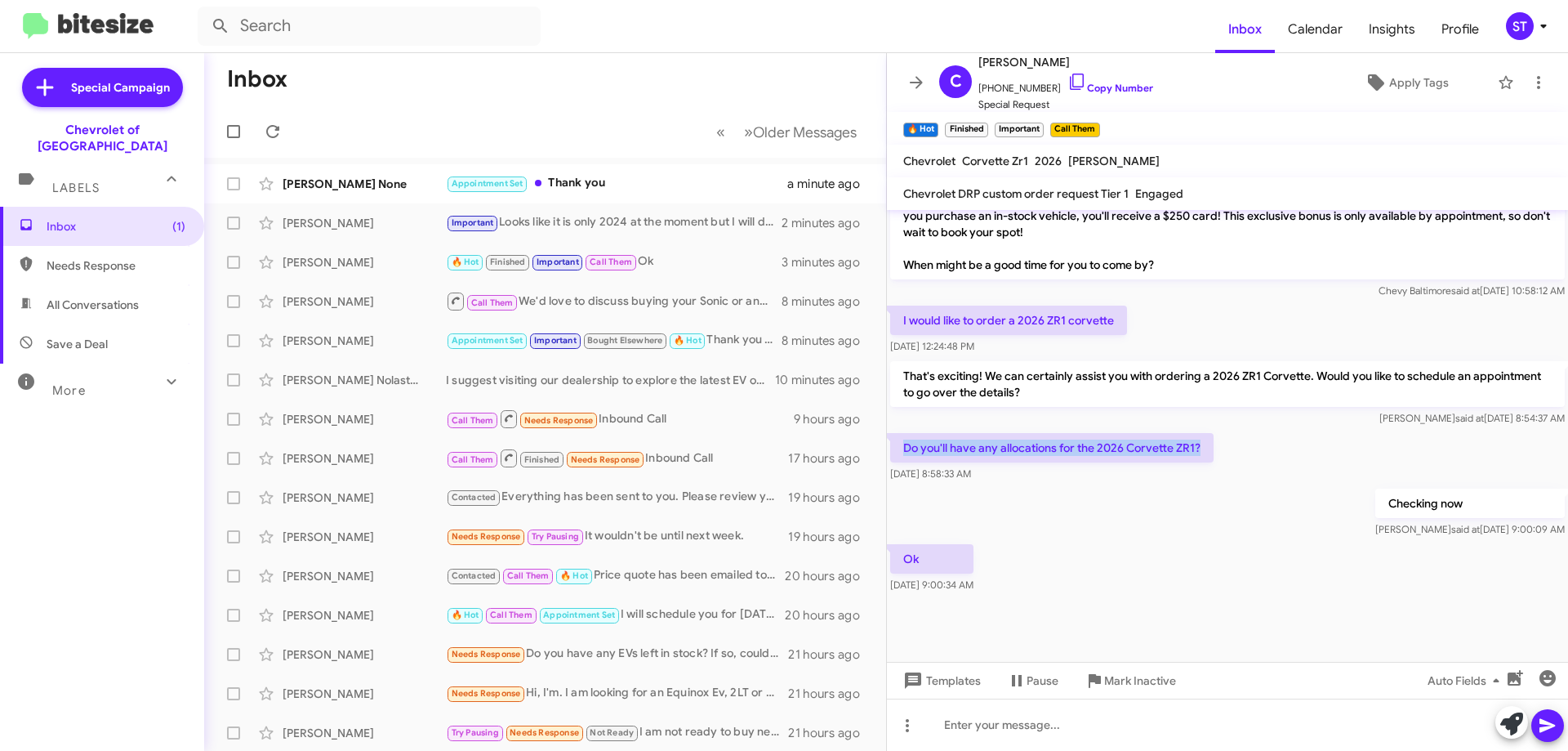
click at [903, 440] on p "Do you'll have any allocations for the 2026 Corvette ZR1?" at bounding box center [1052, 448] width 324 height 30
copy p "Do you'll have any allocations for the 2026 Corvette ZR1?"
click at [598, 185] on div "Appointment Set Thank you" at bounding box center [626, 183] width 362 height 19
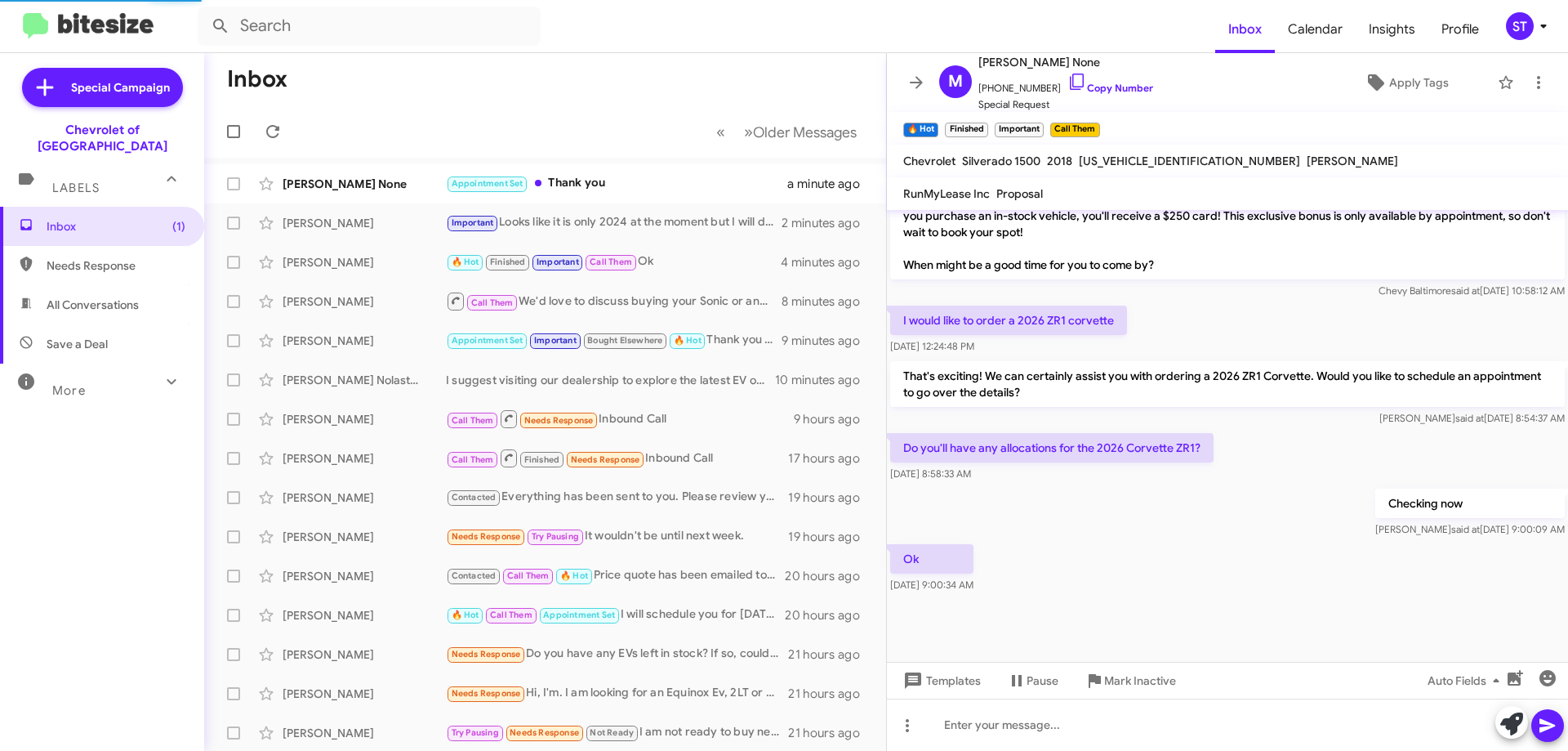
scroll to position [131, 0]
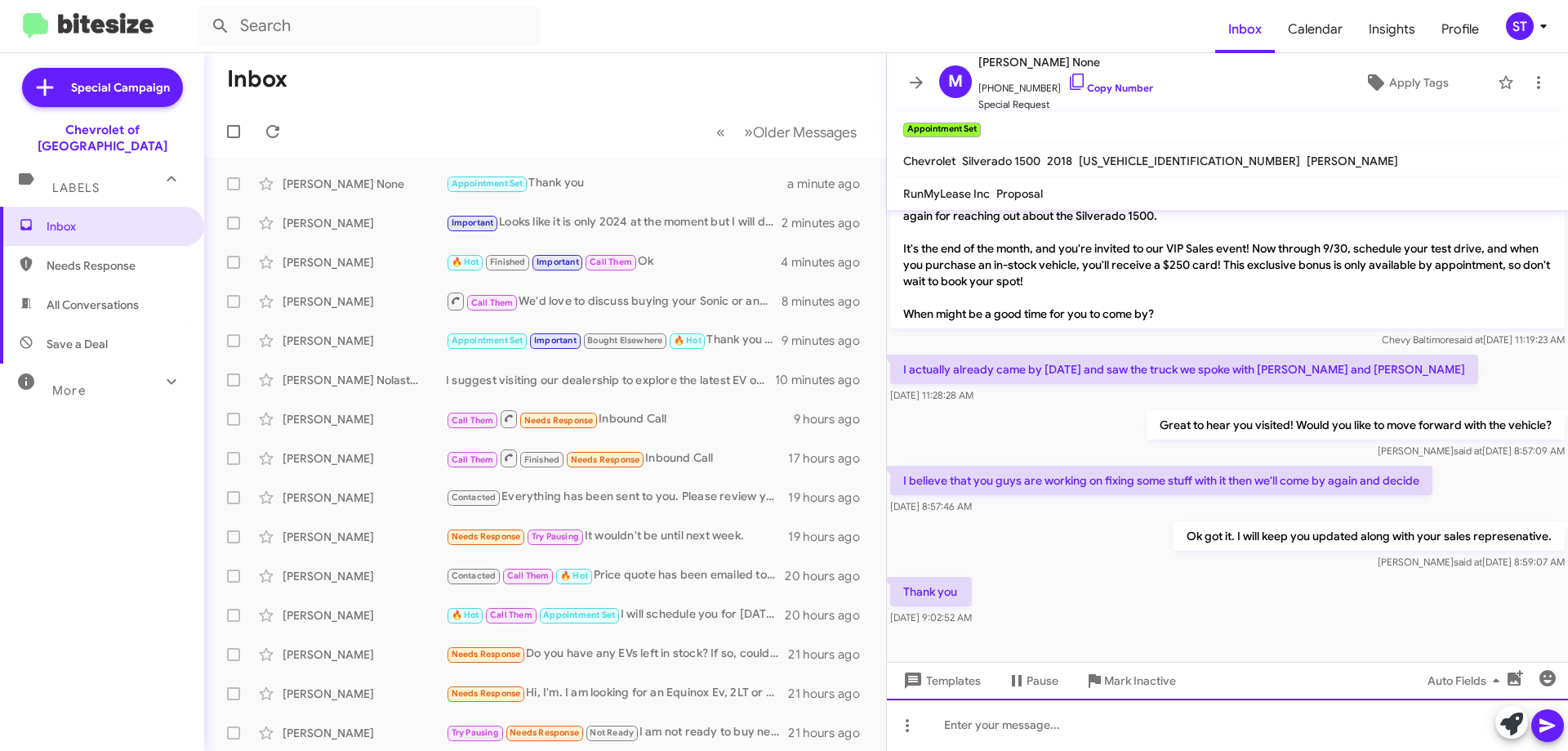
click at [980, 730] on div at bounding box center [1228, 724] width 681 height 52
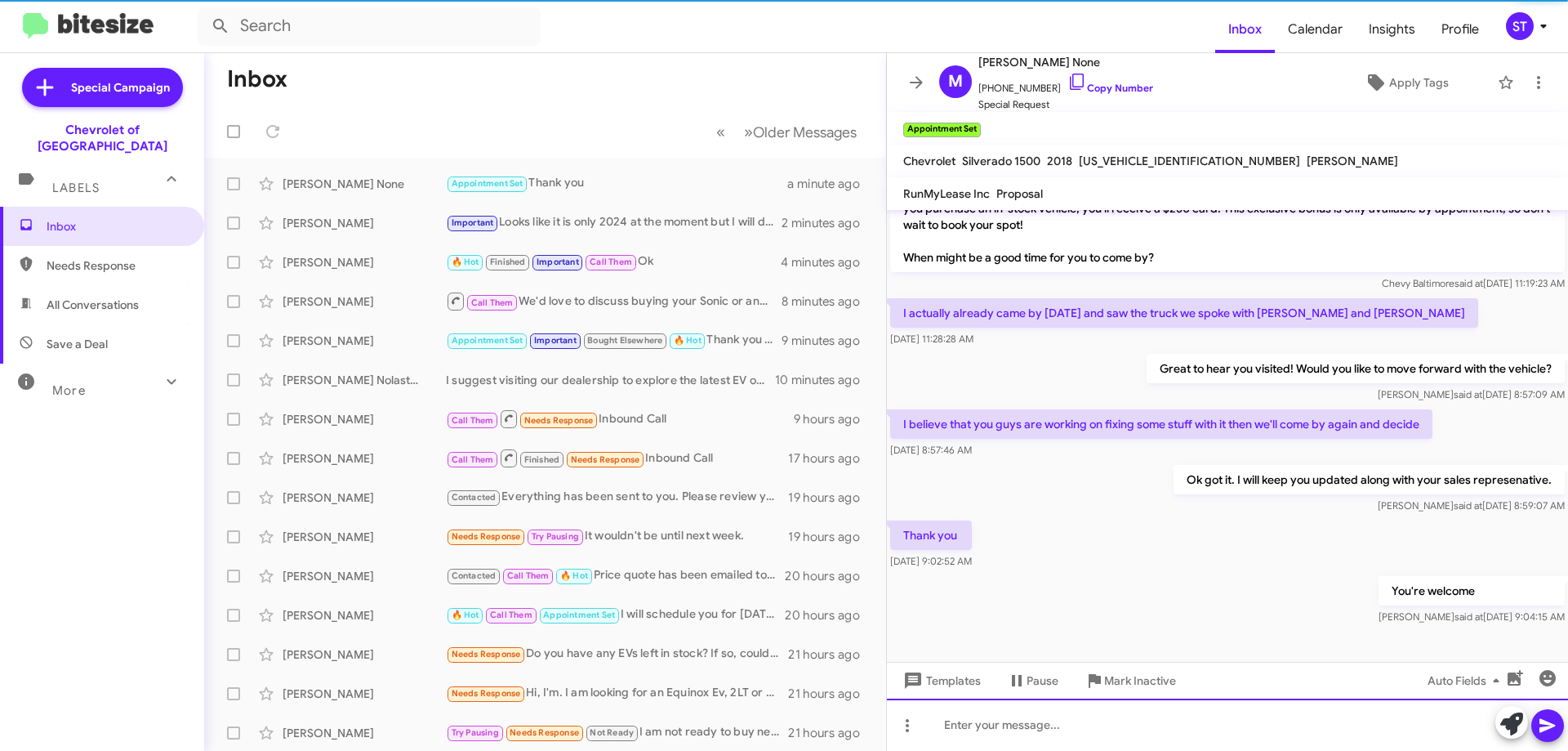
scroll to position [190, 0]
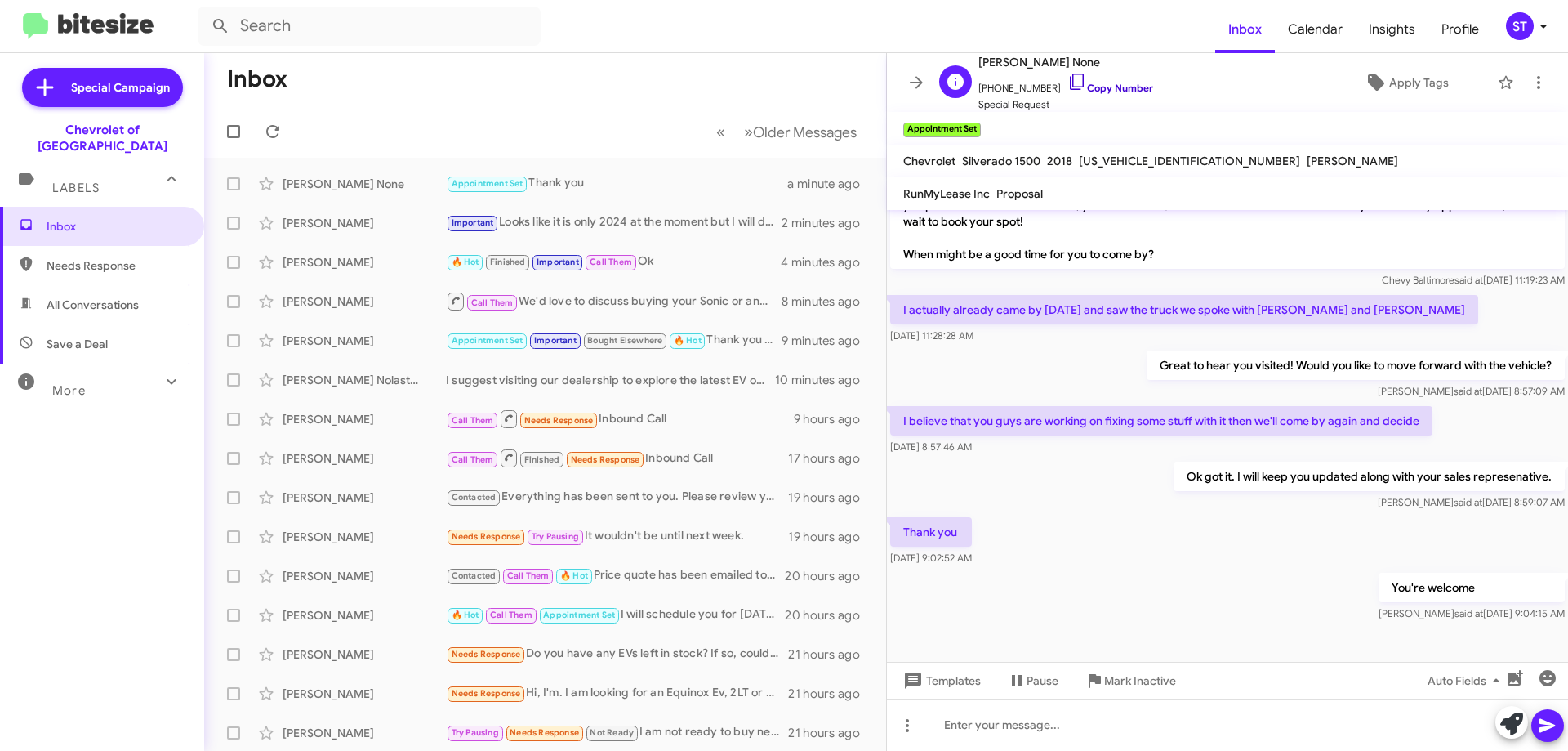
click at [1068, 81] on icon at bounding box center [1077, 81] width 20 height 20
drag, startPoint x: 1427, startPoint y: 425, endPoint x: 903, endPoint y: 415, distance: 524.1
click at [903, 415] on p "I believe that you guys are working on fixing some stuff with it then we'll com…" at bounding box center [1161, 420] width 542 height 30
copy p "I believe that you guys are working on fixing some stuff with it then we'll com…"
